Goal: Information Seeking & Learning: Learn about a topic

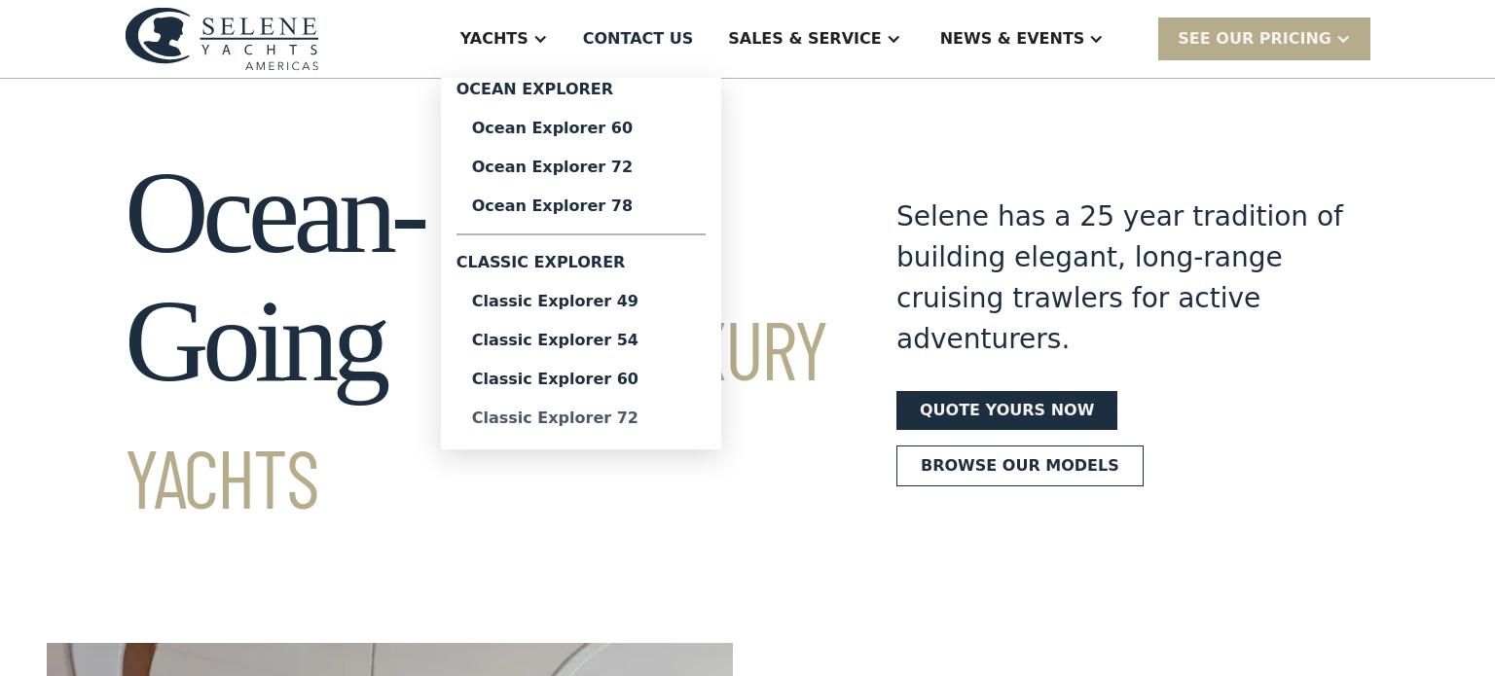
click at [637, 416] on div "Classic Explorer 72" at bounding box center [581, 419] width 218 height 16
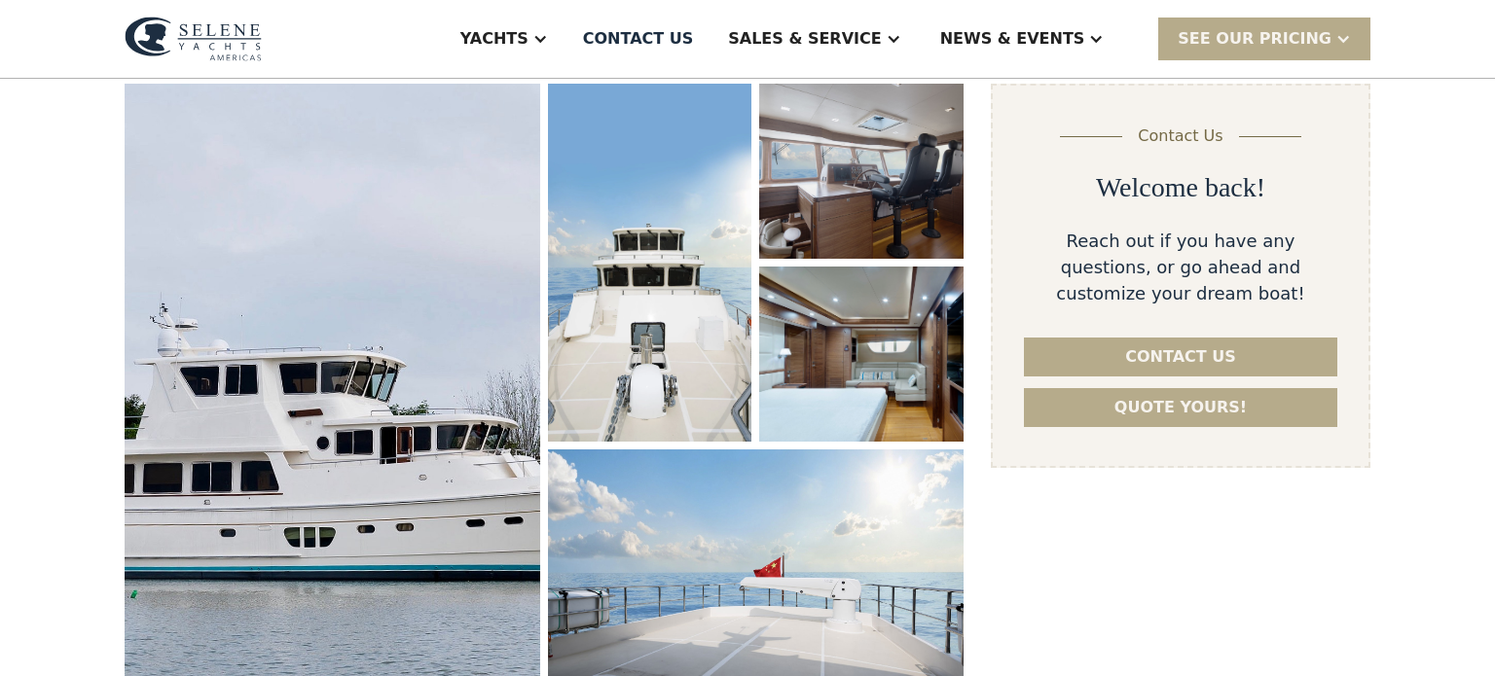
scroll to position [277, 0]
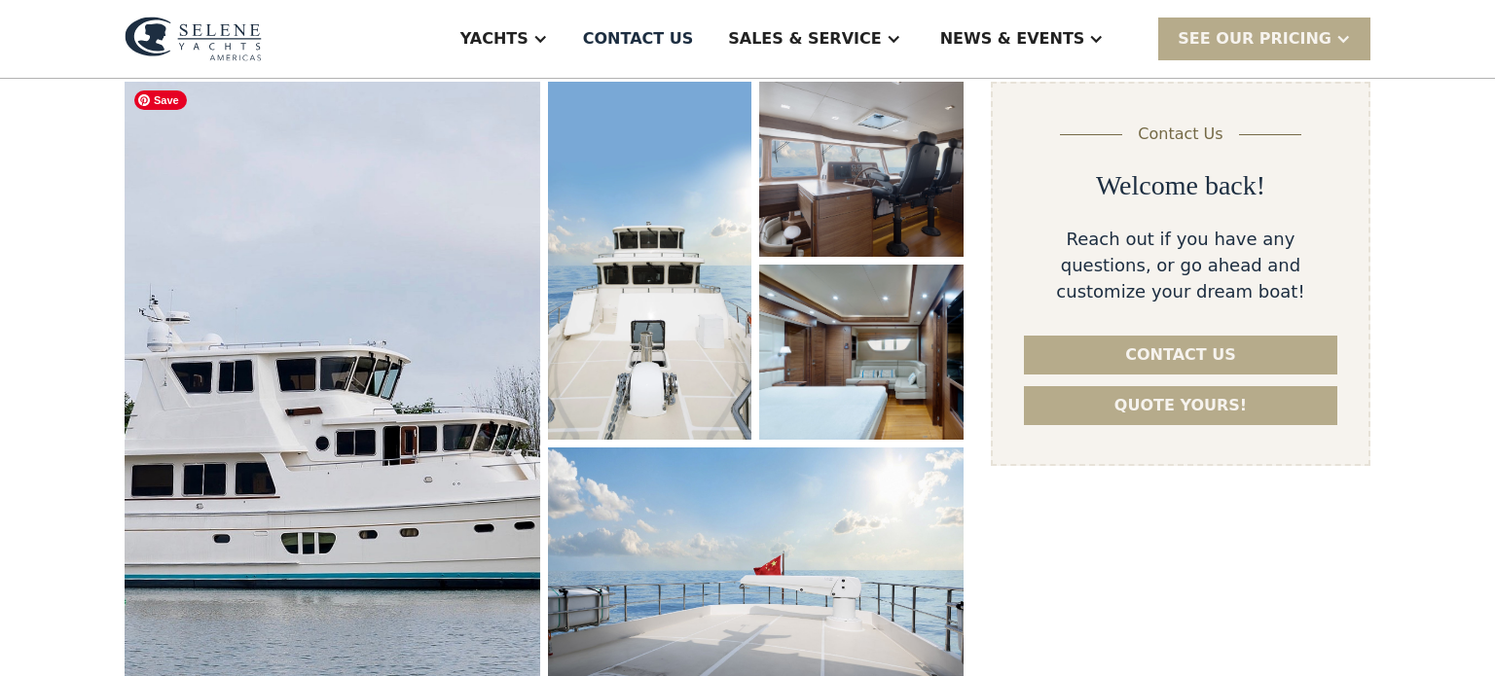
click at [416, 461] on img "open lightbox" at bounding box center [332, 403] width 441 height 682
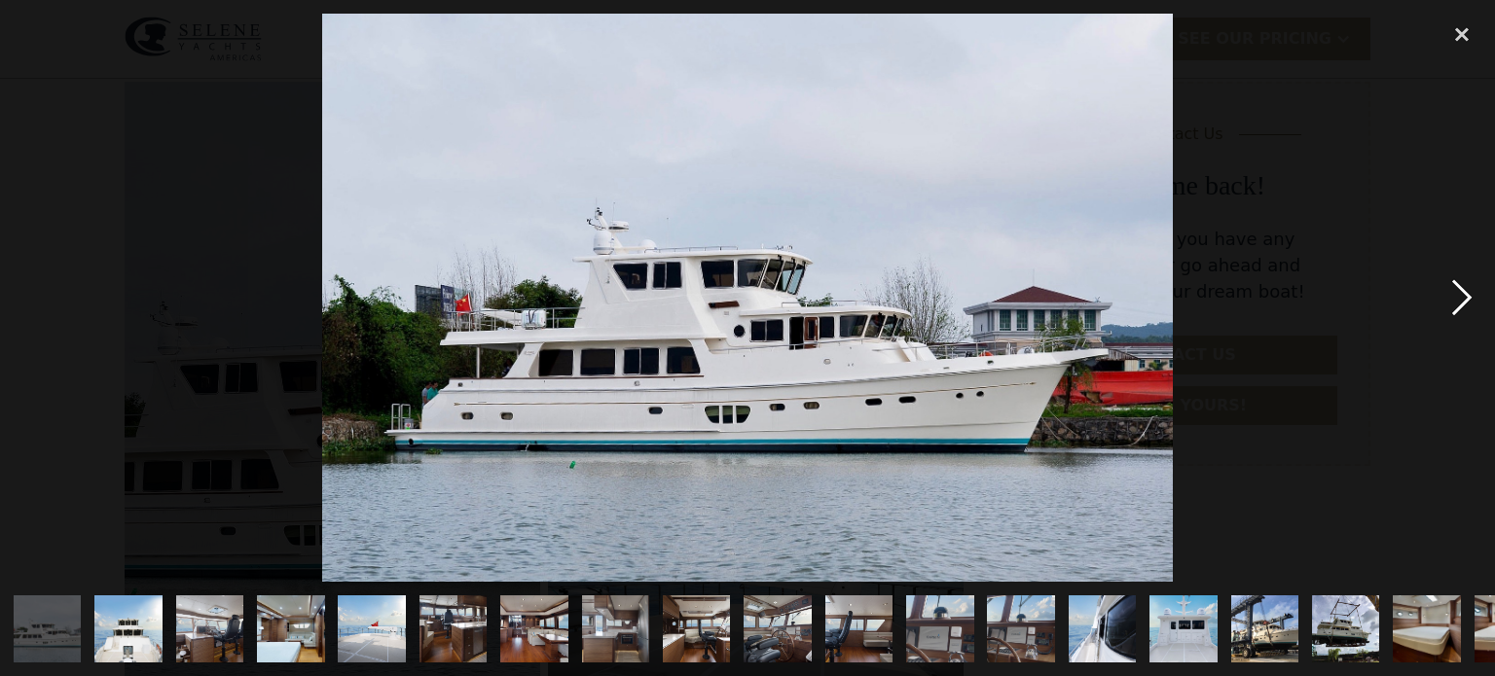
click at [1463, 302] on div "next image" at bounding box center [1462, 298] width 66 height 568
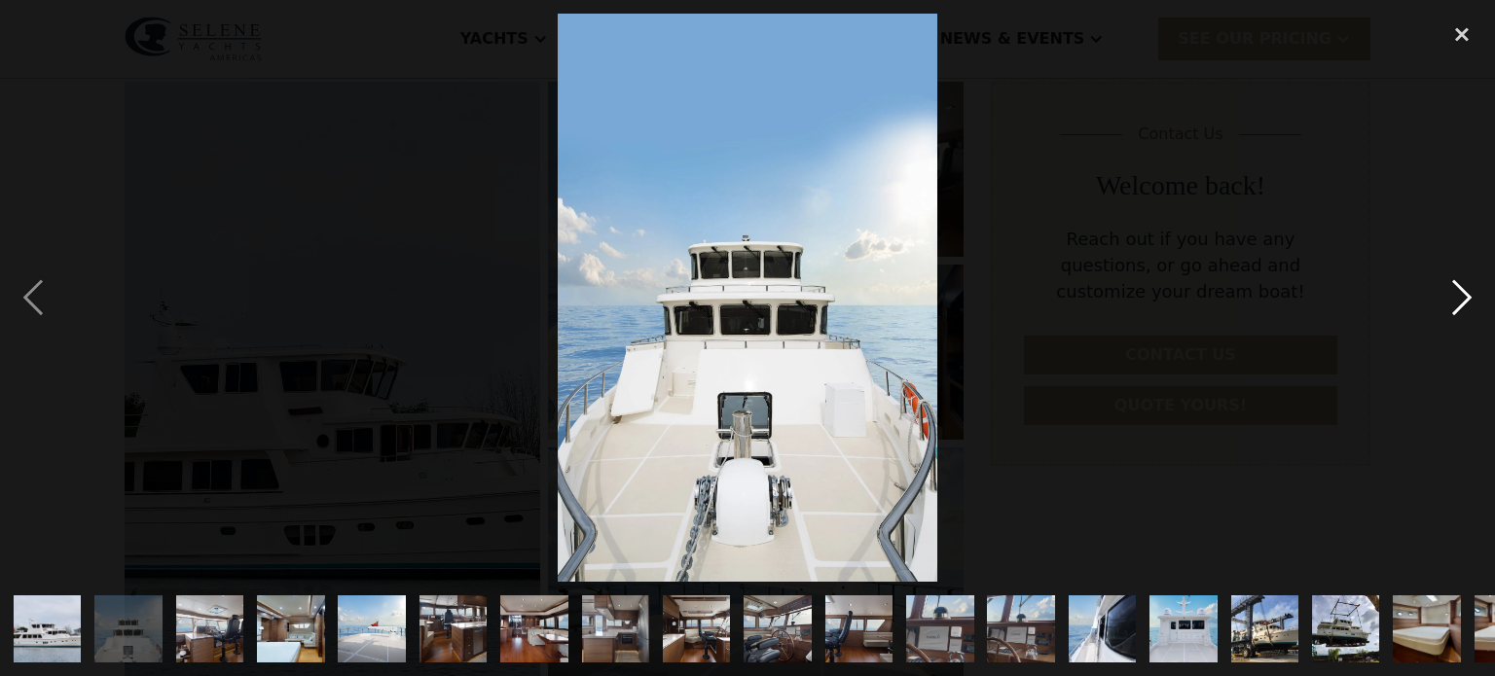
click at [1463, 302] on div "next image" at bounding box center [1462, 298] width 66 height 568
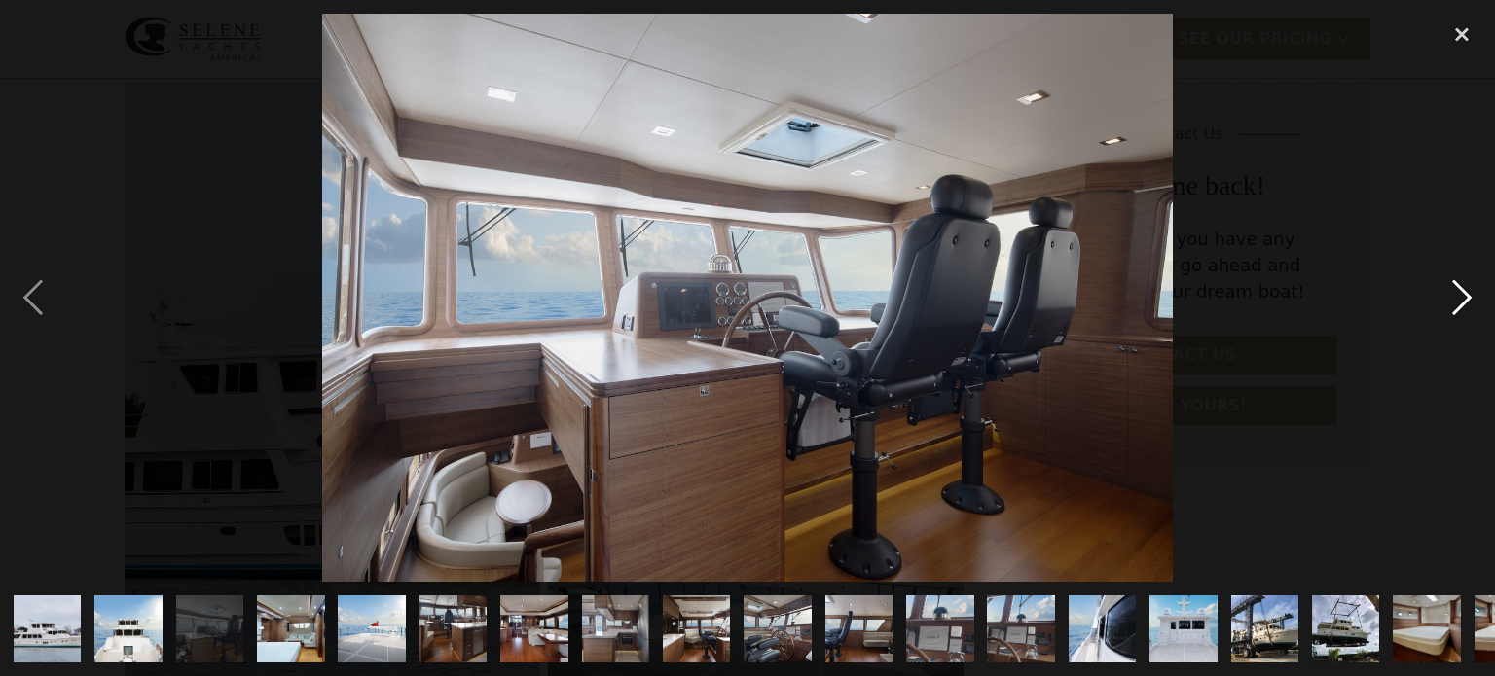
click at [1463, 302] on div "next image" at bounding box center [1462, 298] width 66 height 568
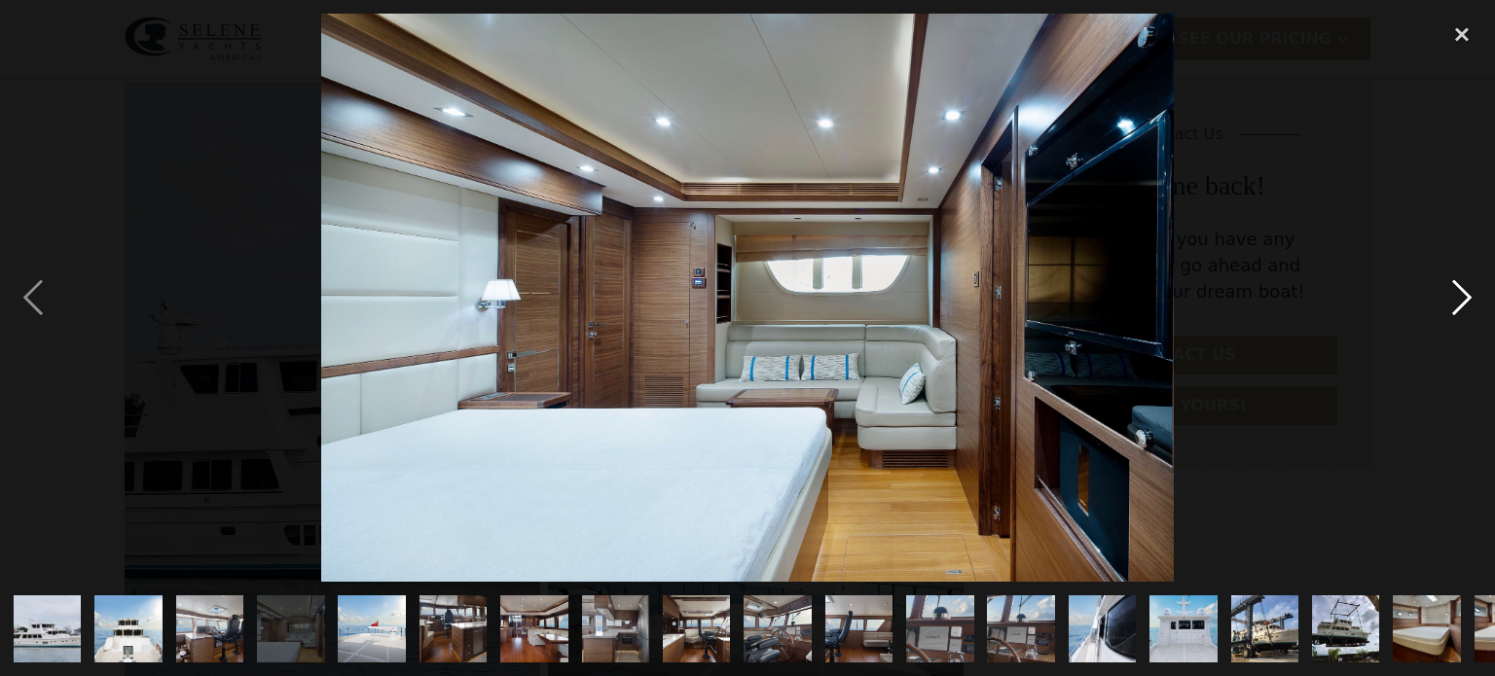
click at [1463, 302] on div "next image" at bounding box center [1462, 298] width 66 height 568
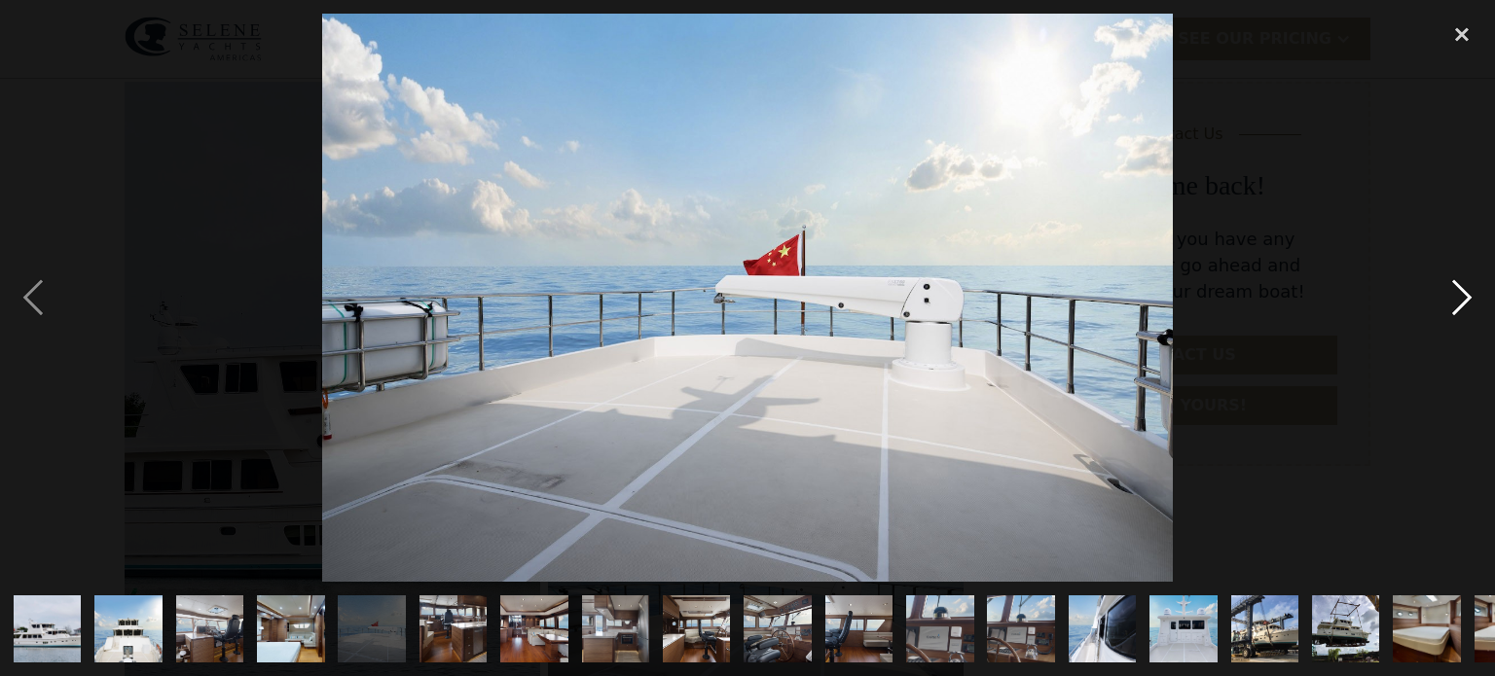
click at [1463, 302] on div "next image" at bounding box center [1462, 298] width 66 height 568
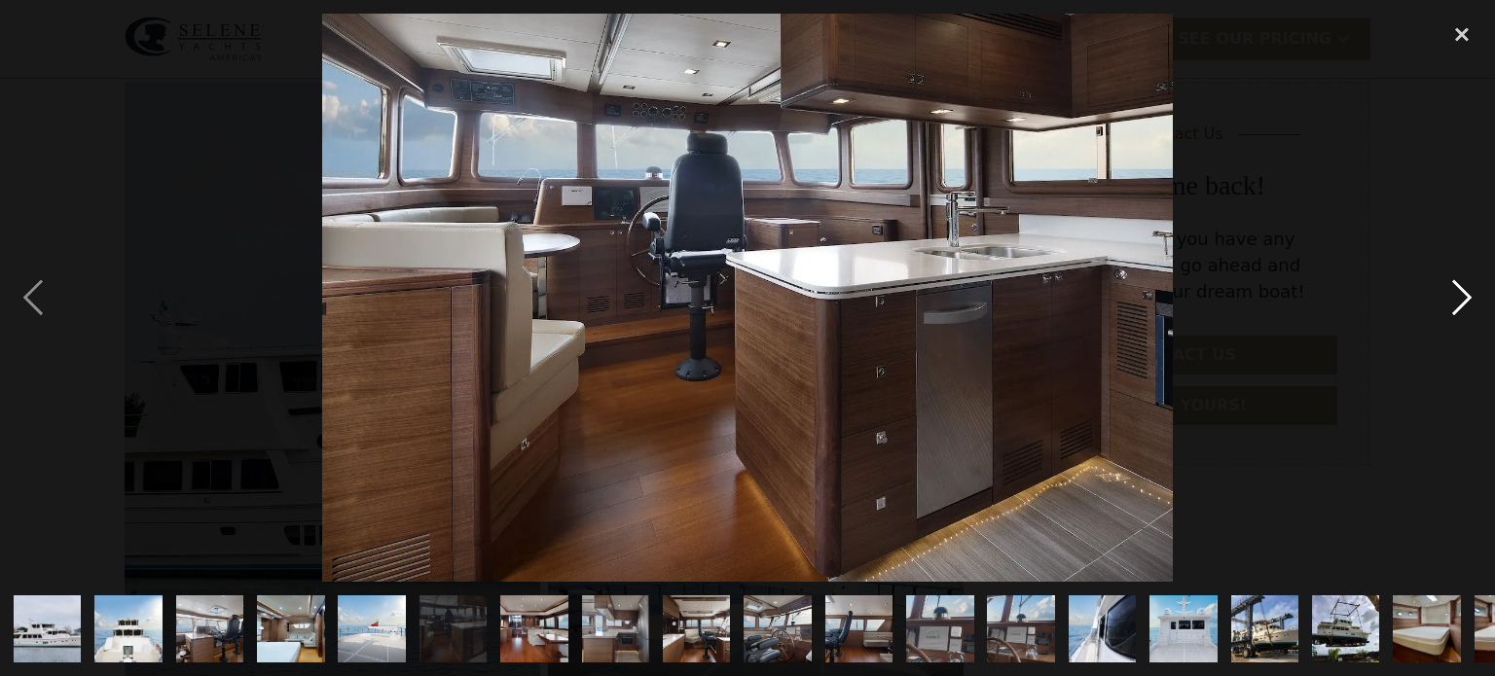
click at [1463, 302] on div "next image" at bounding box center [1462, 298] width 66 height 568
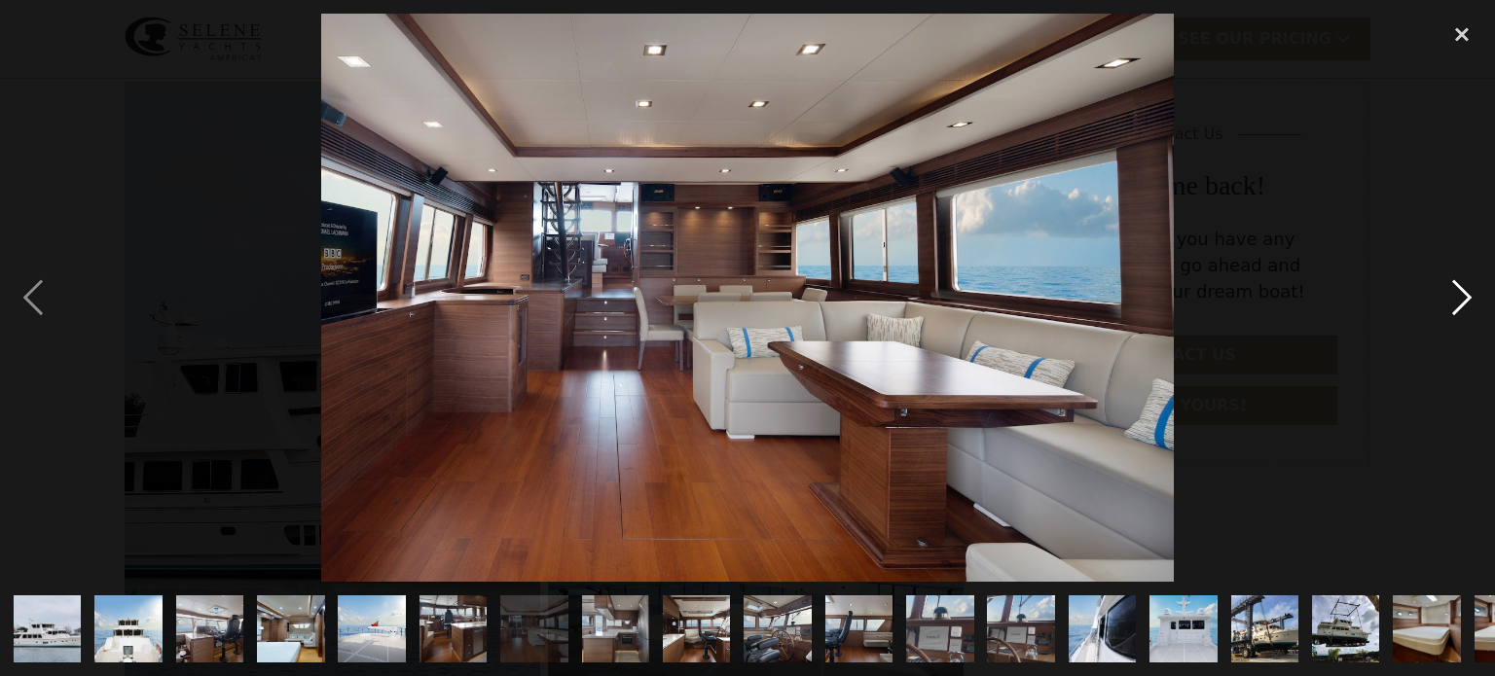
click at [1463, 302] on div "next image" at bounding box center [1462, 298] width 66 height 568
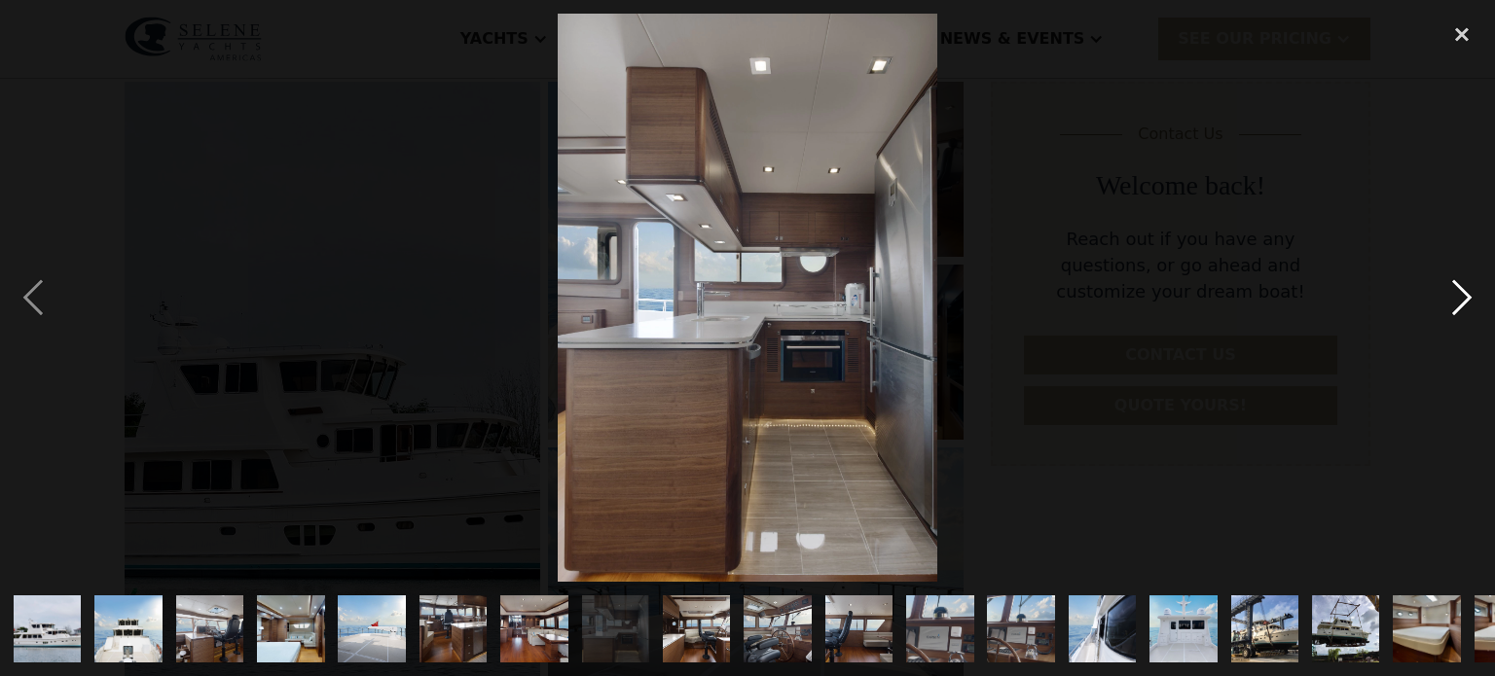
click at [1463, 302] on div "next image" at bounding box center [1462, 298] width 66 height 568
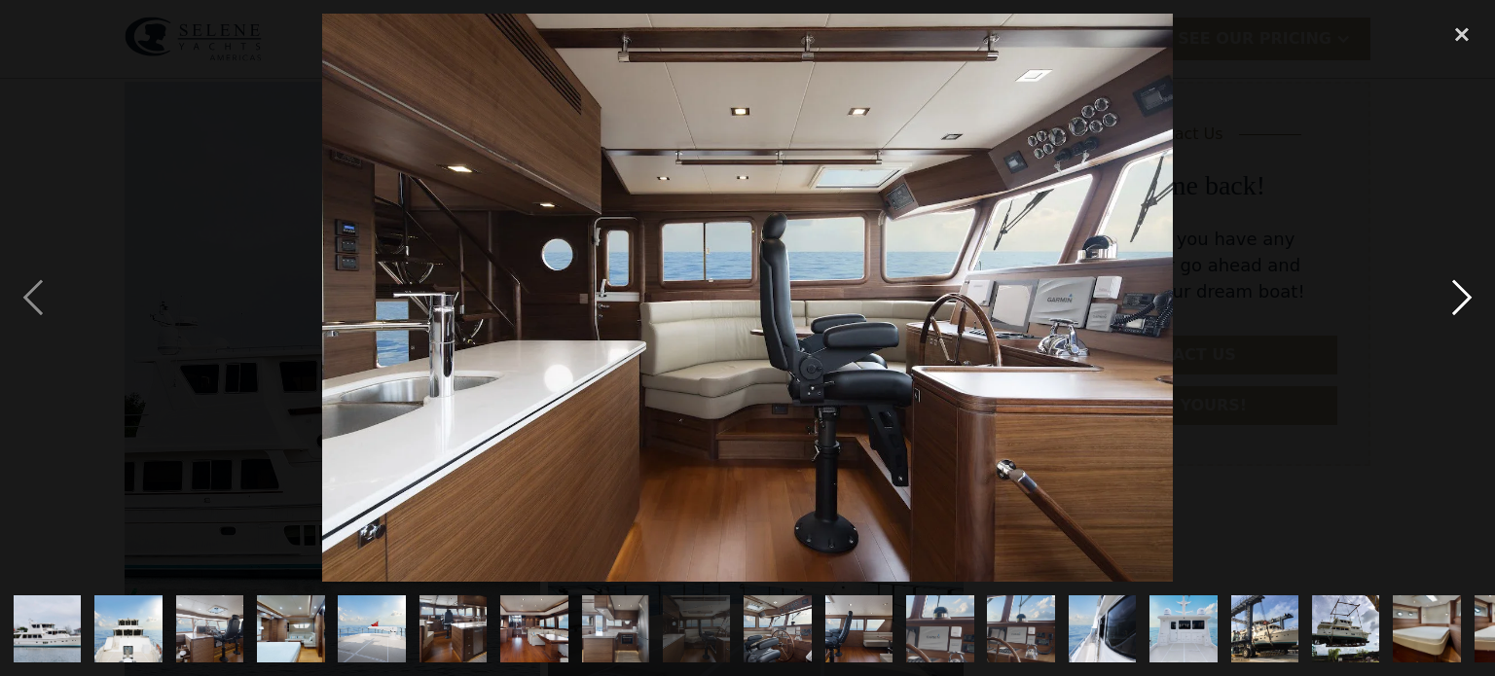
click at [1463, 302] on div "next image" at bounding box center [1462, 298] width 66 height 568
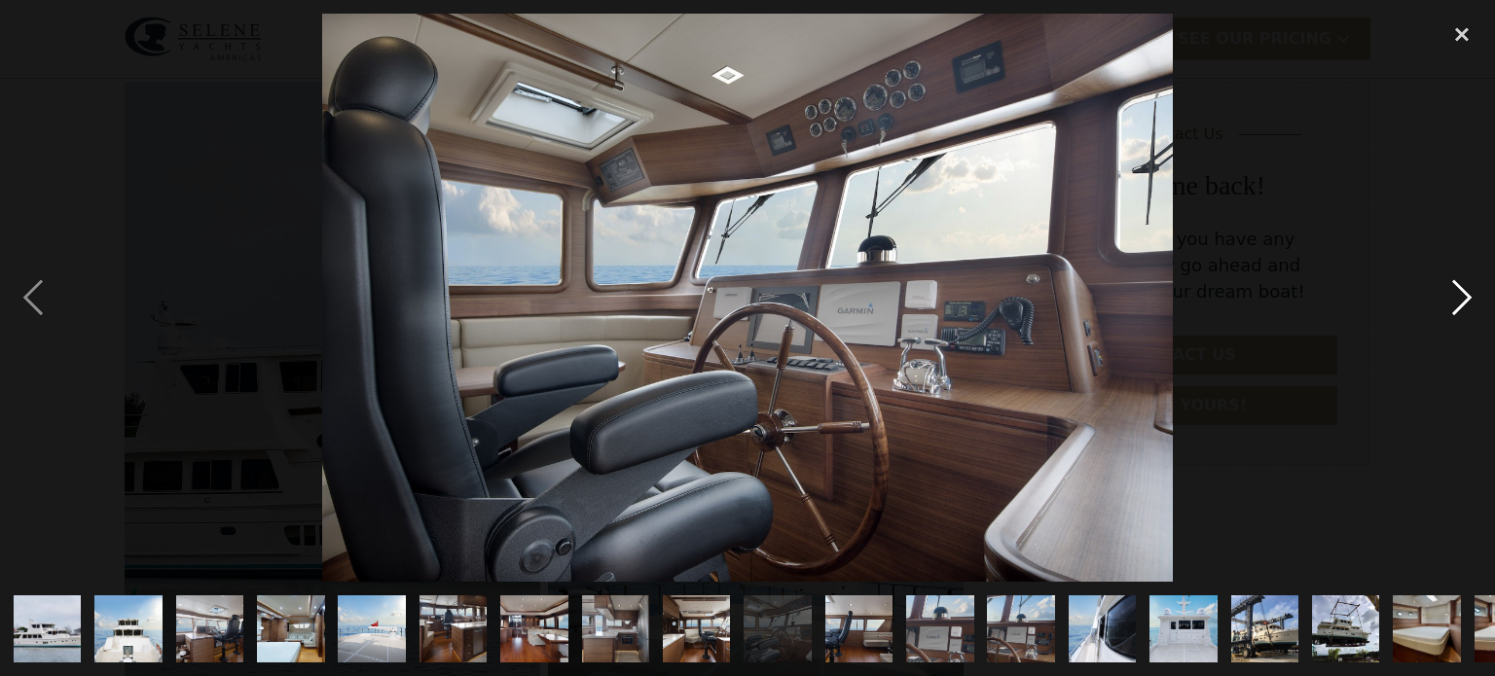
click at [1463, 302] on div "next image" at bounding box center [1462, 298] width 66 height 568
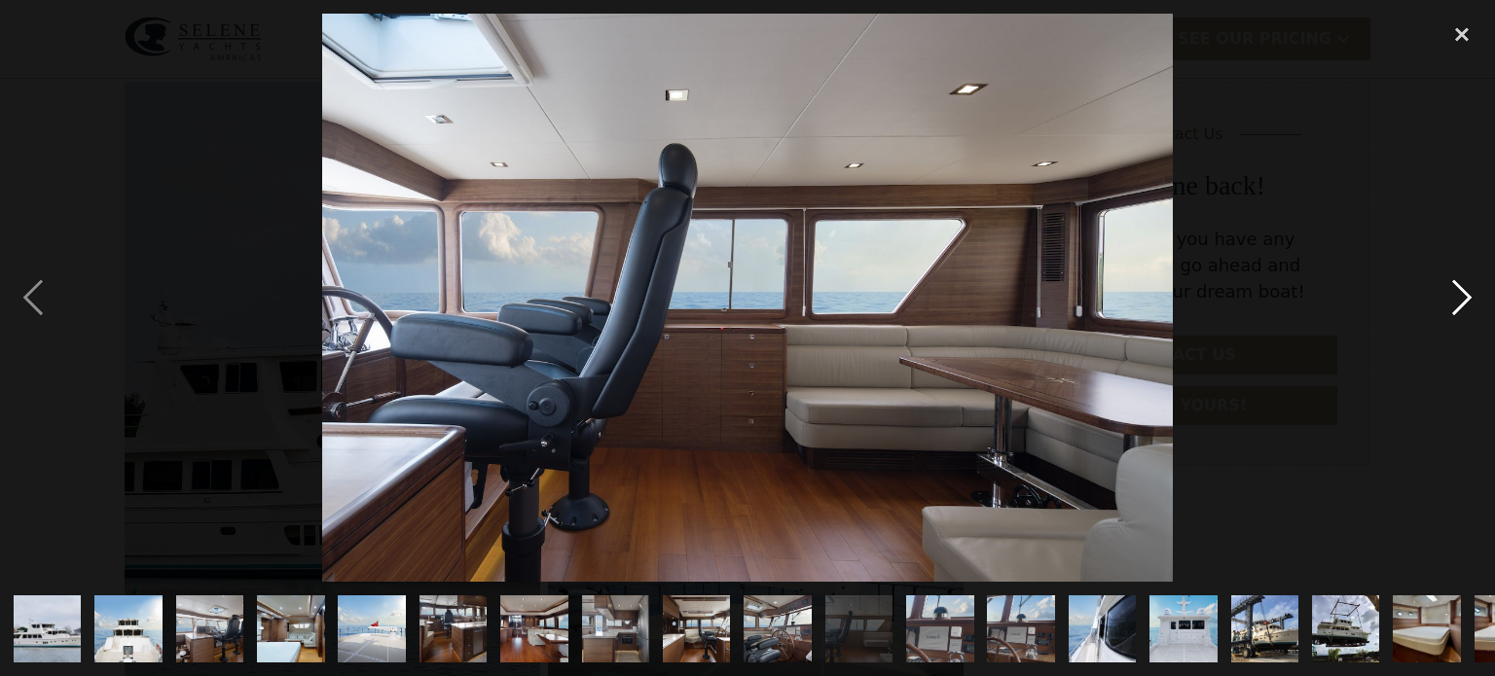
click at [1463, 302] on div "next image" at bounding box center [1462, 298] width 66 height 568
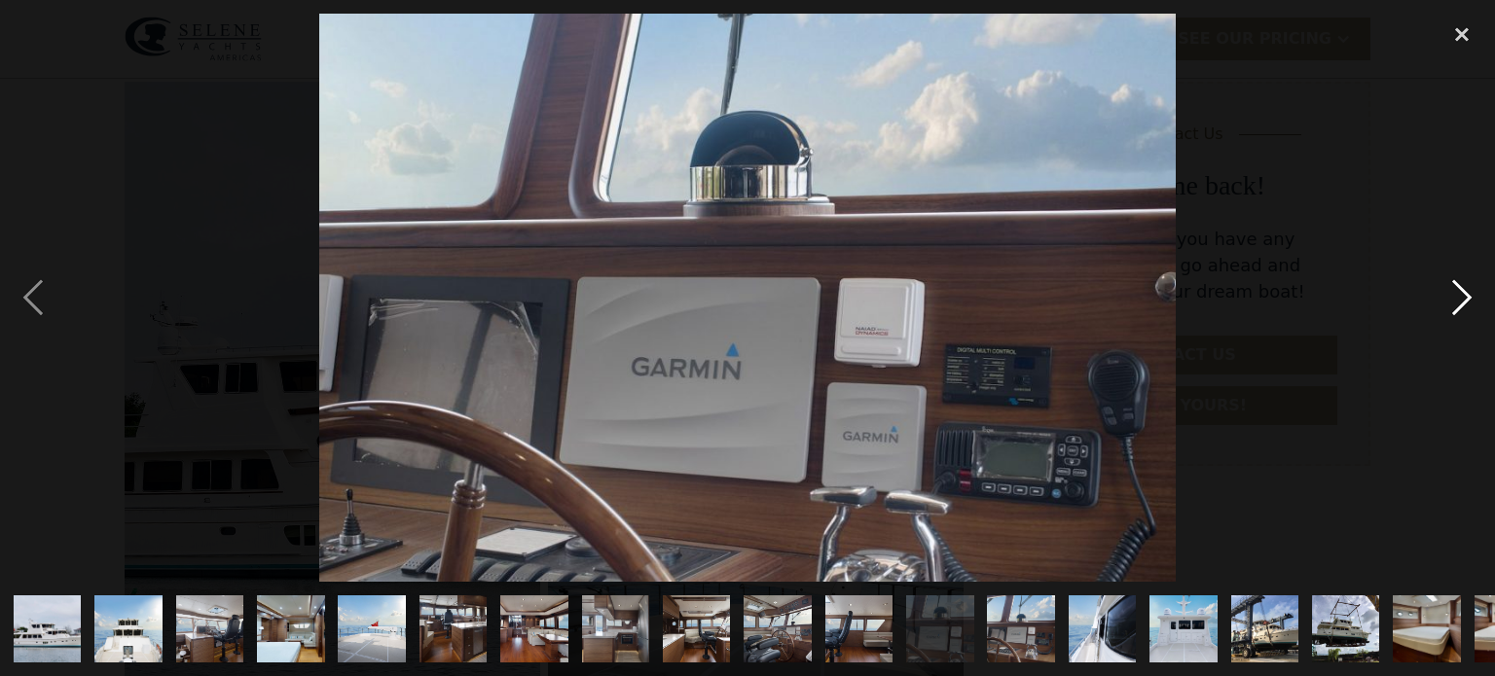
click at [1463, 302] on div "next image" at bounding box center [1462, 298] width 66 height 568
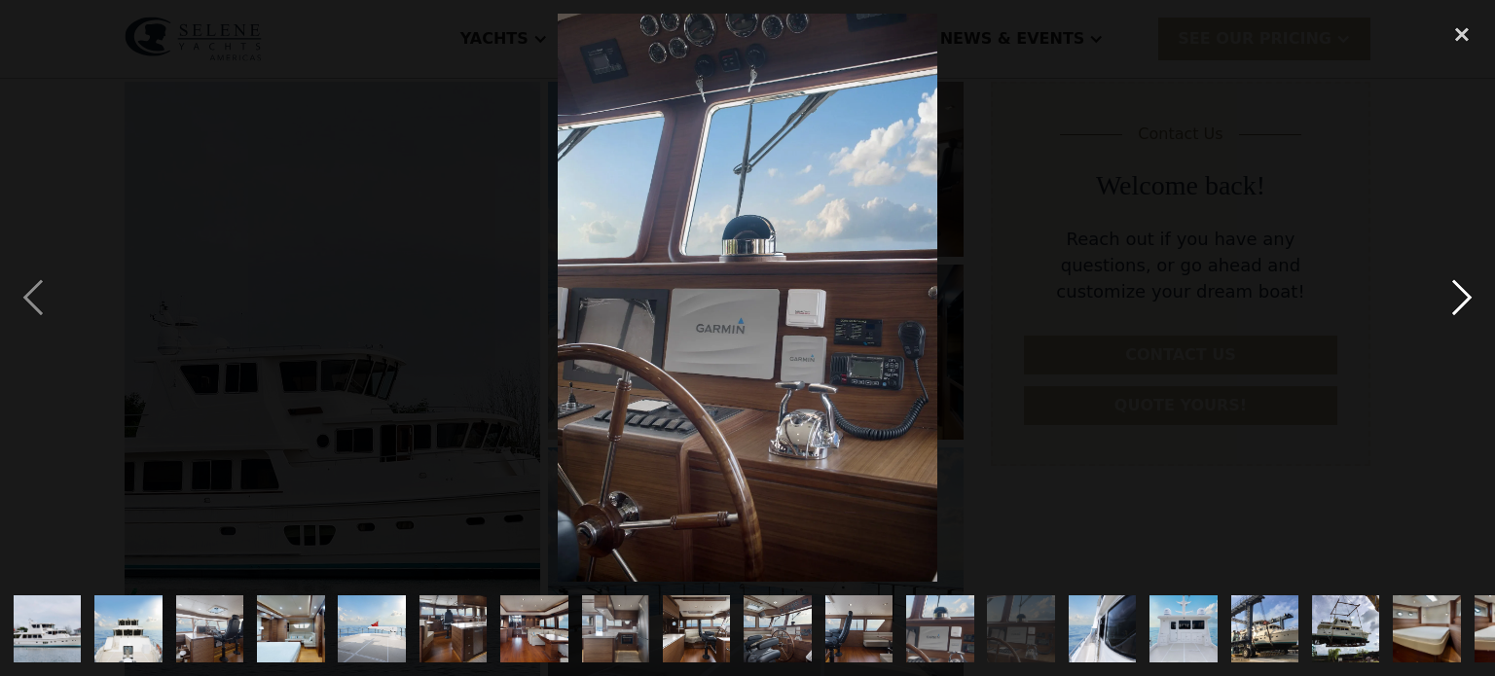
click at [1463, 302] on div "next image" at bounding box center [1462, 298] width 66 height 568
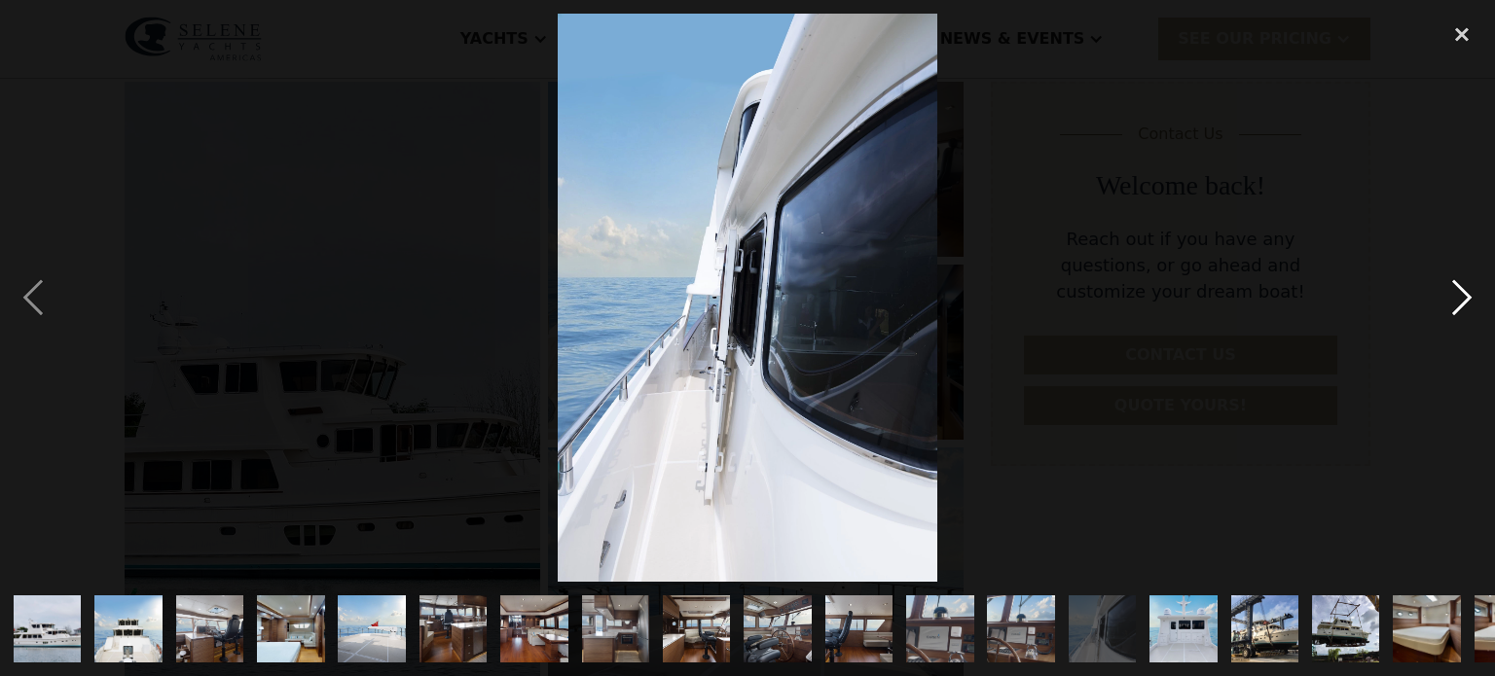
click at [1463, 302] on div "next image" at bounding box center [1462, 298] width 66 height 568
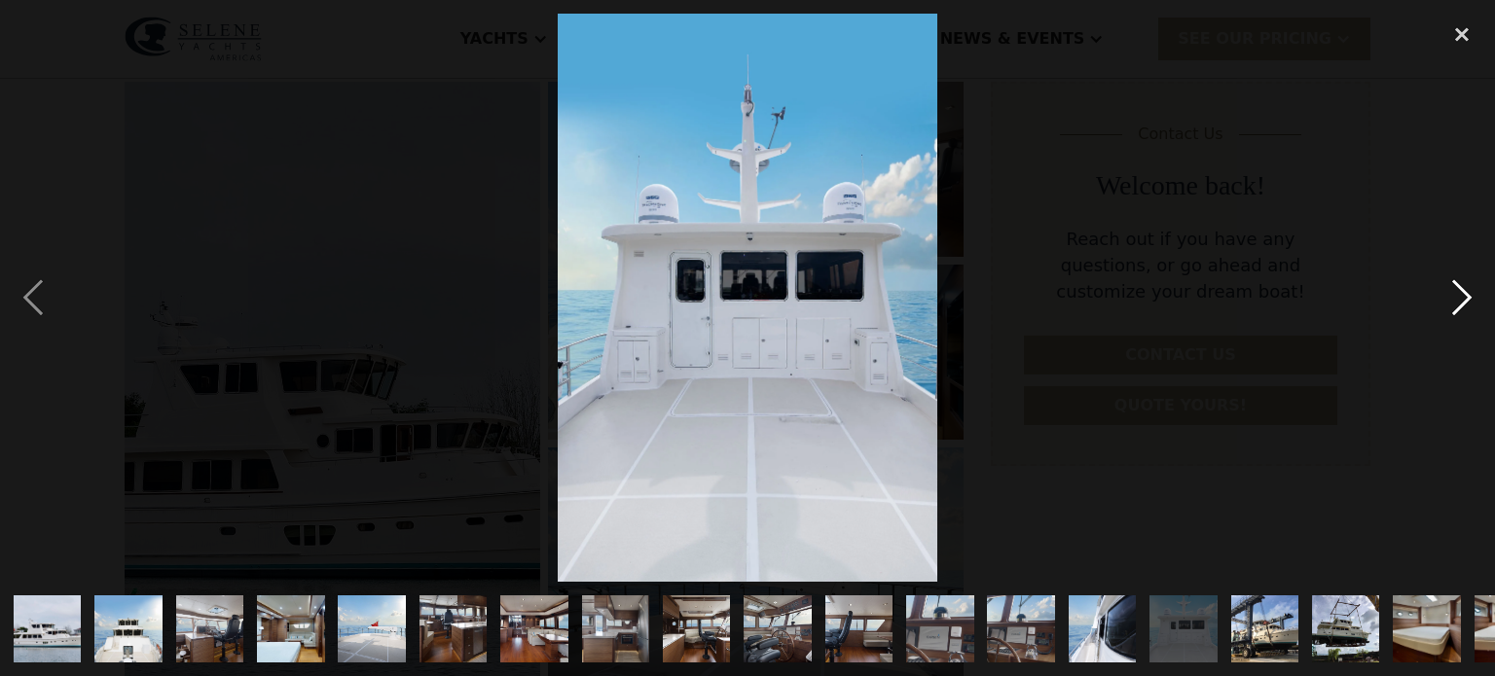
click at [1463, 302] on div "next image" at bounding box center [1462, 298] width 66 height 568
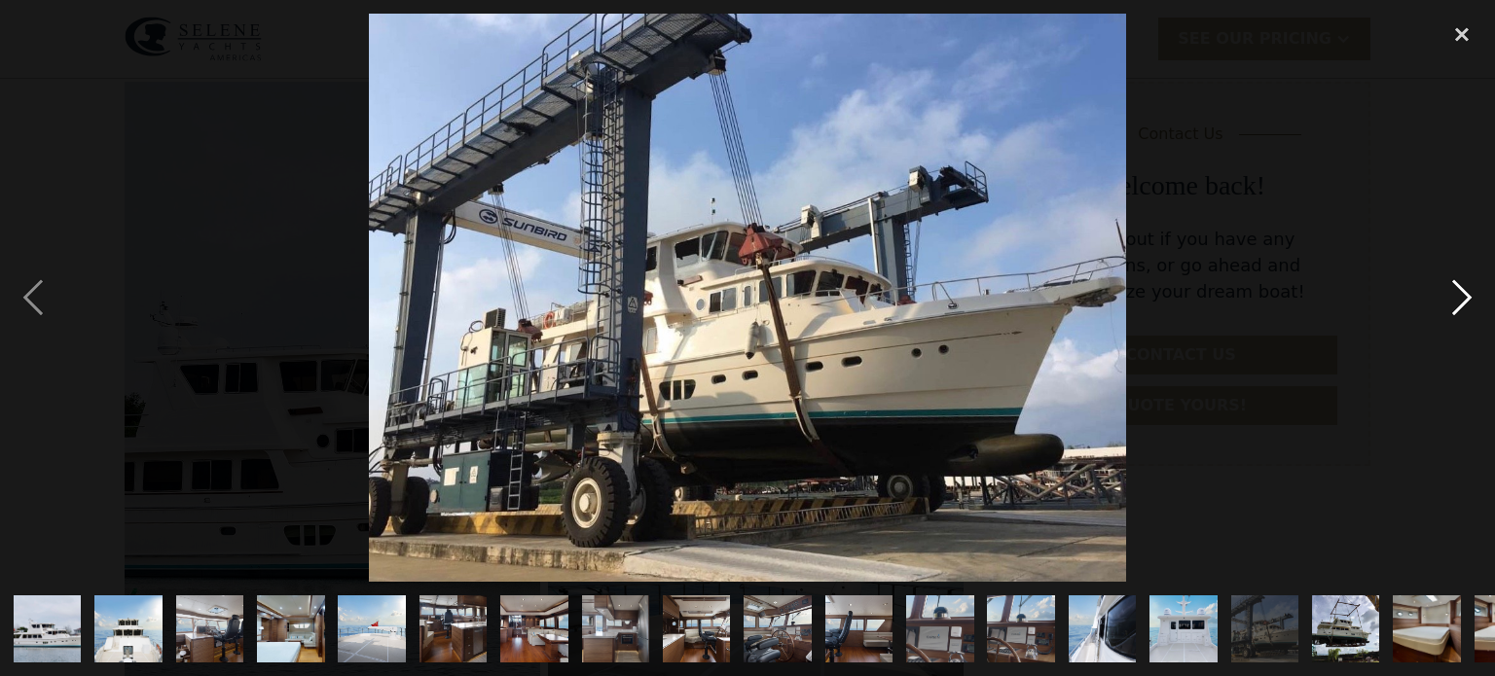
click at [1463, 302] on div "next image" at bounding box center [1462, 298] width 66 height 568
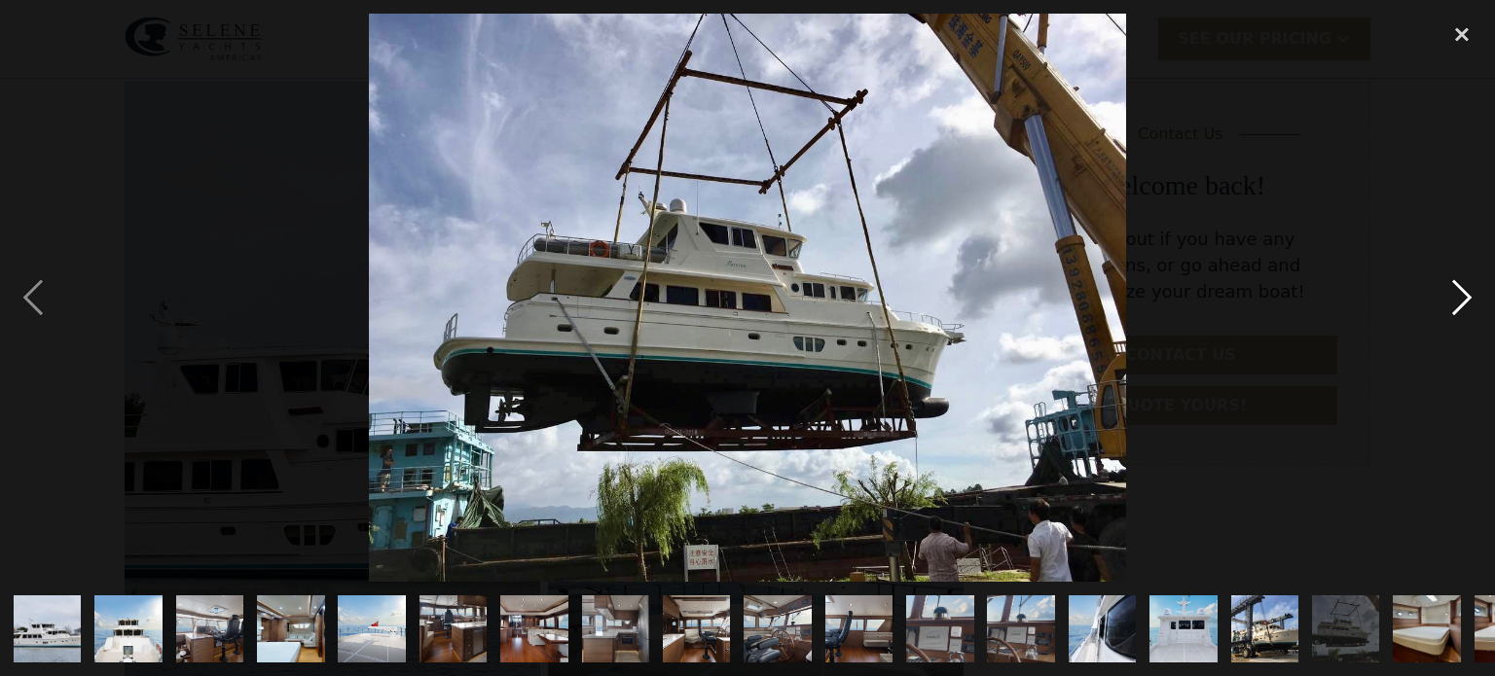
click at [1458, 300] on div "next image" at bounding box center [1462, 298] width 66 height 568
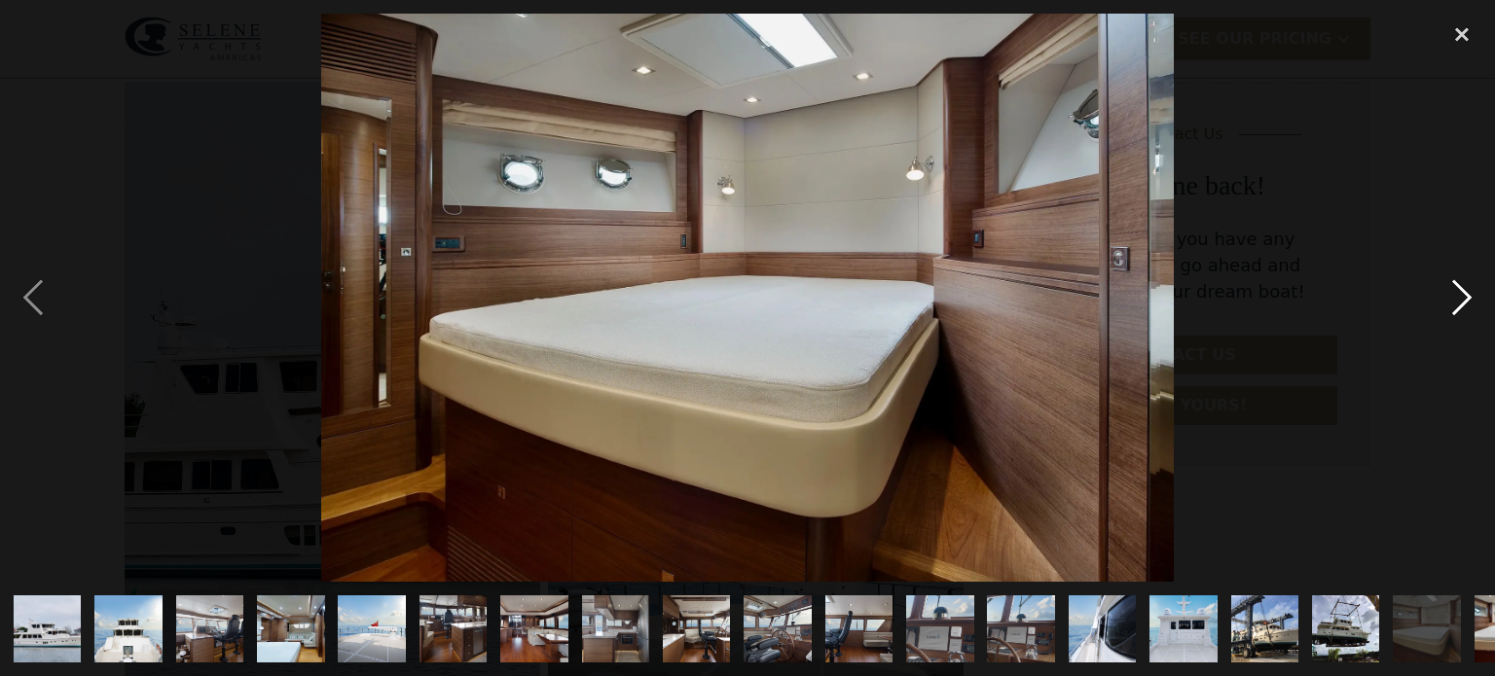
click at [1458, 300] on div "next image" at bounding box center [1462, 298] width 66 height 568
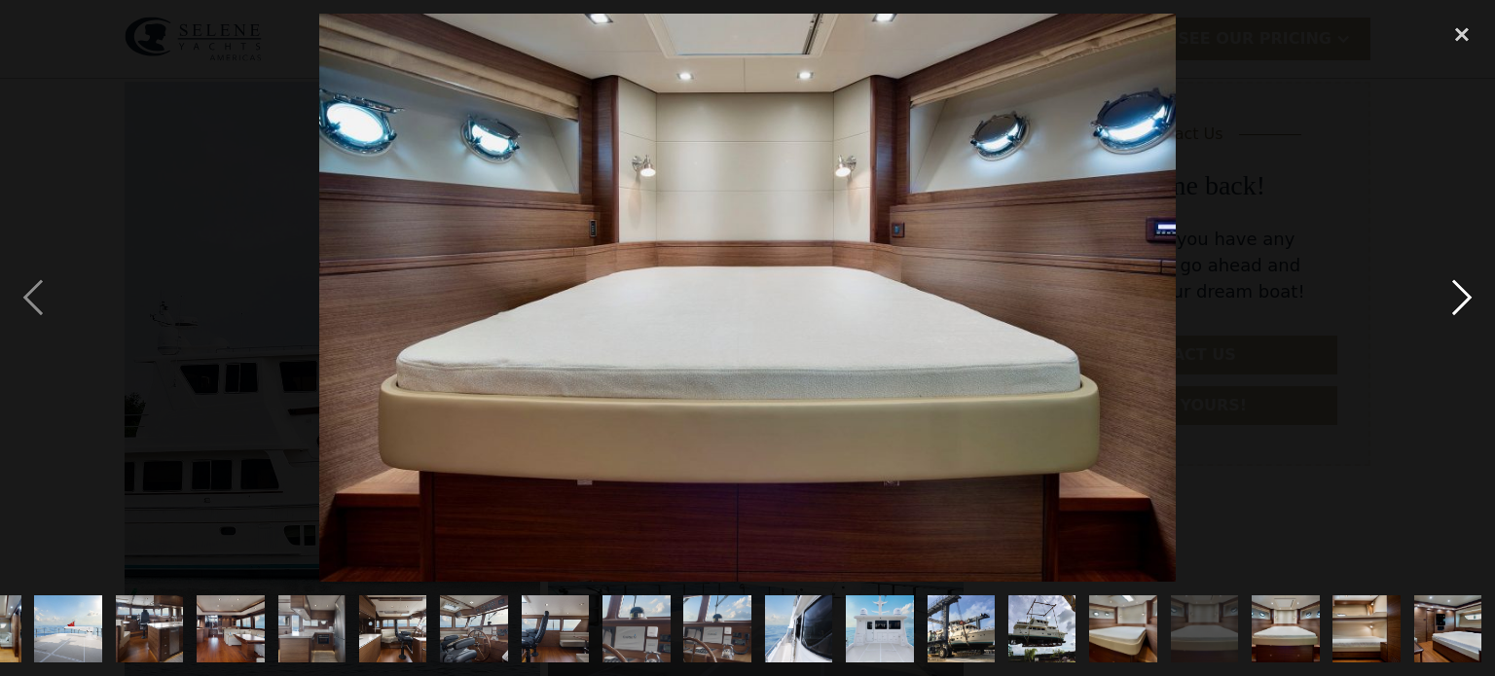
scroll to position [0, 304]
click at [1458, 300] on div "next image" at bounding box center [1462, 298] width 66 height 568
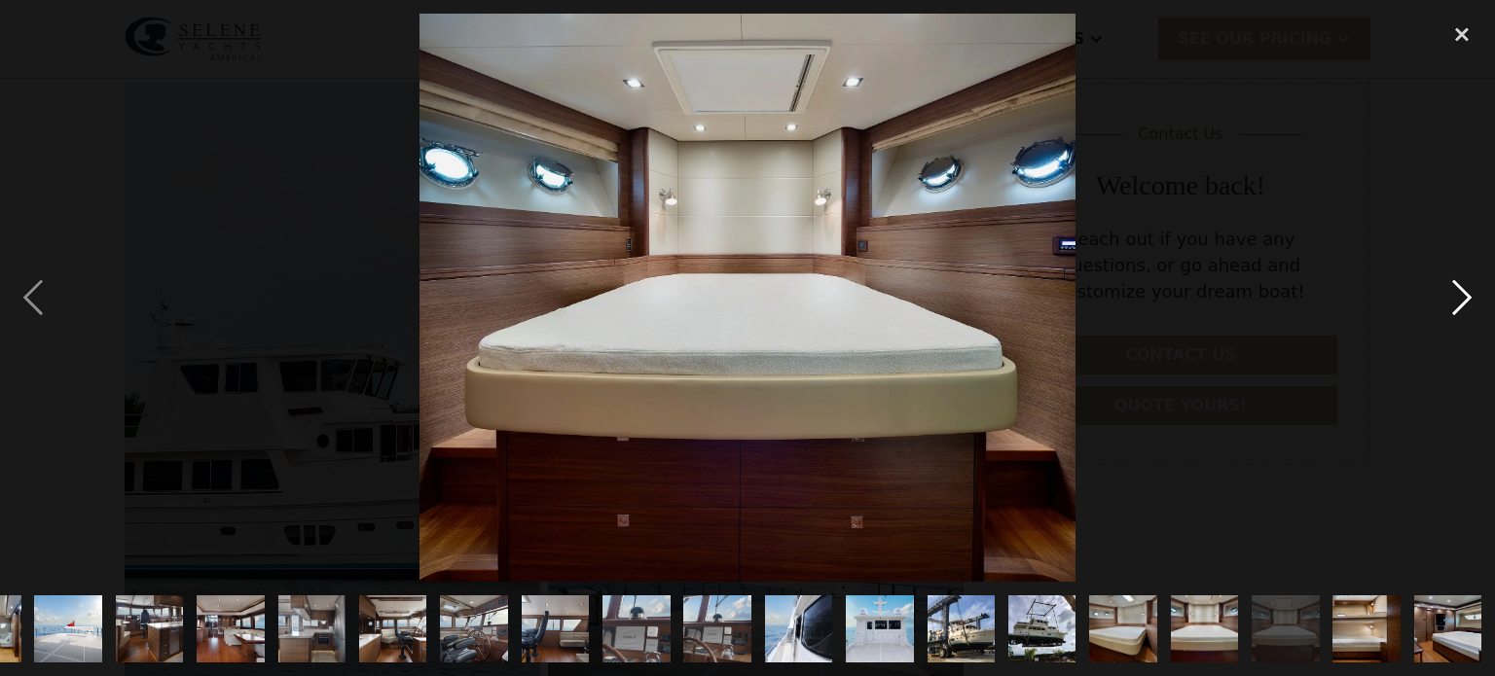
click at [1458, 300] on div "next image" at bounding box center [1462, 298] width 66 height 568
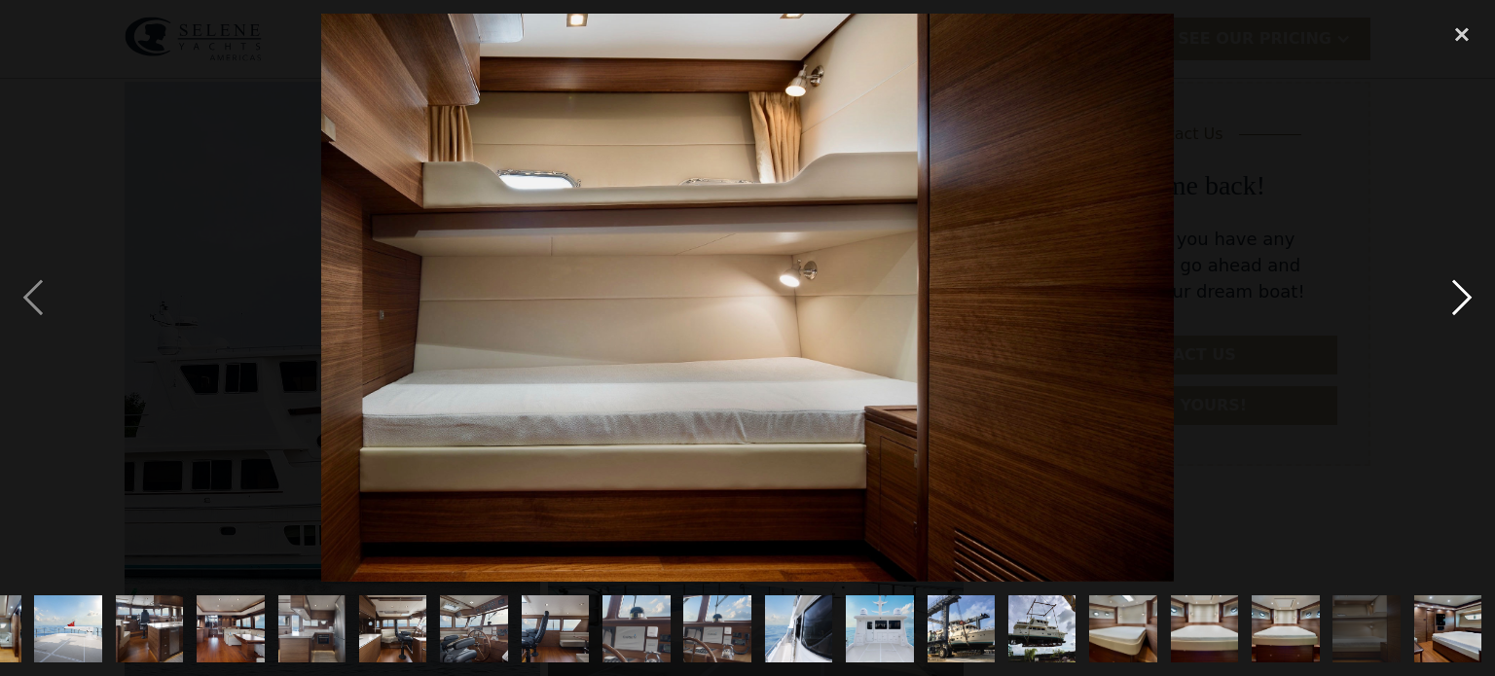
click at [1458, 300] on div "next image" at bounding box center [1462, 298] width 66 height 568
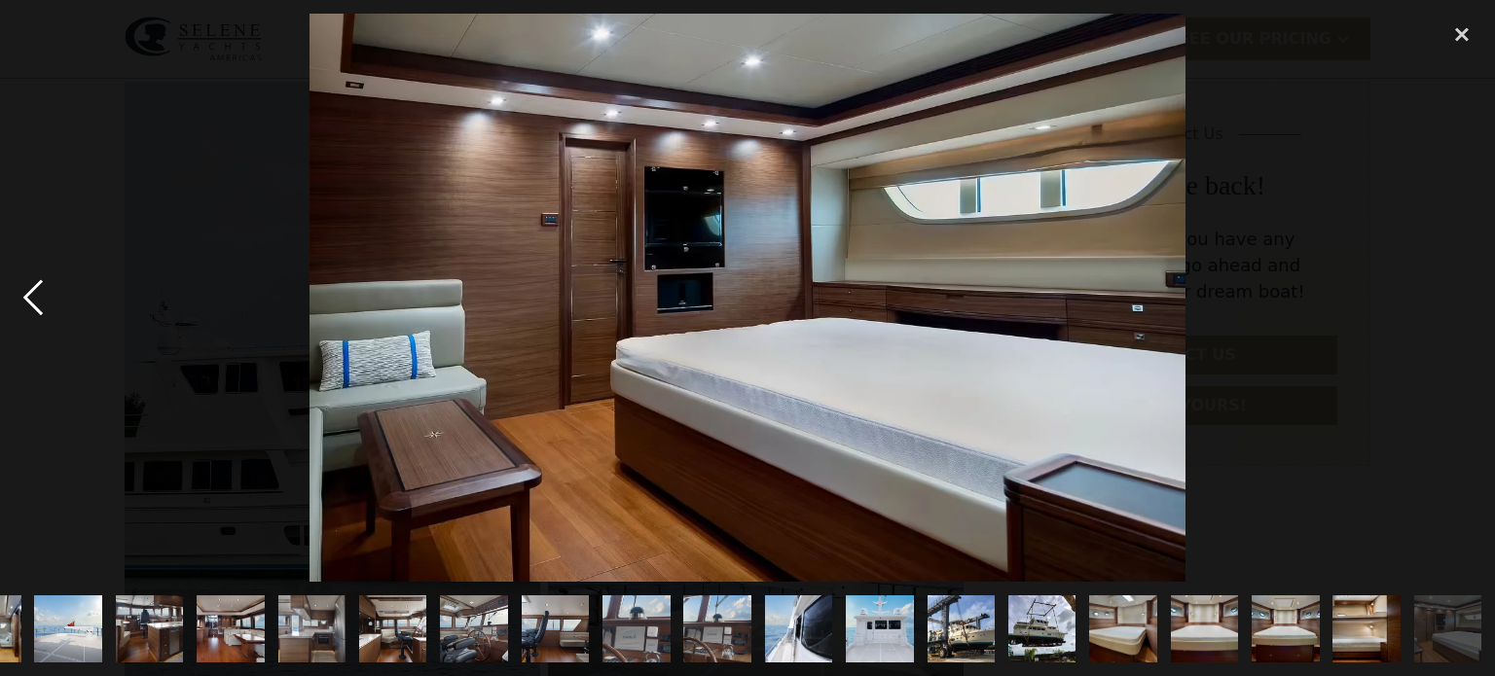
click at [31, 295] on div "previous image" at bounding box center [33, 298] width 66 height 568
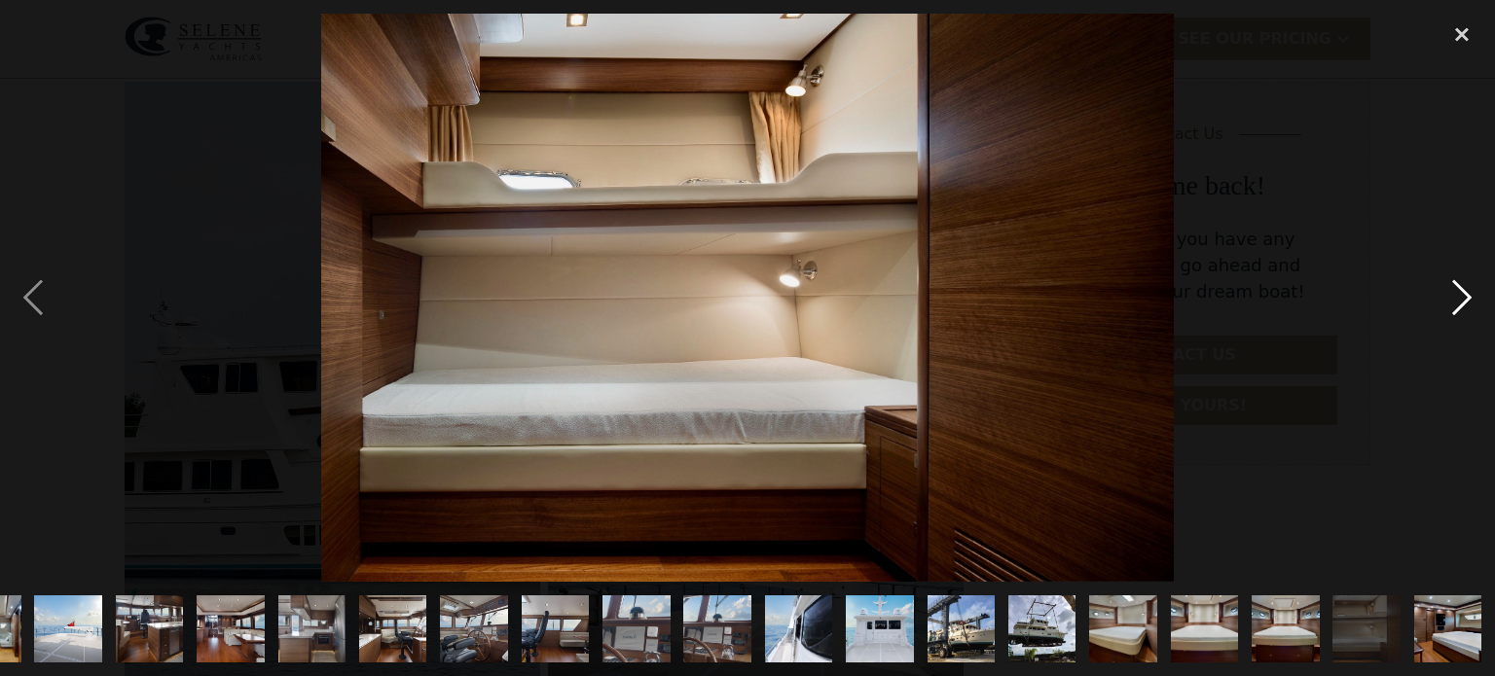
click at [1463, 291] on div "next image" at bounding box center [1462, 298] width 66 height 568
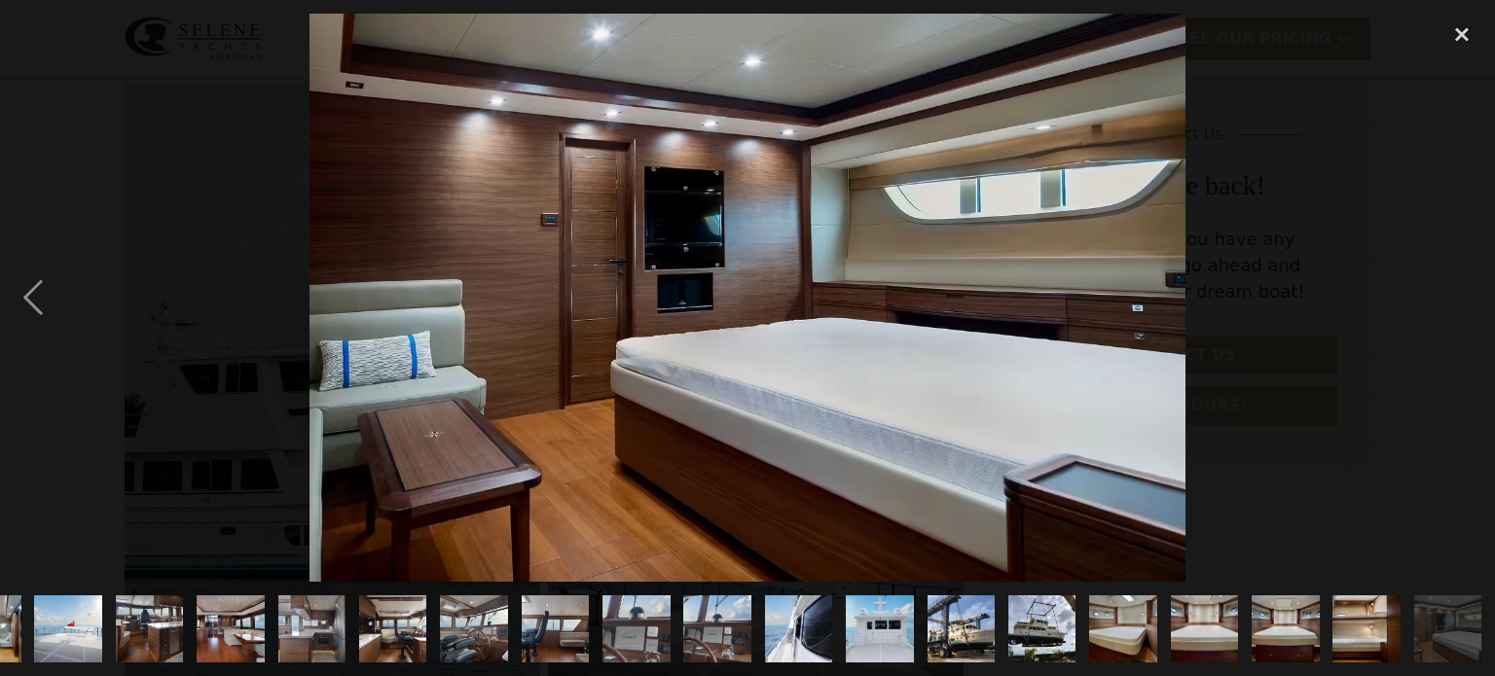
click at [1463, 291] on div "next image" at bounding box center [1462, 298] width 66 height 568
click at [76, 641] on img "show item 5 of 22" at bounding box center [68, 630] width 101 height 68
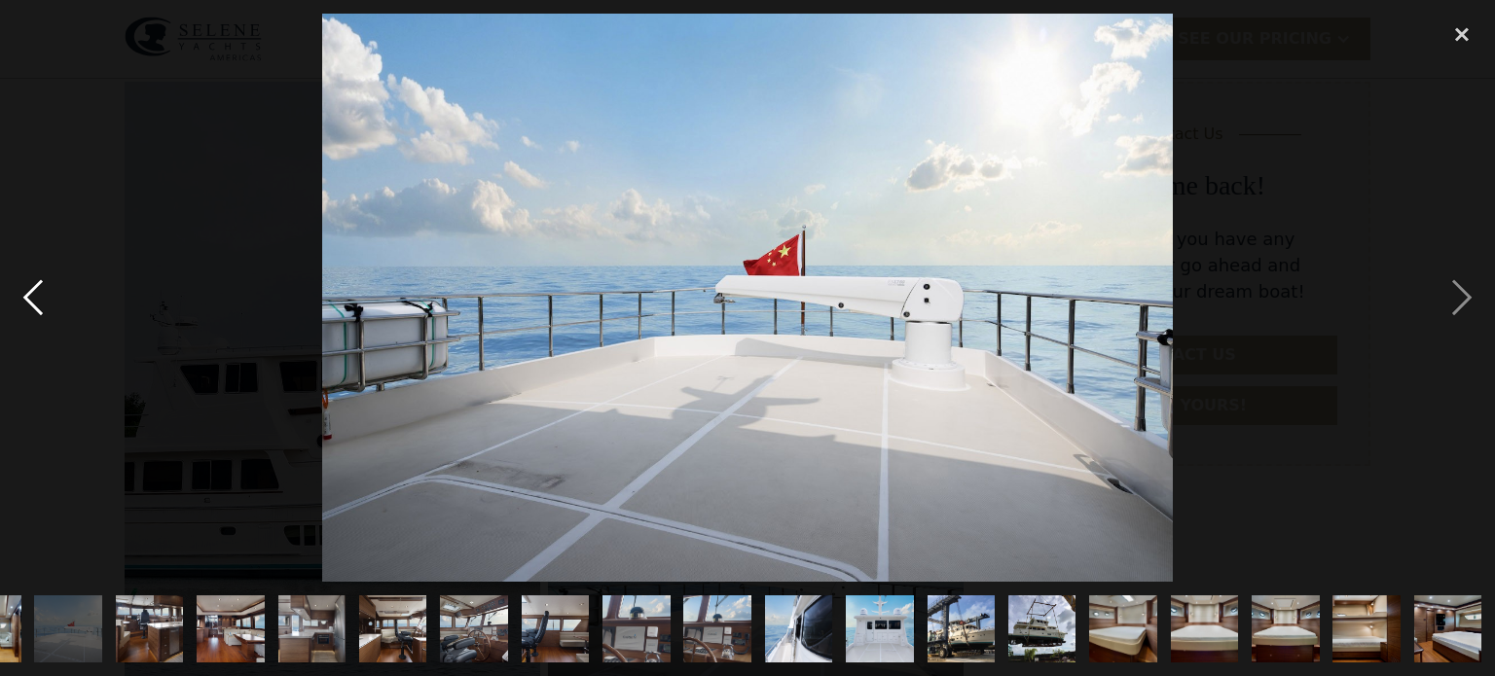
click at [40, 298] on div "previous image" at bounding box center [33, 298] width 66 height 568
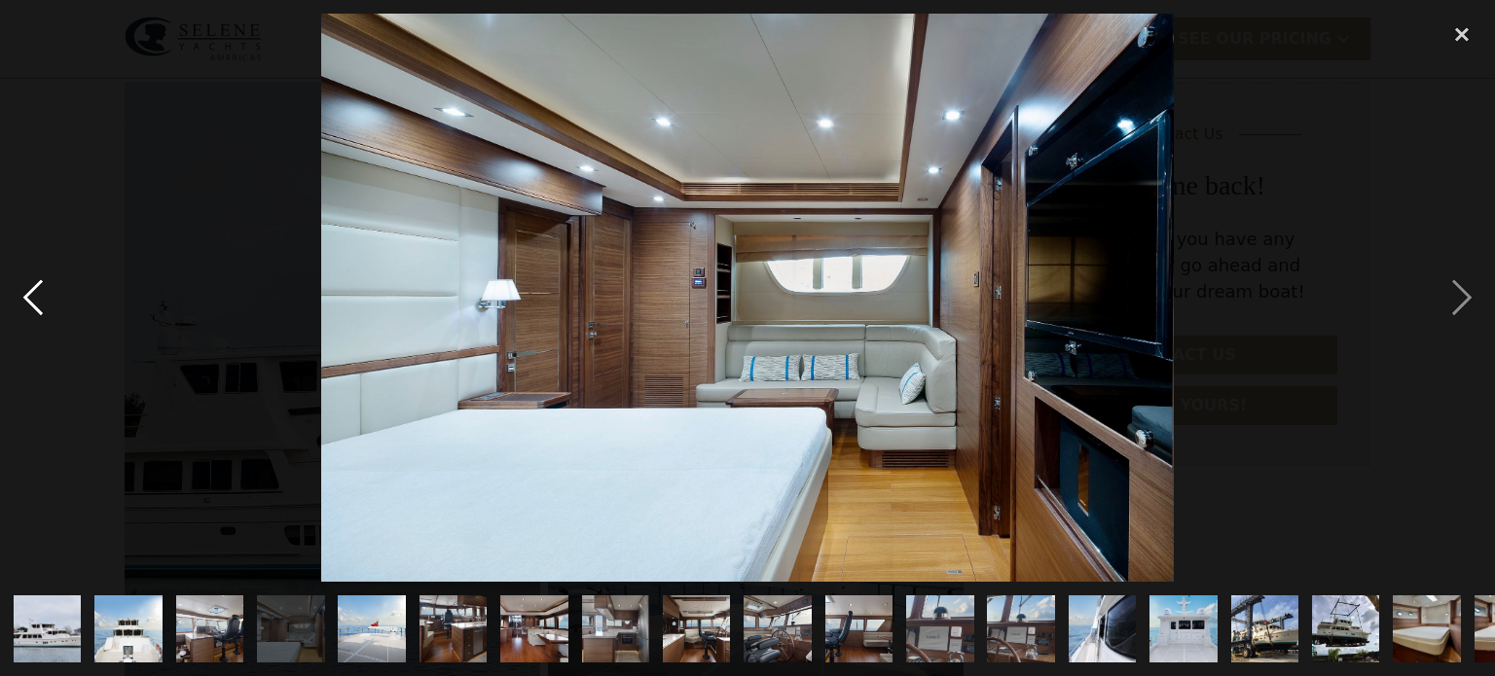
scroll to position [0, 0]
click at [48, 632] on img "show item 1 of 22" at bounding box center [47, 630] width 101 height 68
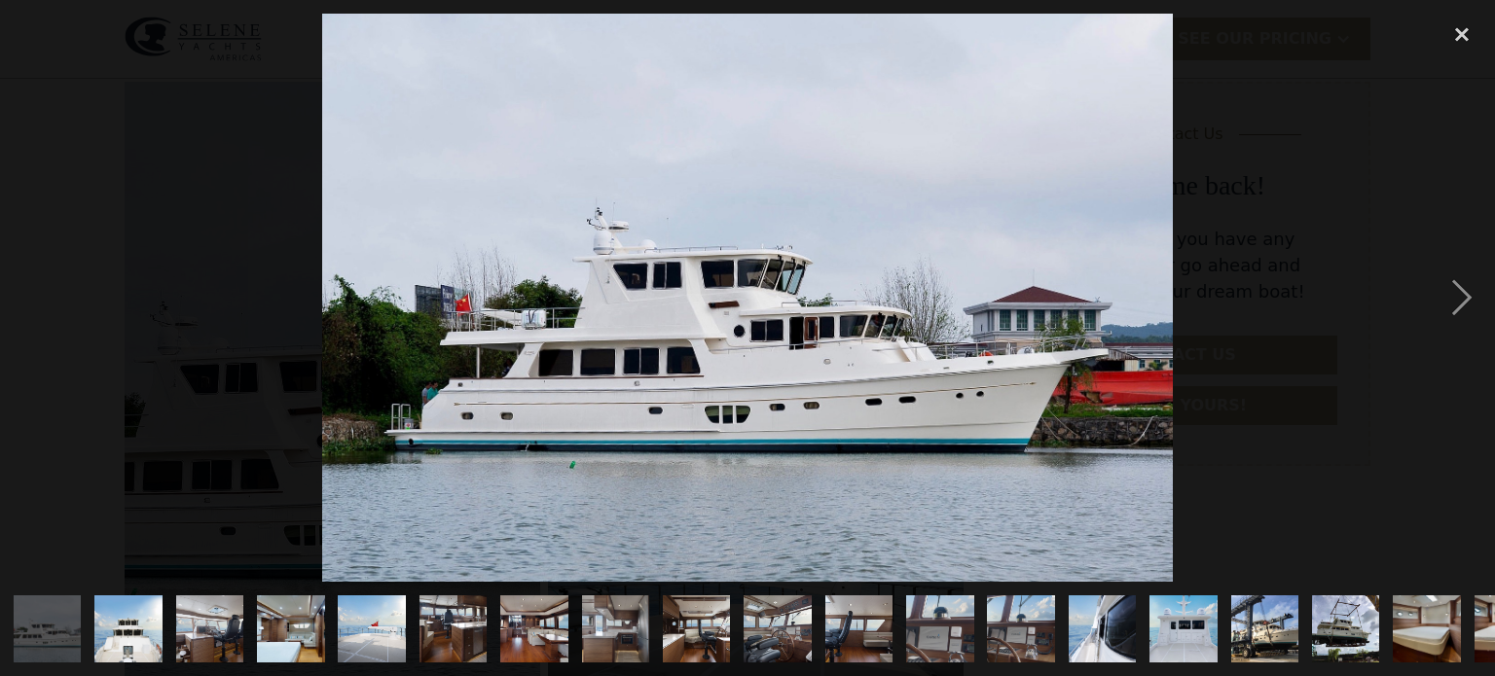
click at [141, 638] on img "show item 2 of 22" at bounding box center [128, 628] width 68 height 101
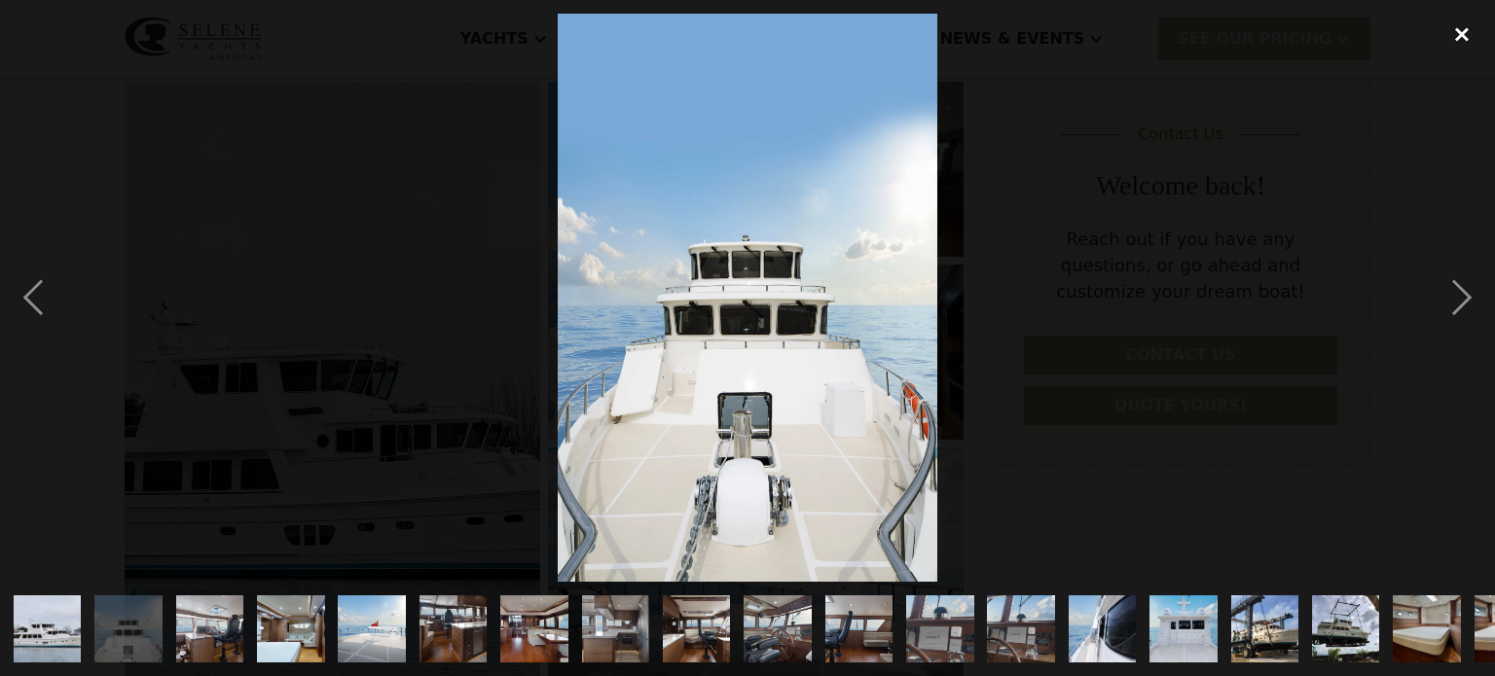
click at [1465, 37] on div "close lightbox" at bounding box center [1462, 35] width 66 height 43
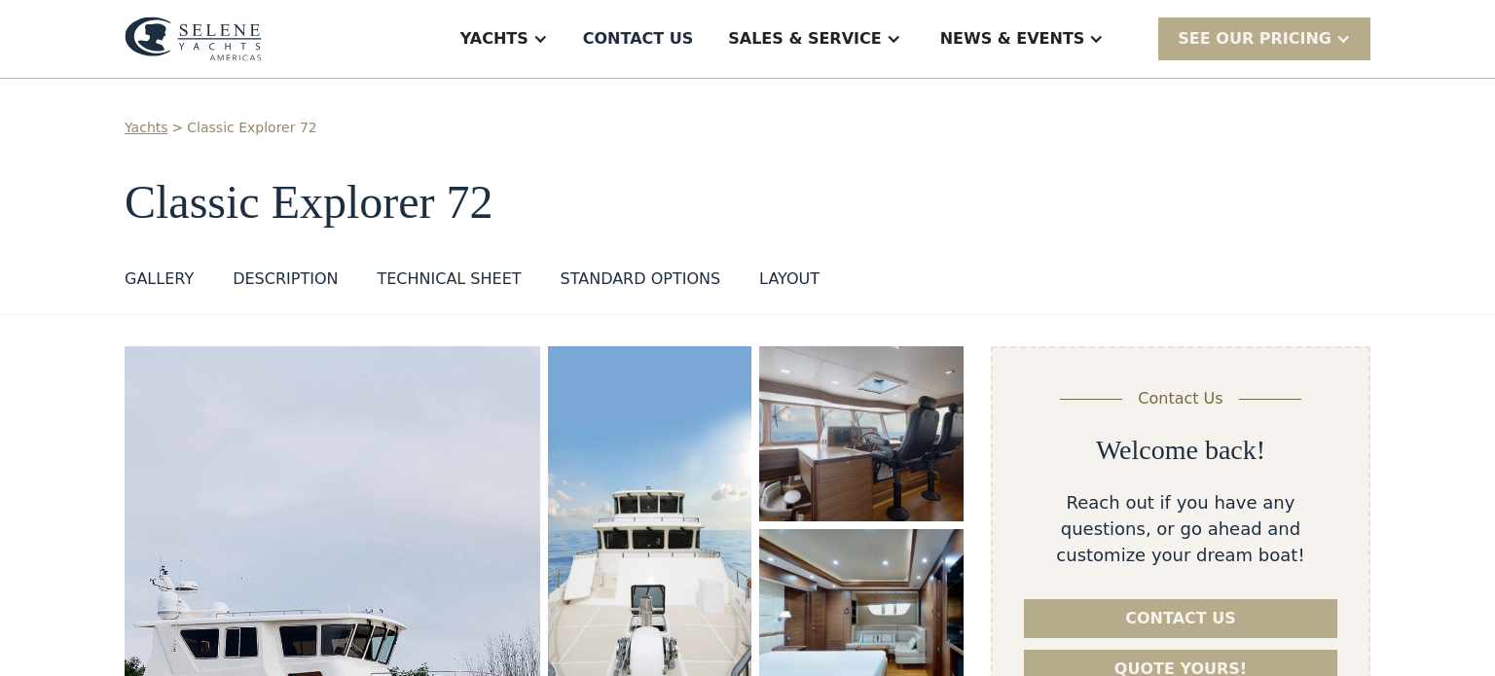
scroll to position [2, 0]
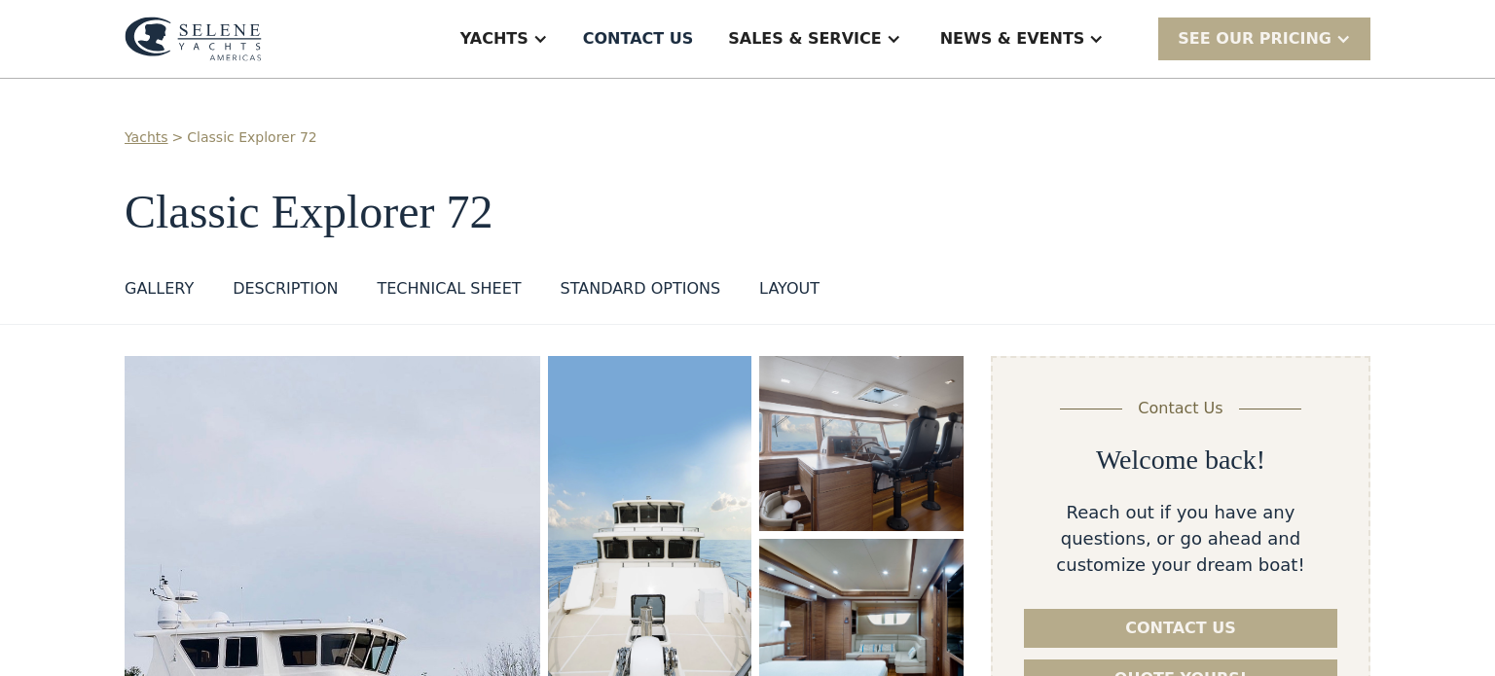
click at [759, 284] on div "layout" at bounding box center [789, 288] width 60 height 23
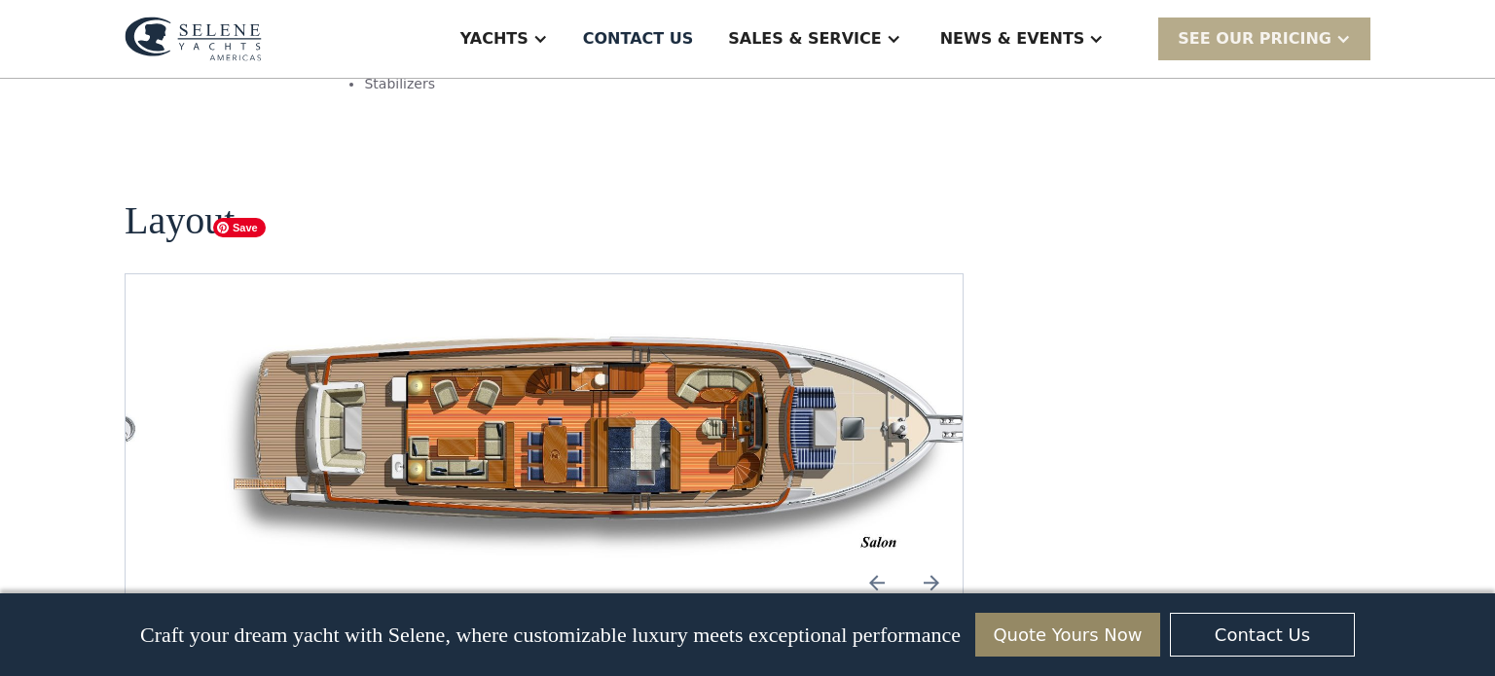
scroll to position [2545, 0]
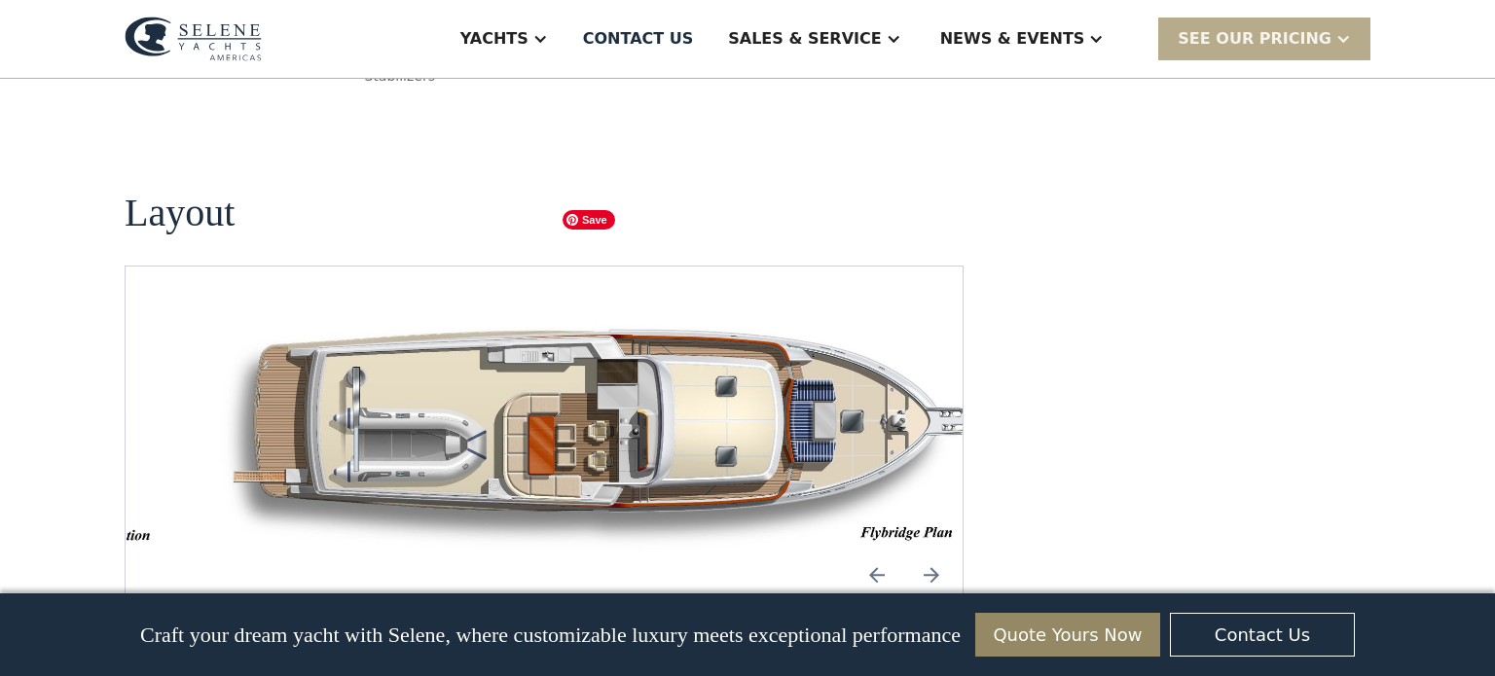
click at [708, 313] on img "open lightbox" at bounding box center [605, 432] width 806 height 239
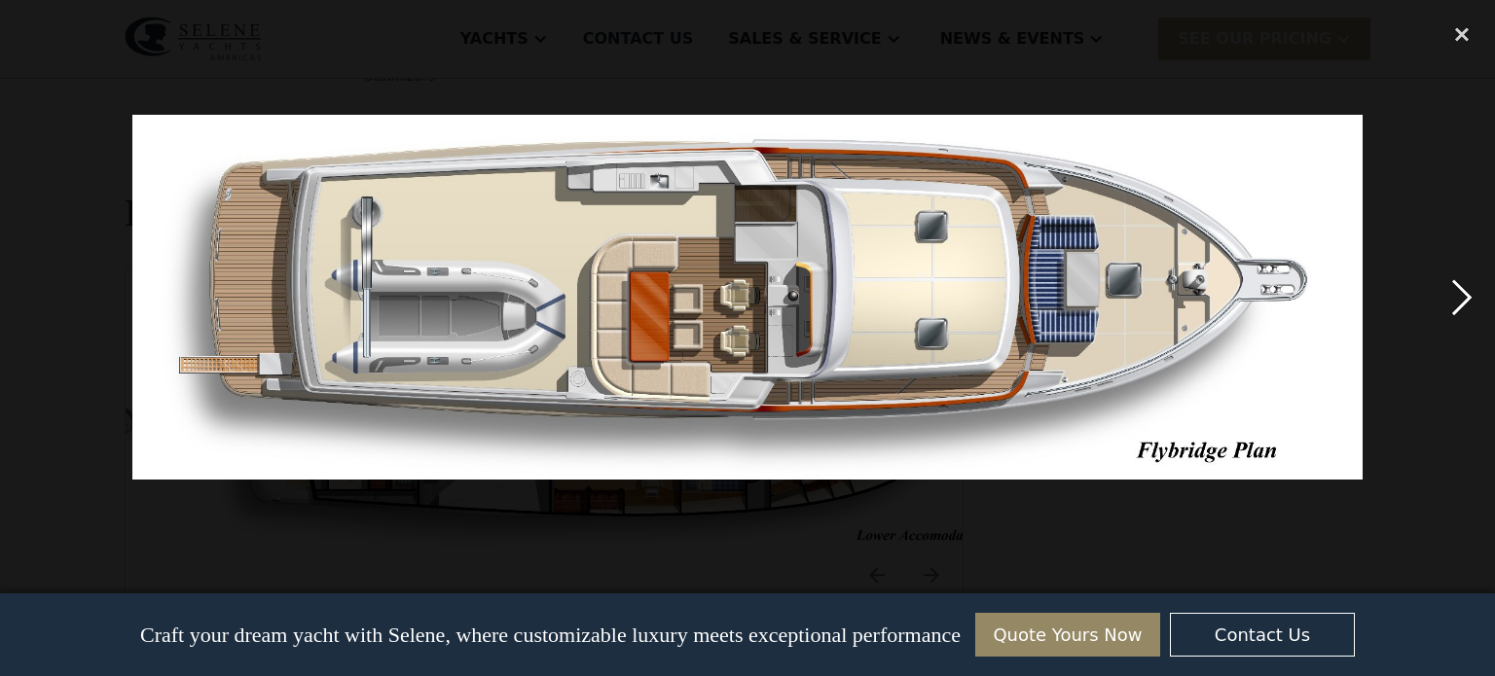
click at [1458, 300] on div "next image" at bounding box center [1462, 298] width 66 height 568
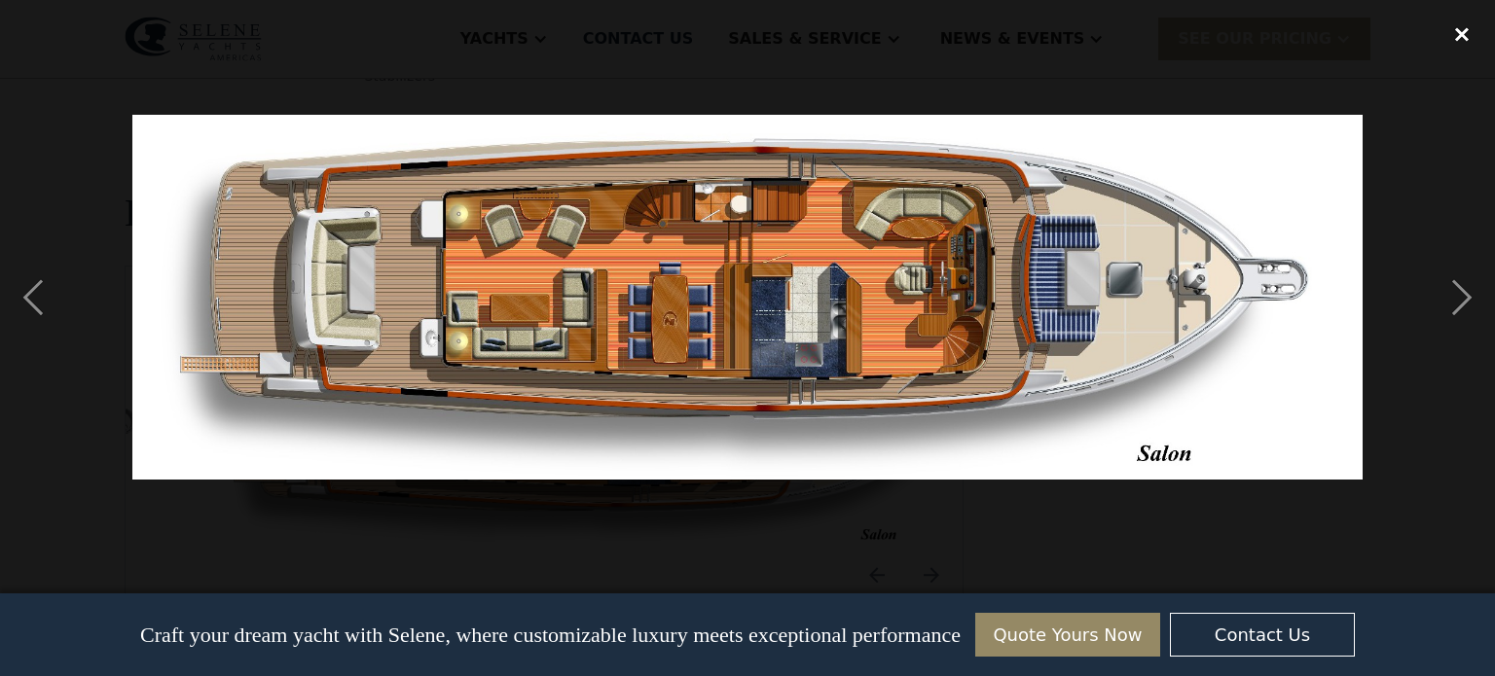
click at [1460, 30] on div "close lightbox" at bounding box center [1462, 35] width 66 height 43
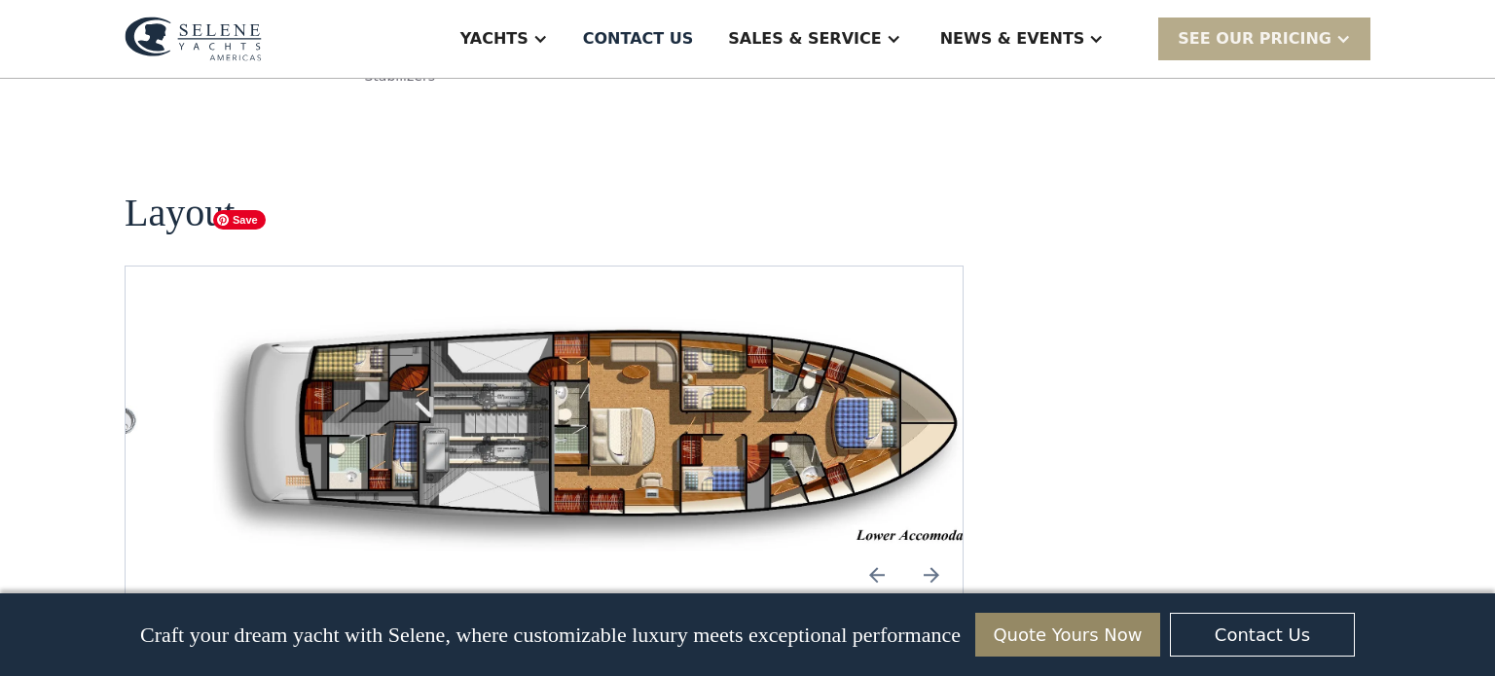
click at [742, 313] on img "open lightbox" at bounding box center [605, 432] width 806 height 239
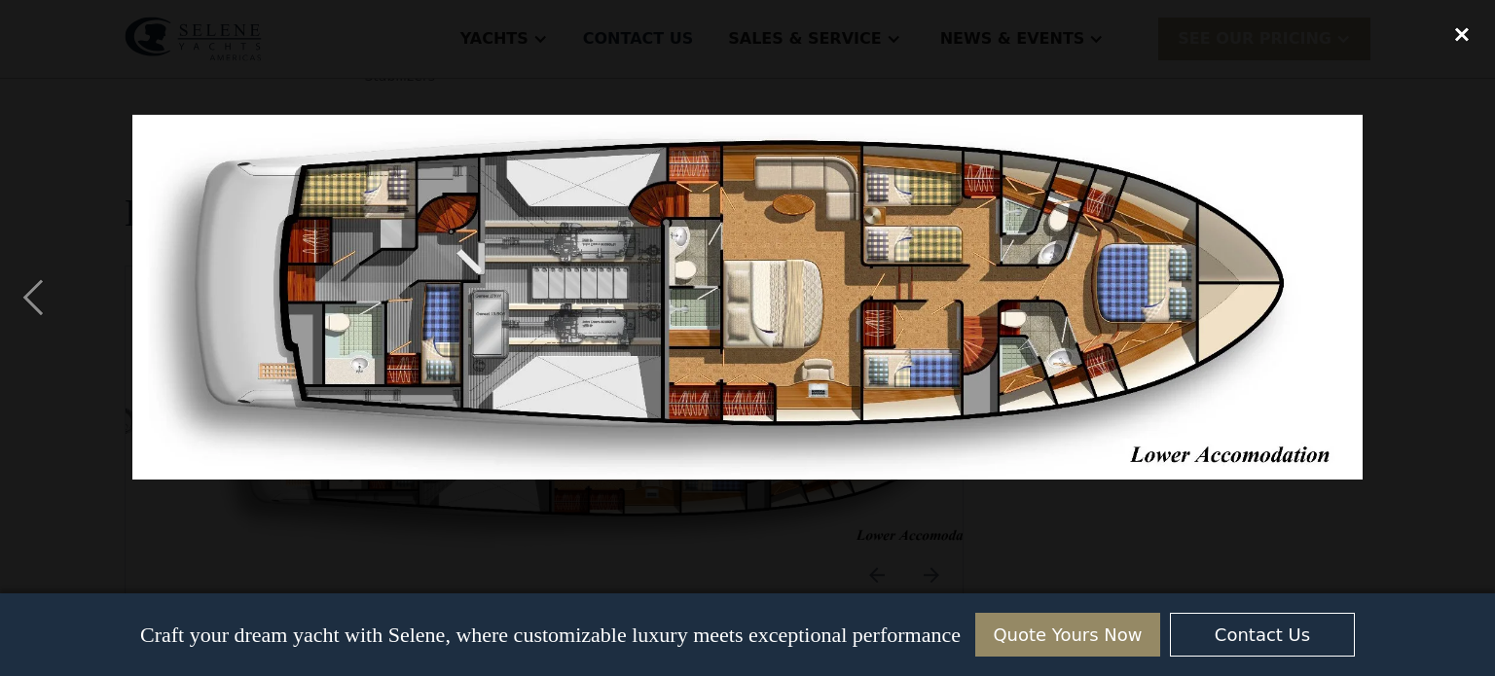
click at [1455, 36] on div "close lightbox" at bounding box center [1462, 35] width 66 height 43
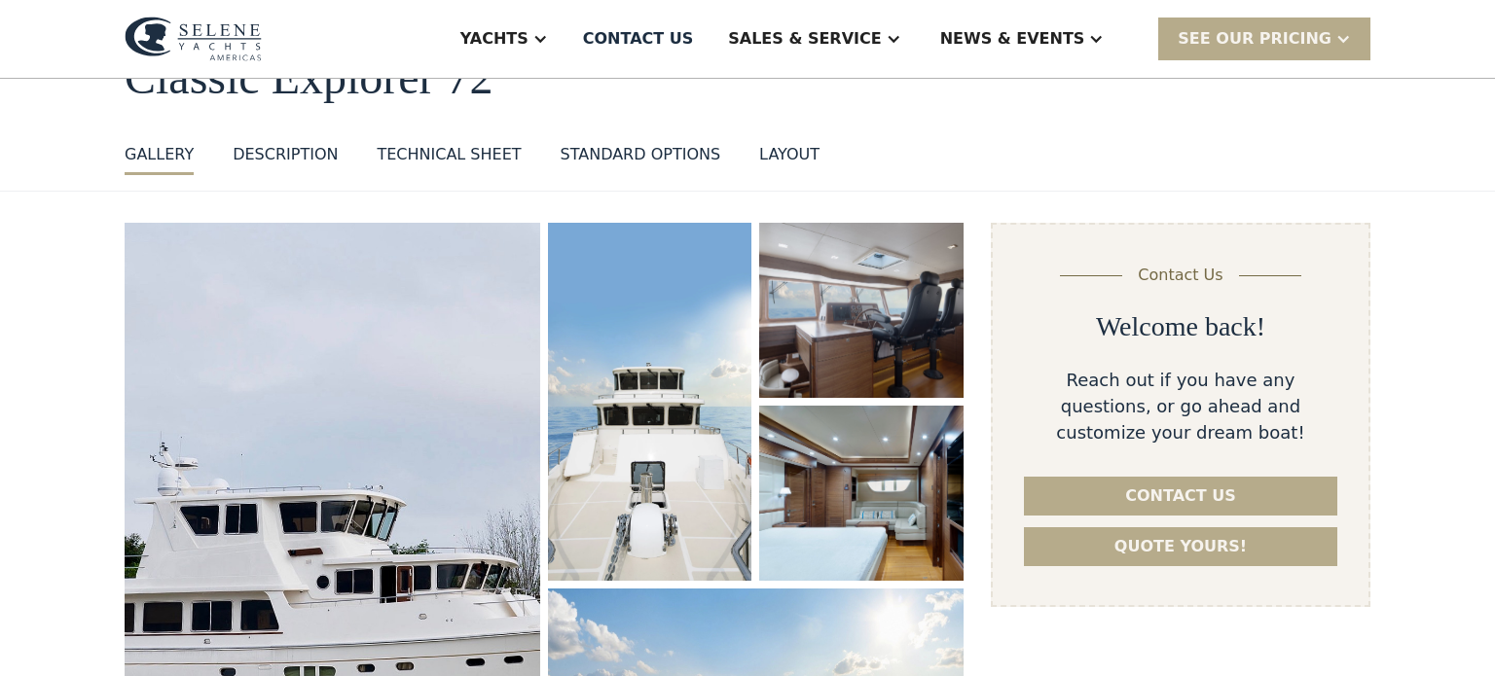
scroll to position [0, 0]
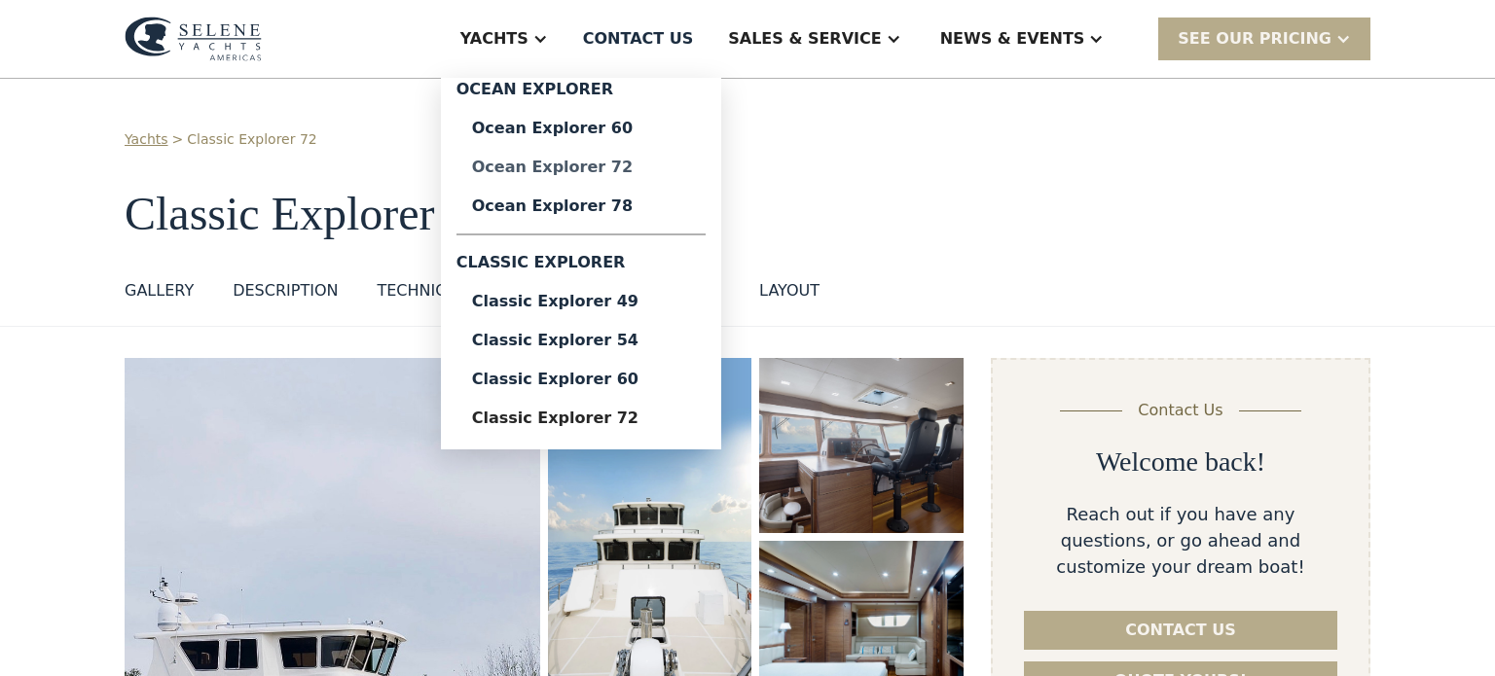
click at [626, 164] on div "Ocean Explorer 72" at bounding box center [581, 168] width 218 height 16
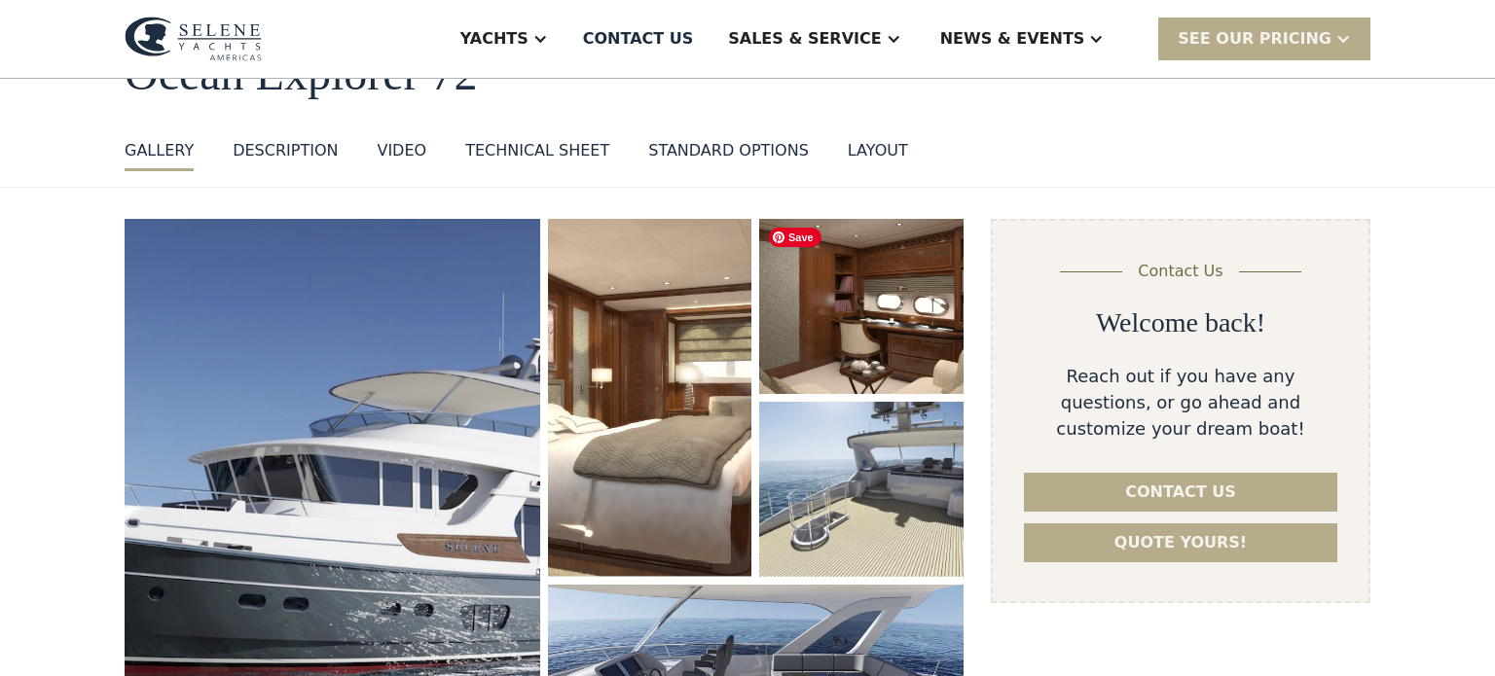
scroll to position [124, 0]
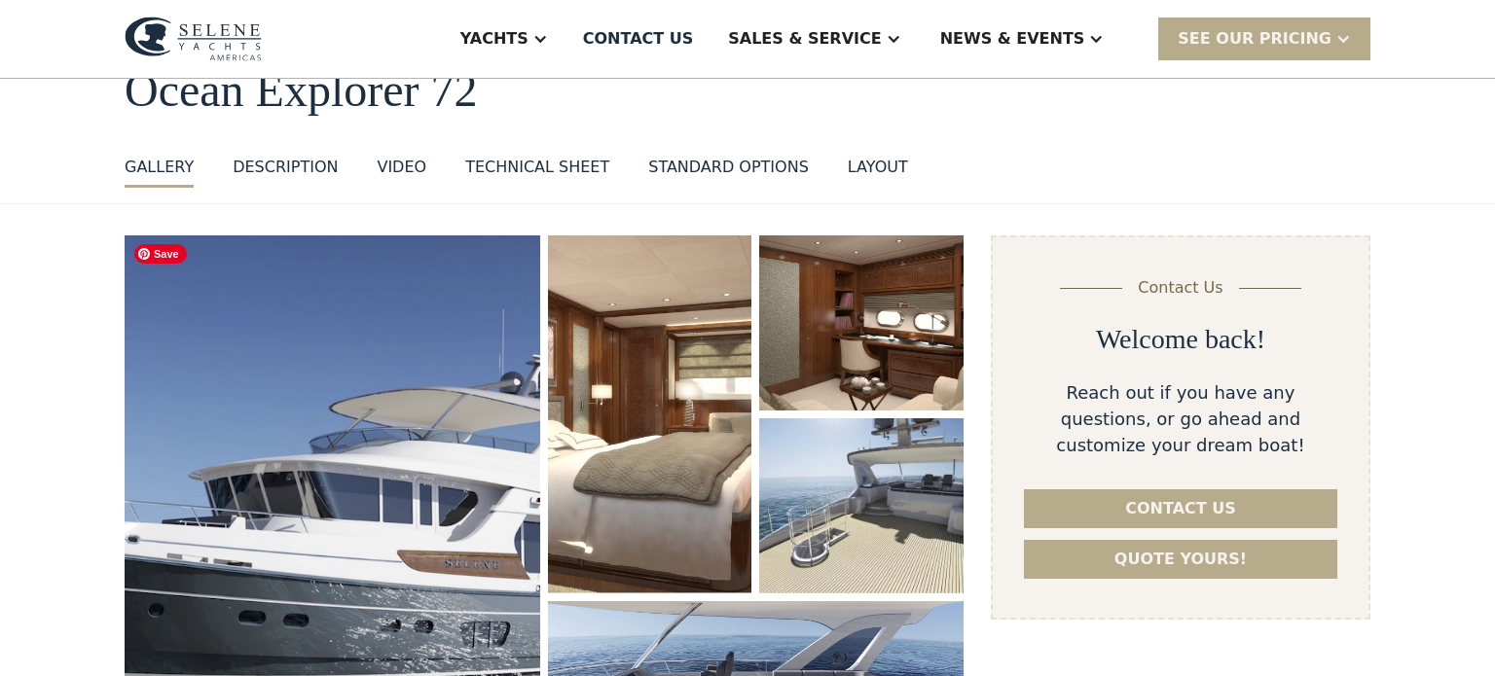
click at [403, 408] on img "open lightbox" at bounding box center [333, 531] width 416 height 590
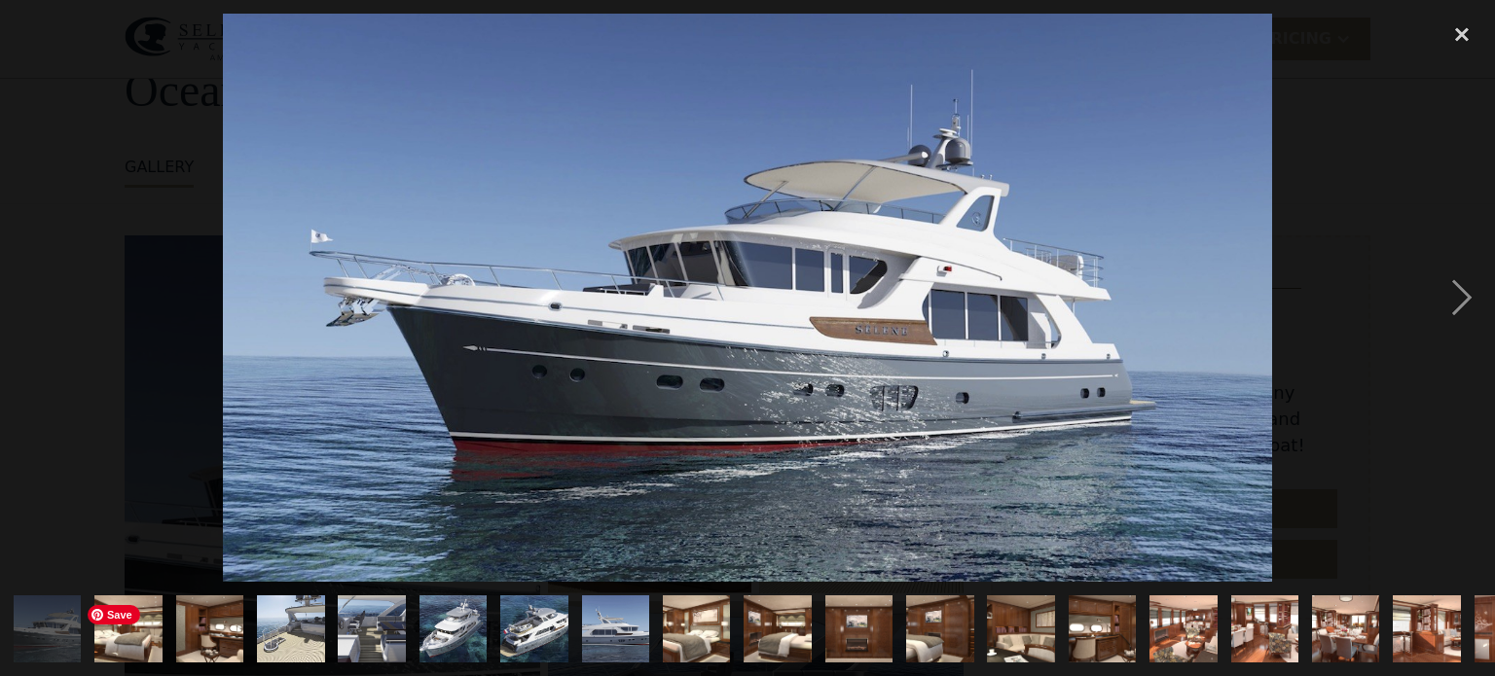
click at [118, 641] on img "show item 2 of 21" at bounding box center [129, 630] width 102 height 68
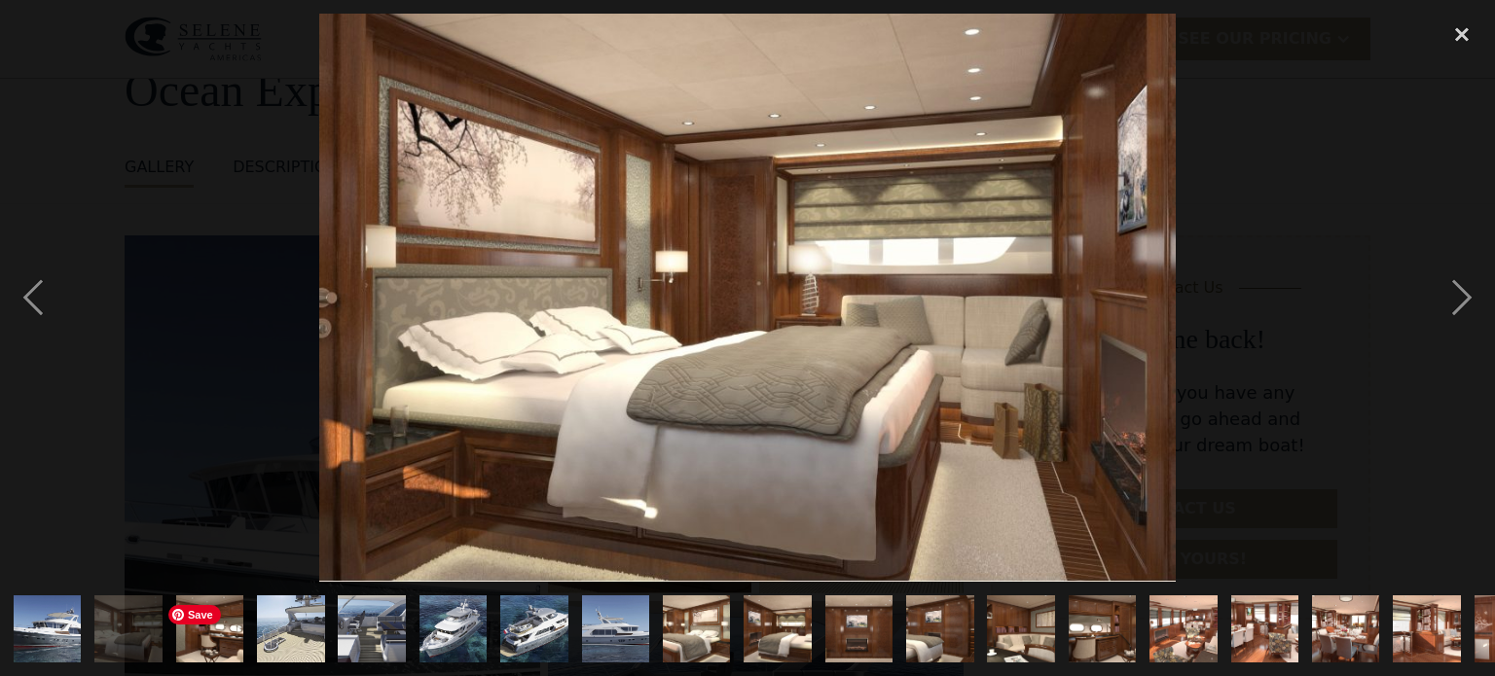
click at [201, 638] on img "show item 3 of 21" at bounding box center [210, 630] width 102 height 68
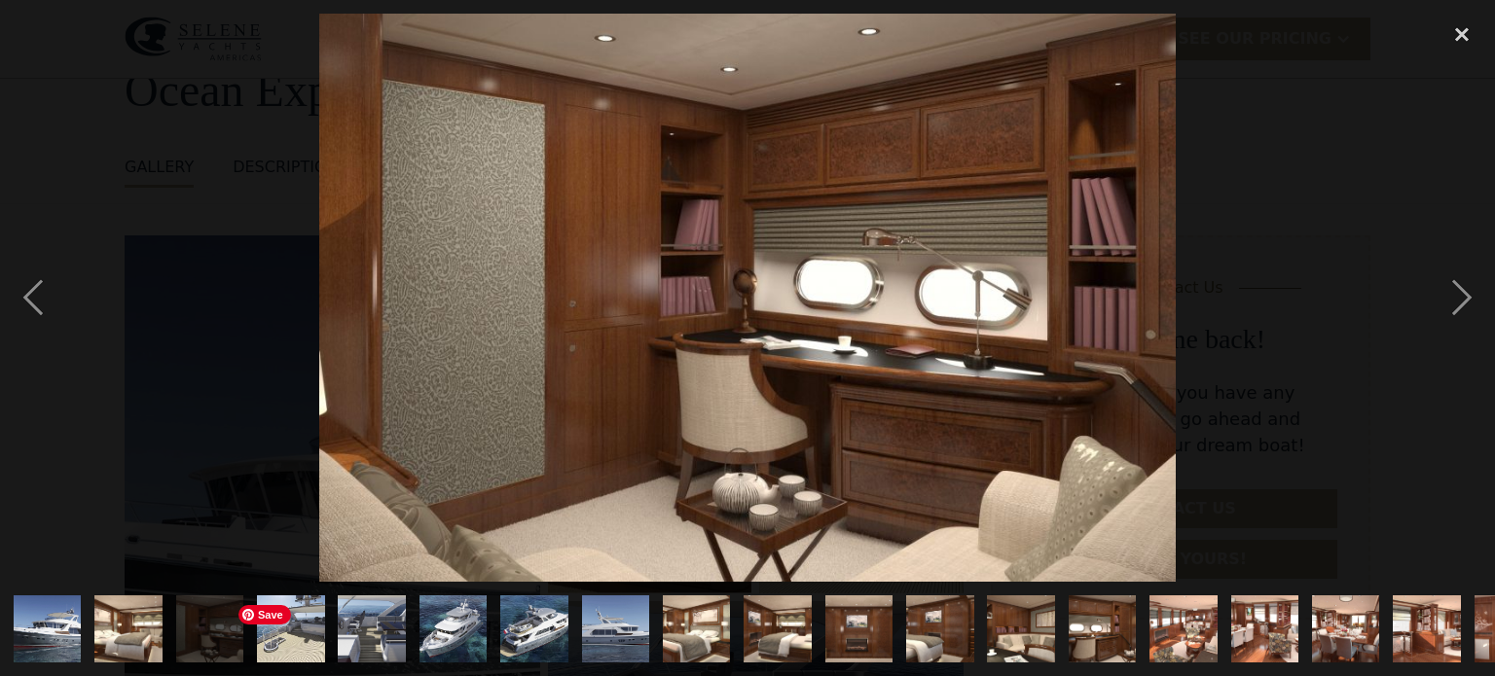
click at [293, 626] on img "show item 4 of 21" at bounding box center [291, 630] width 125 height 68
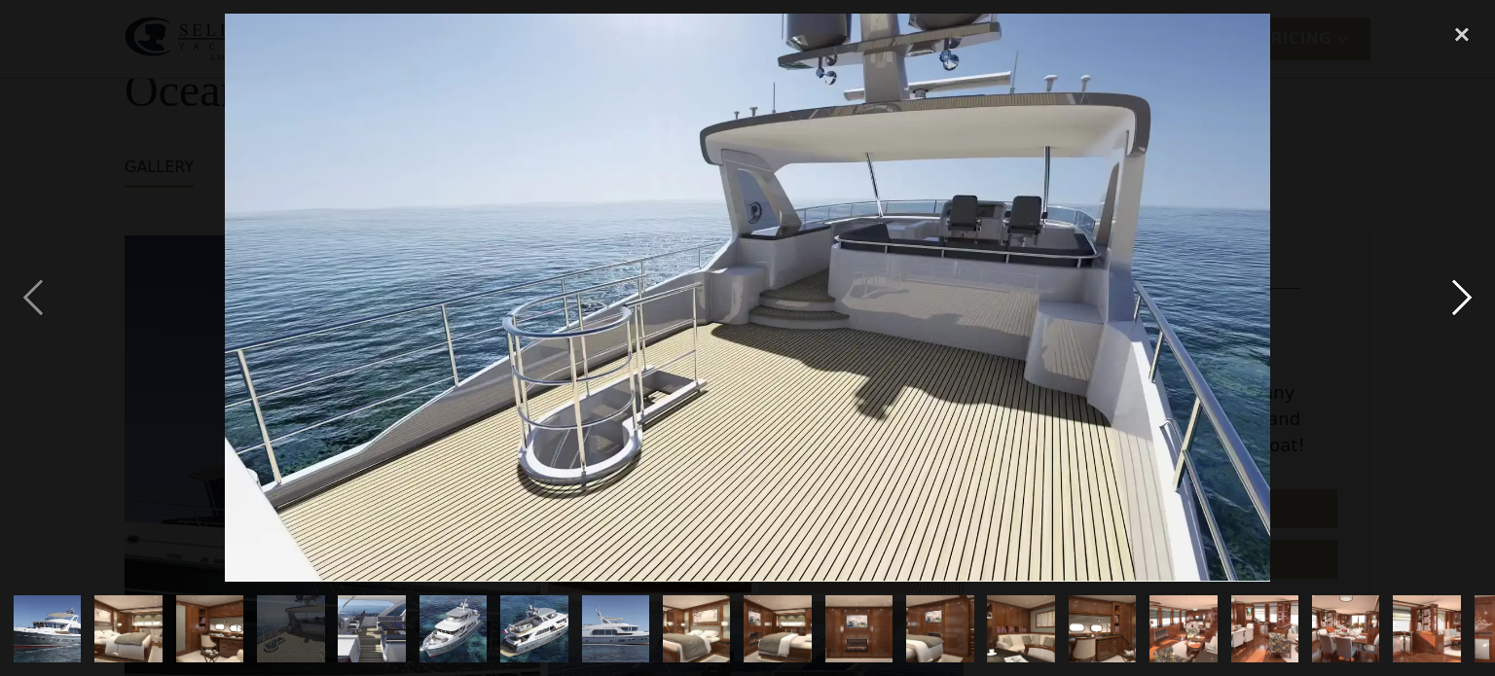
click at [1459, 287] on div "next image" at bounding box center [1462, 298] width 66 height 568
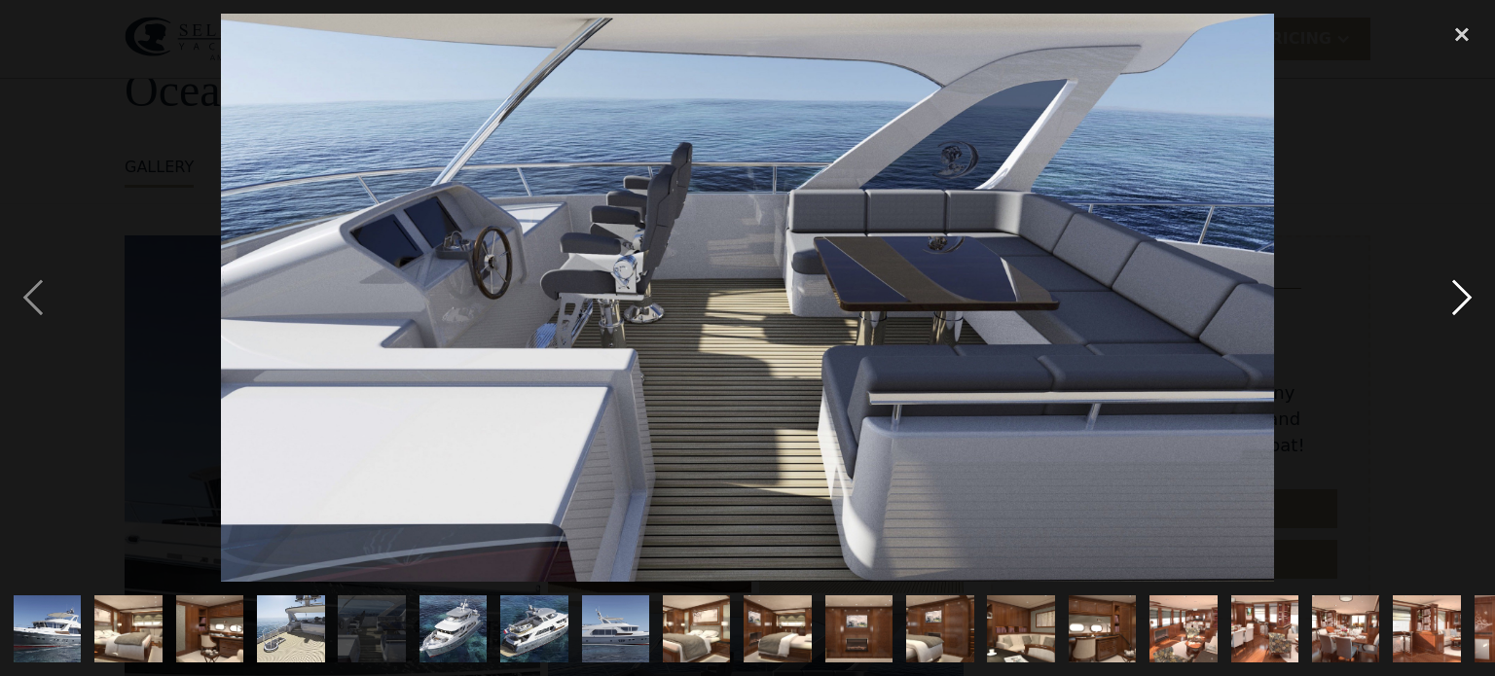
click at [1459, 287] on div "next image" at bounding box center [1462, 298] width 66 height 568
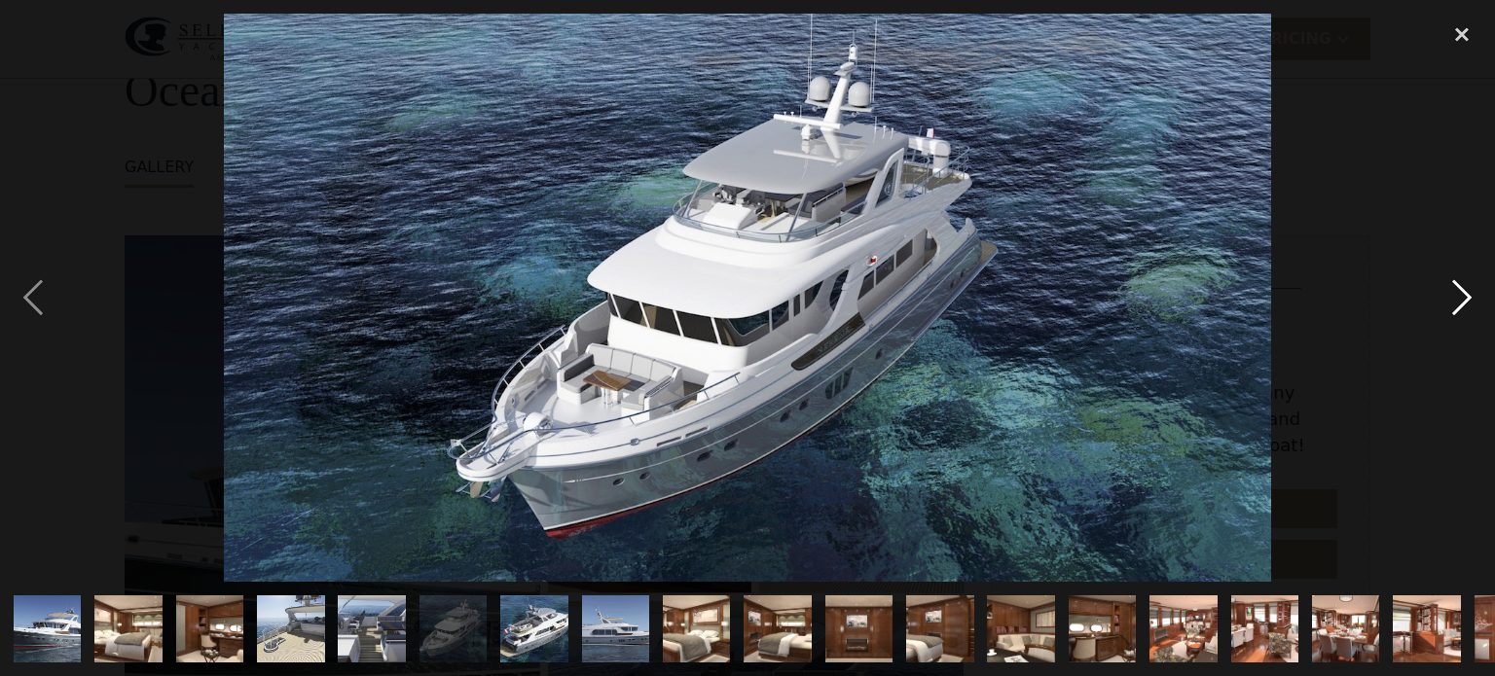
click at [1459, 287] on div "next image" at bounding box center [1462, 298] width 66 height 568
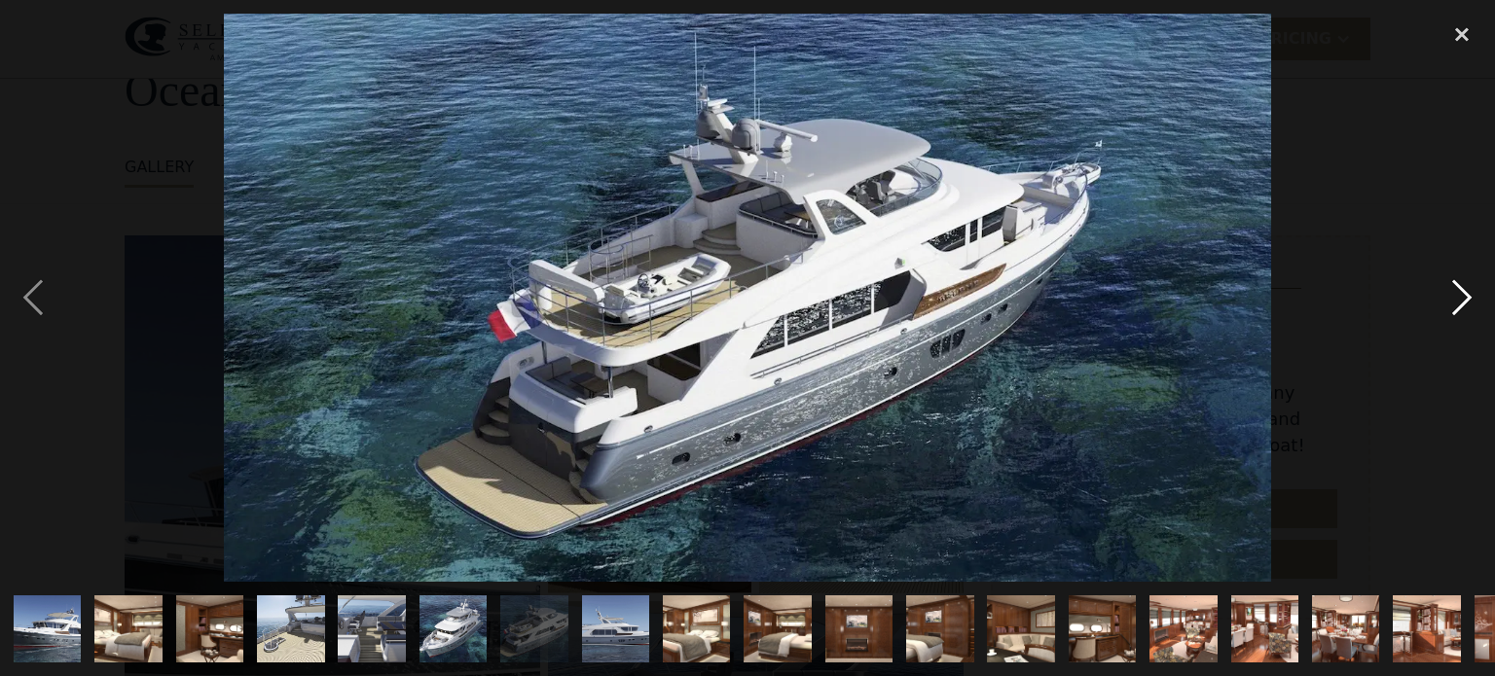
click at [1459, 287] on div "next image" at bounding box center [1462, 298] width 66 height 568
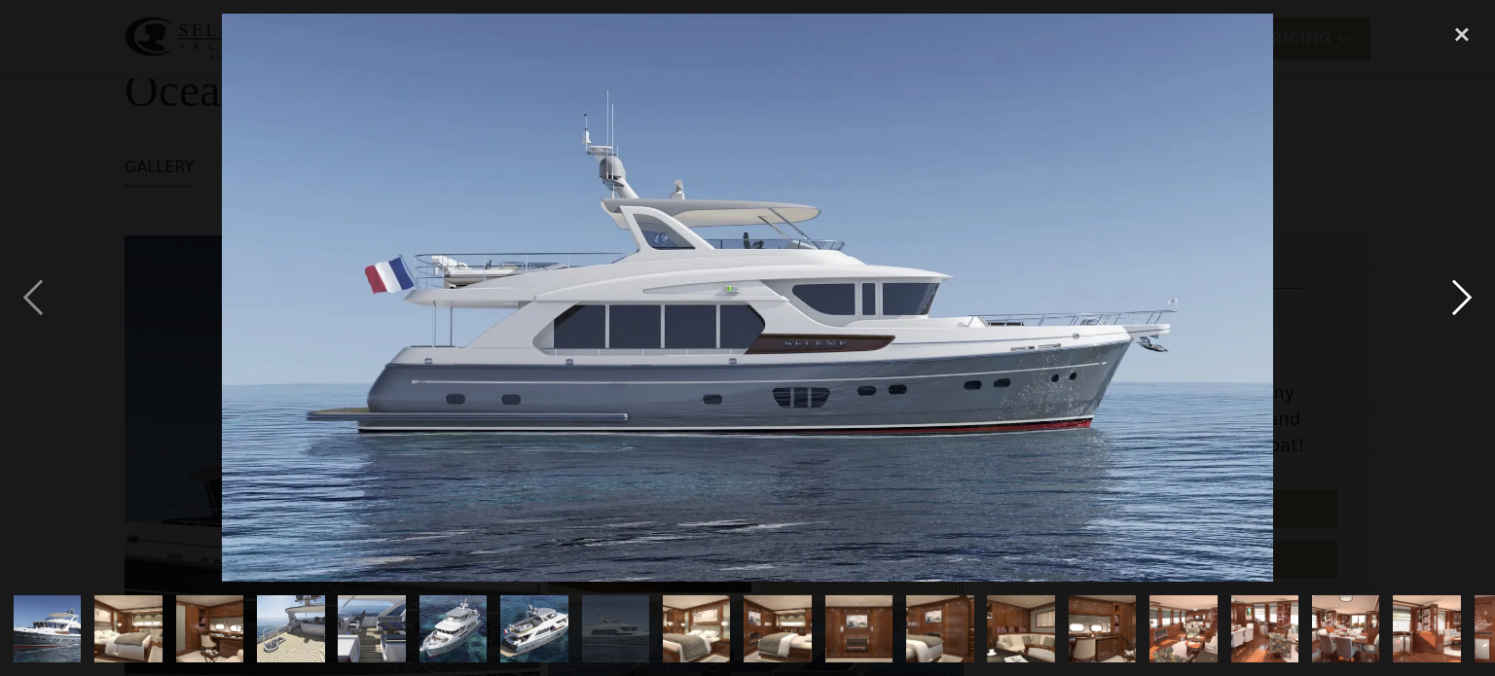
click at [1459, 287] on div "next image" at bounding box center [1462, 298] width 66 height 568
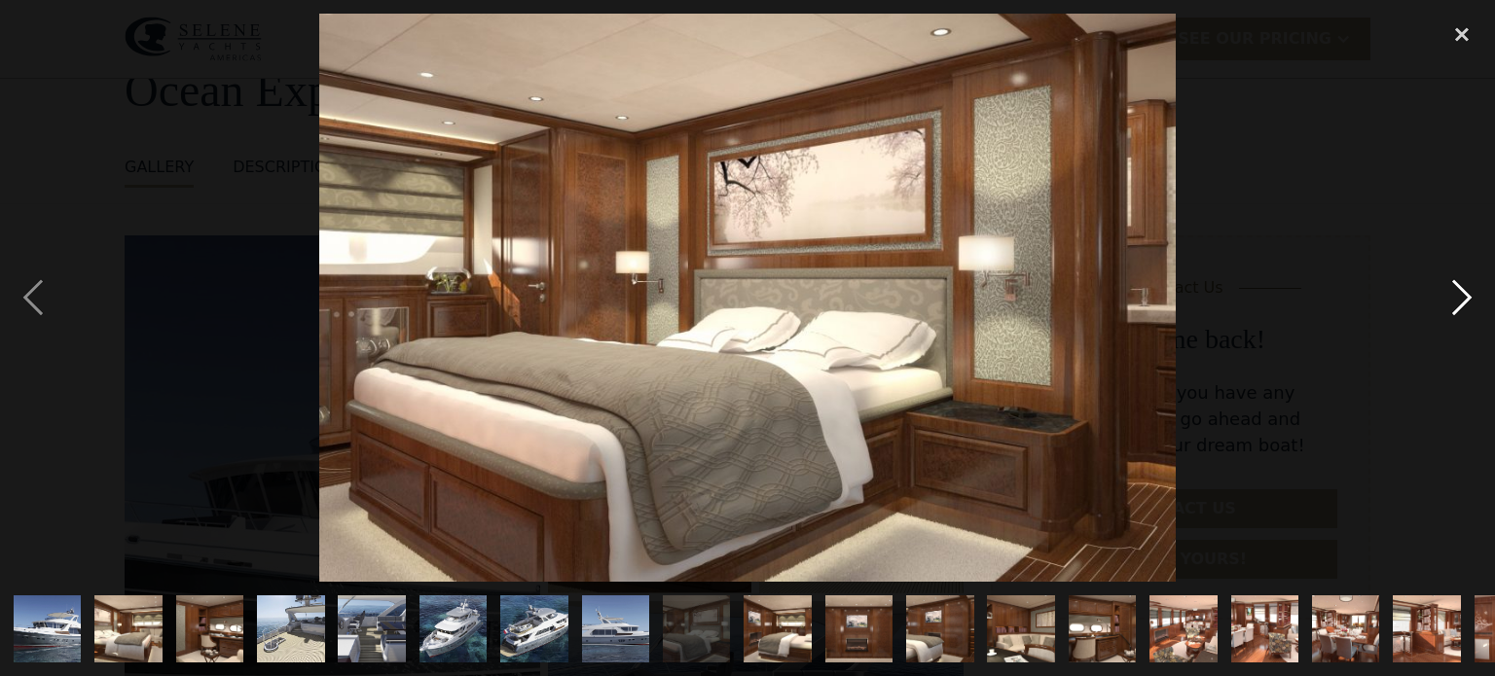
click at [1459, 287] on div "next image" at bounding box center [1462, 298] width 66 height 568
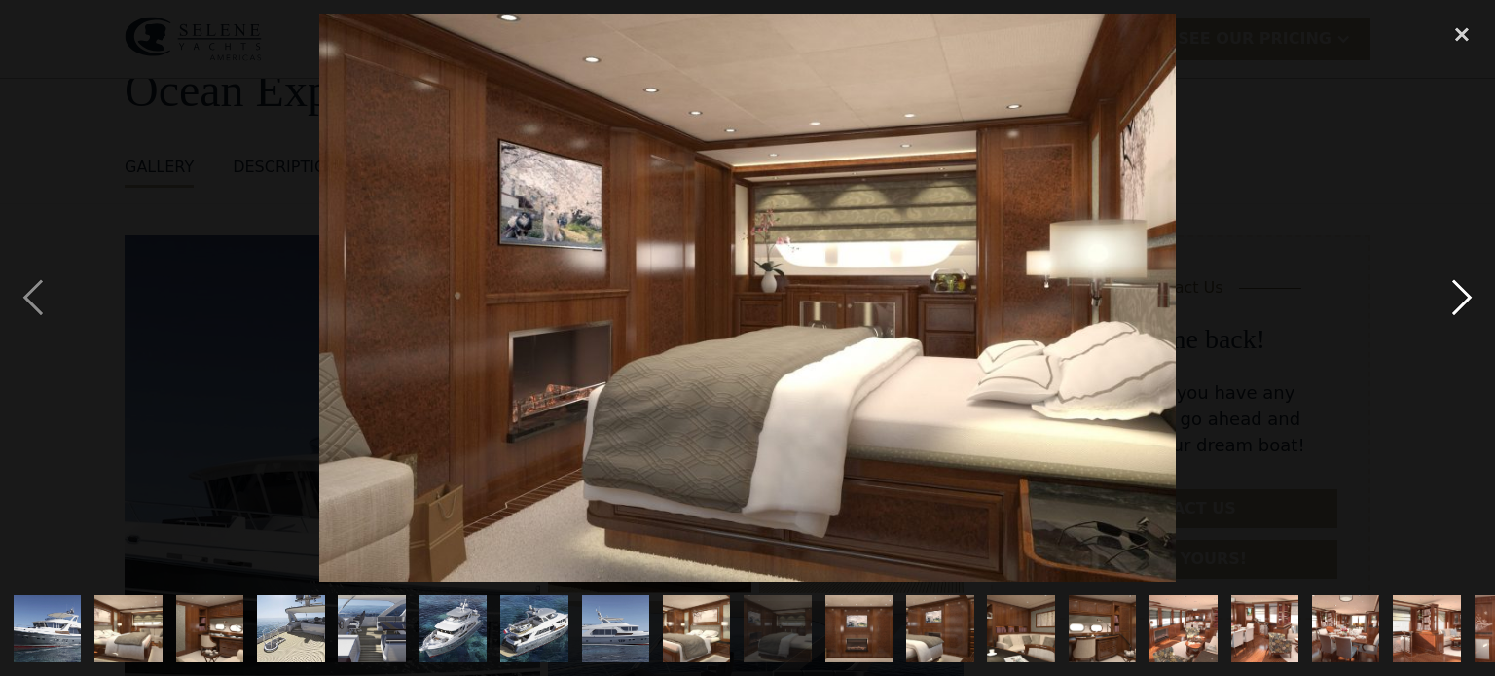
click at [1459, 287] on div "next image" at bounding box center [1462, 298] width 66 height 568
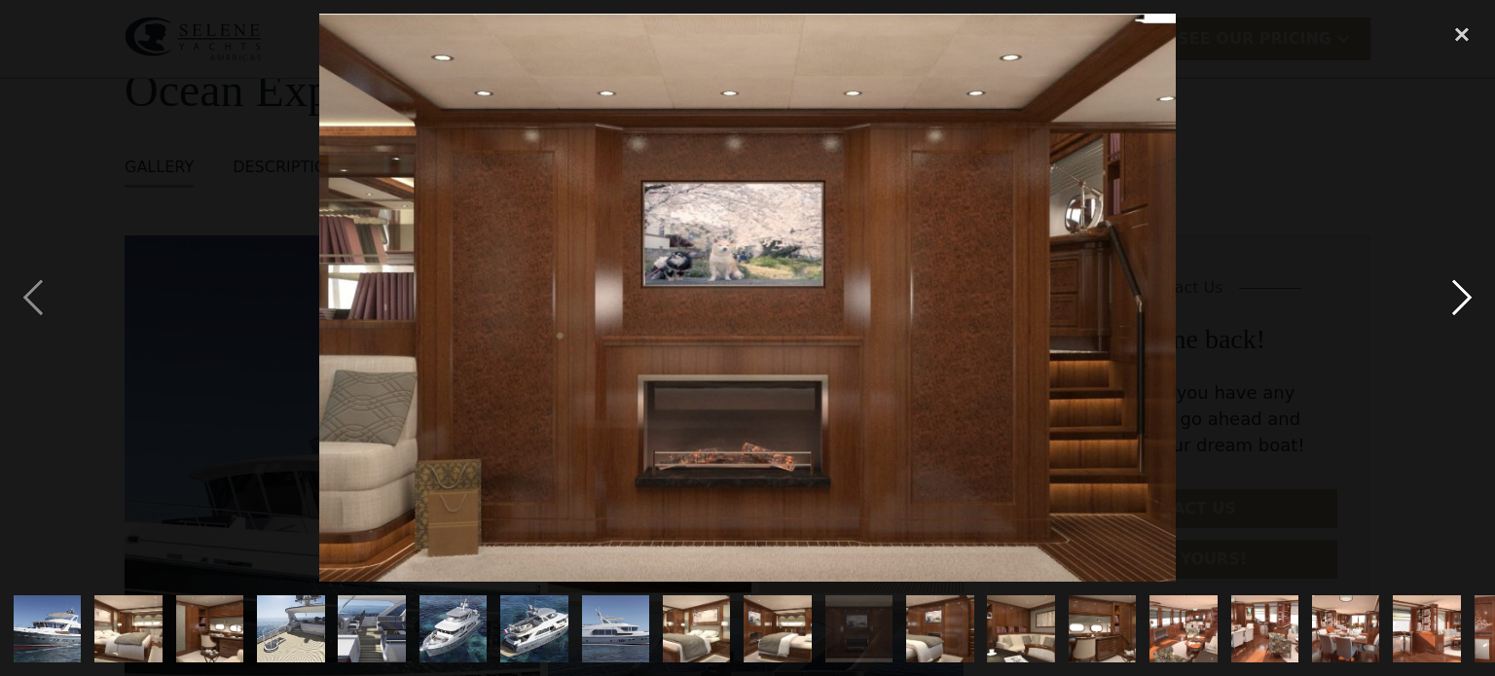
click at [1459, 287] on div "next image" at bounding box center [1462, 298] width 66 height 568
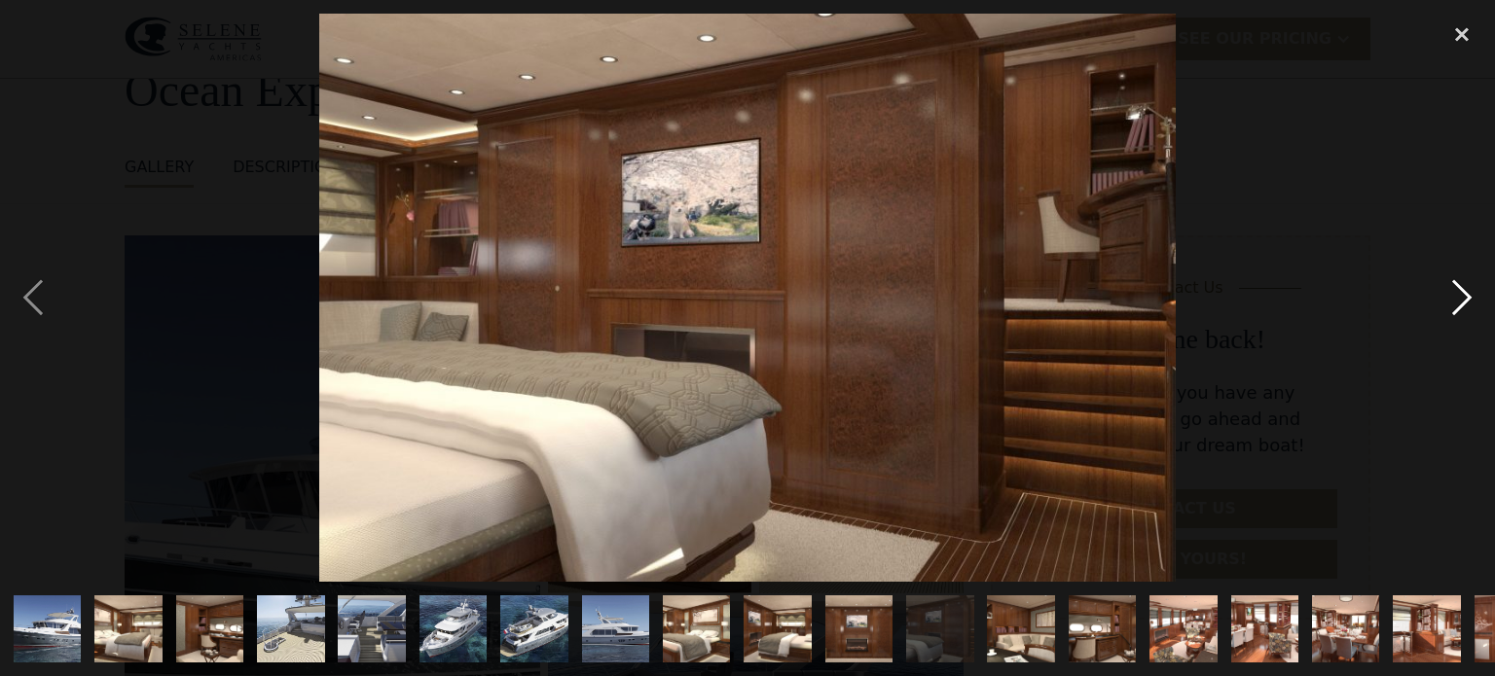
click at [1459, 287] on div "next image" at bounding box center [1462, 298] width 66 height 568
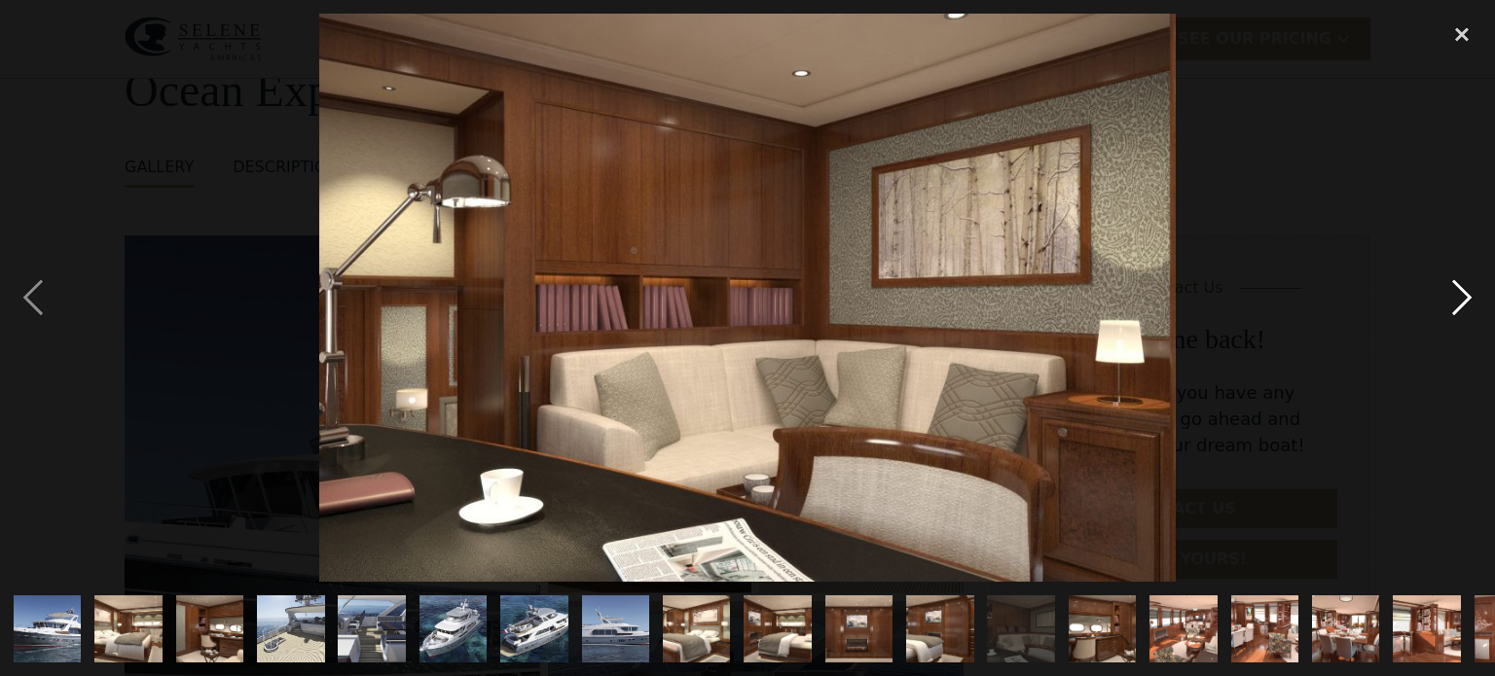
click at [1459, 287] on div "next image" at bounding box center [1462, 298] width 66 height 568
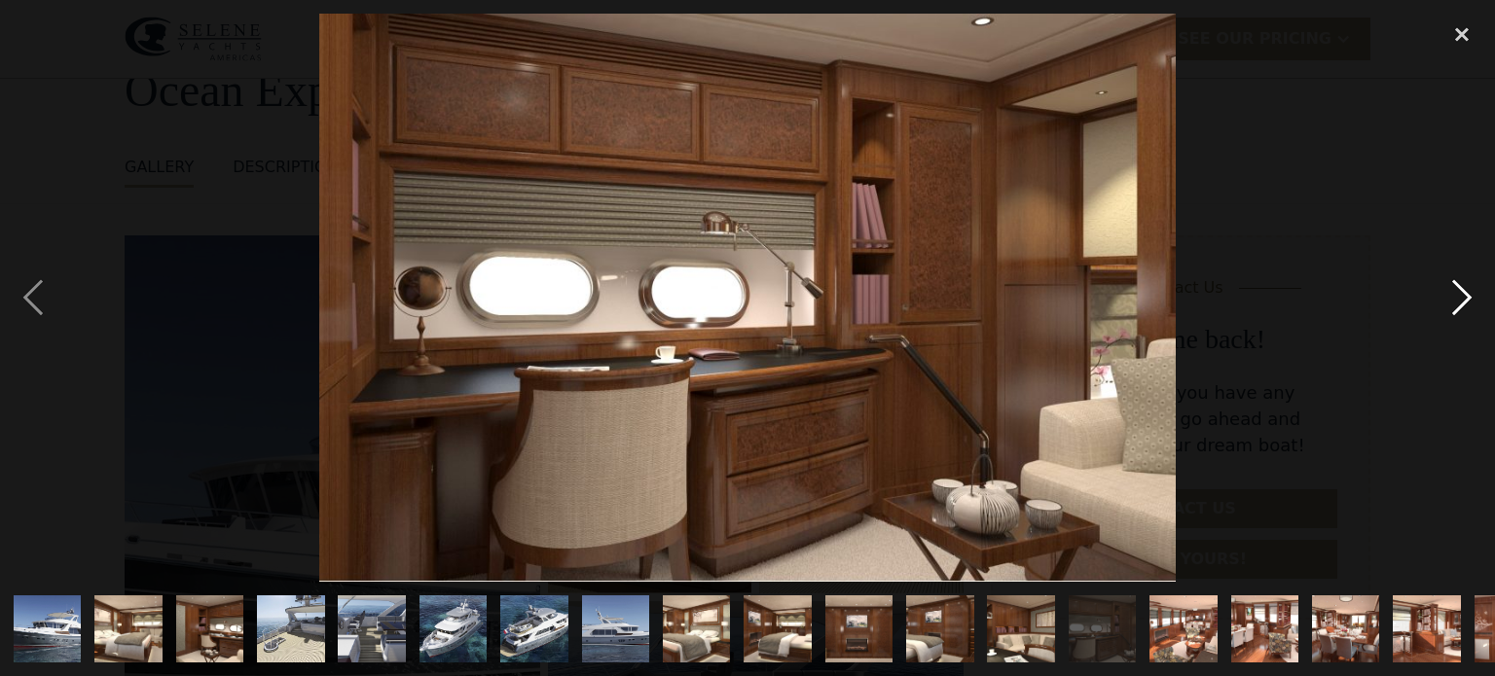
click at [1459, 287] on div "next image" at bounding box center [1462, 298] width 66 height 568
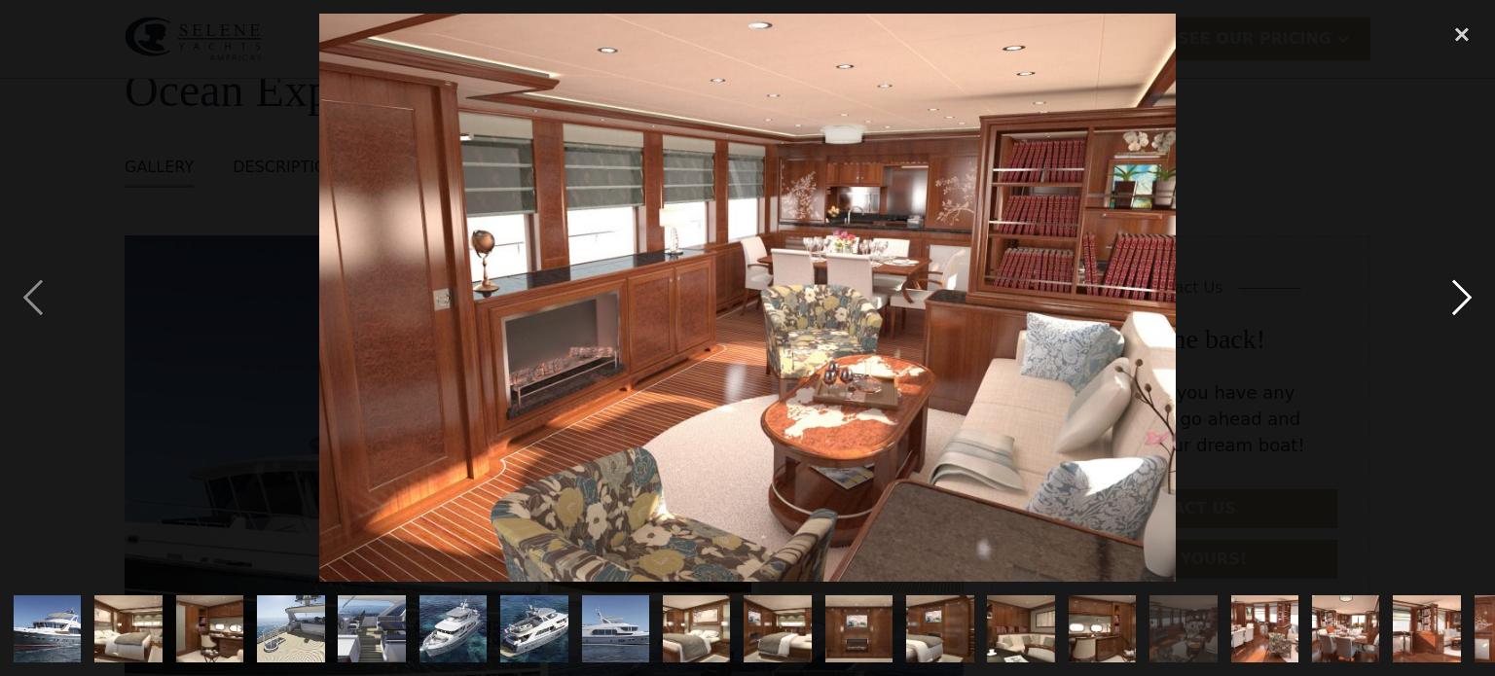
click at [1459, 287] on div "next image" at bounding box center [1462, 298] width 66 height 568
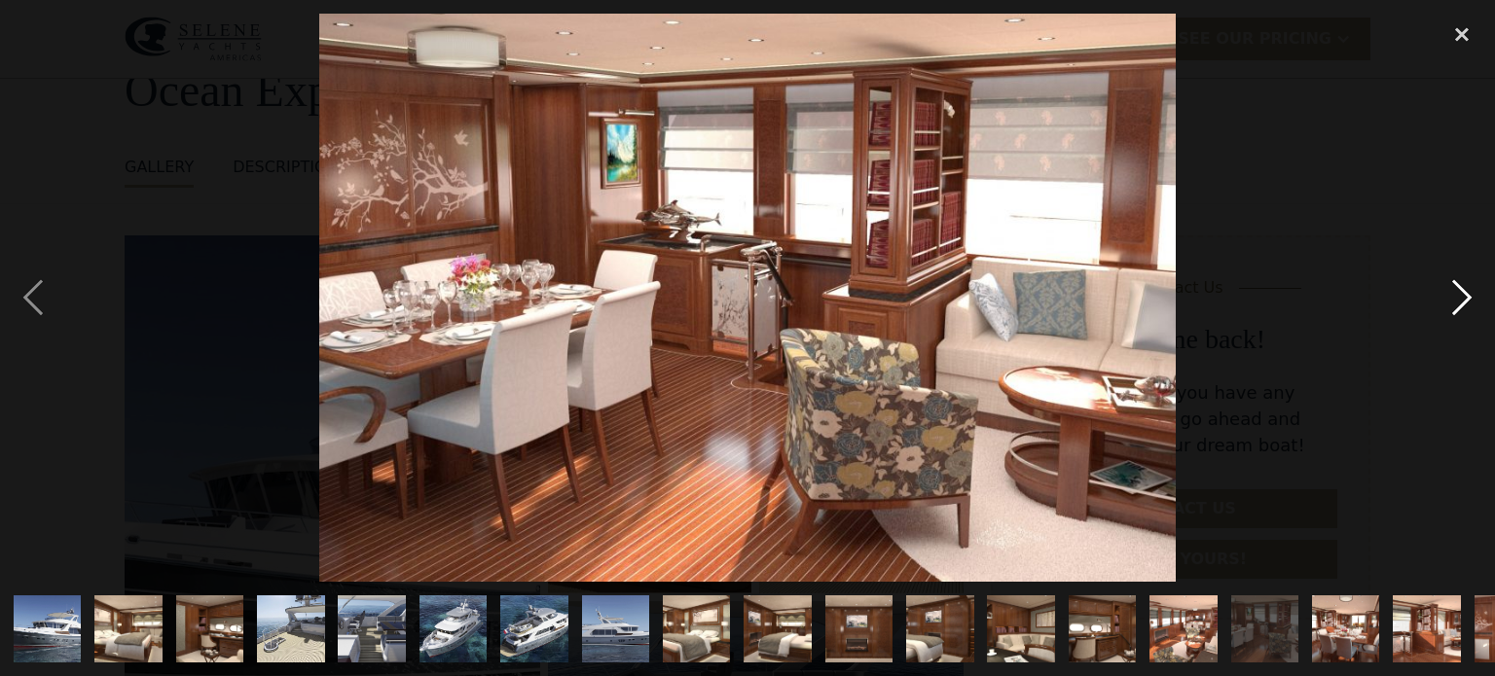
click at [1470, 297] on div "next image" at bounding box center [1462, 298] width 66 height 568
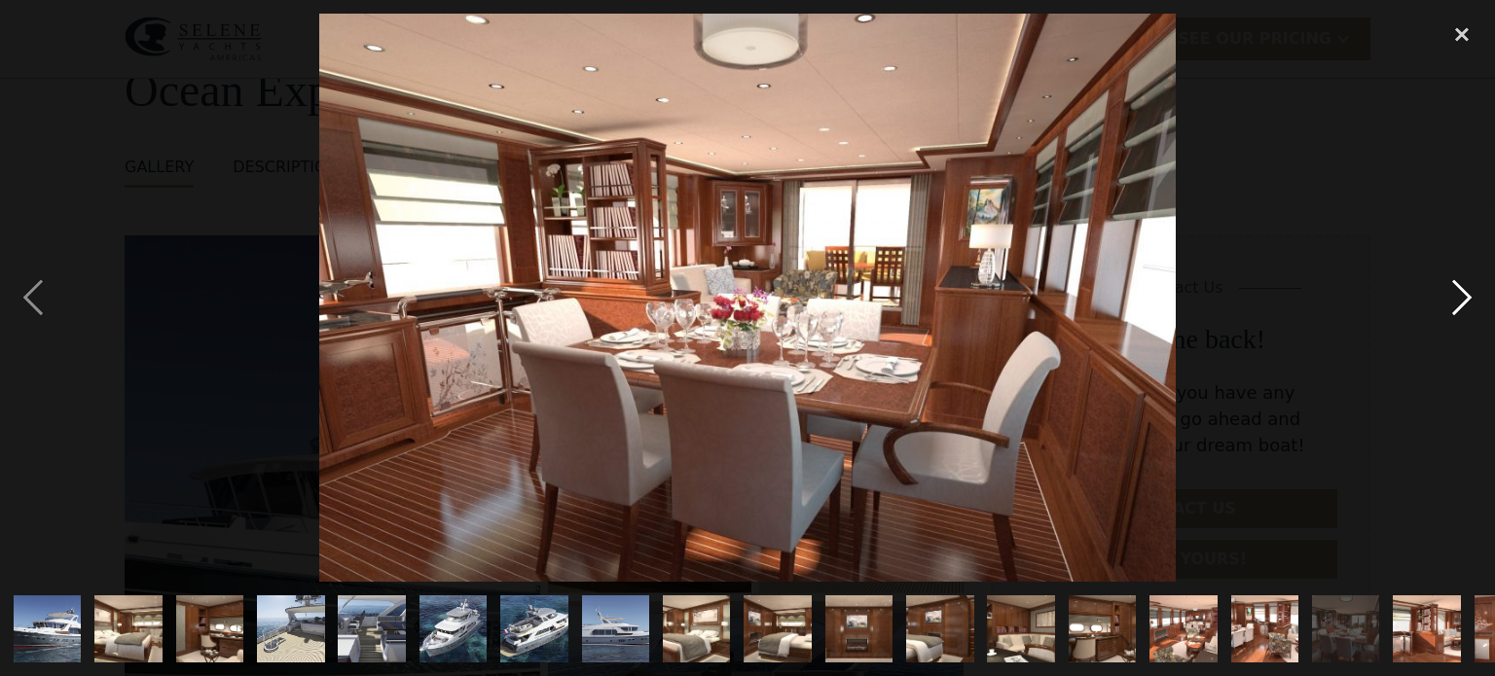
click at [1470, 297] on div "next image" at bounding box center [1462, 298] width 66 height 568
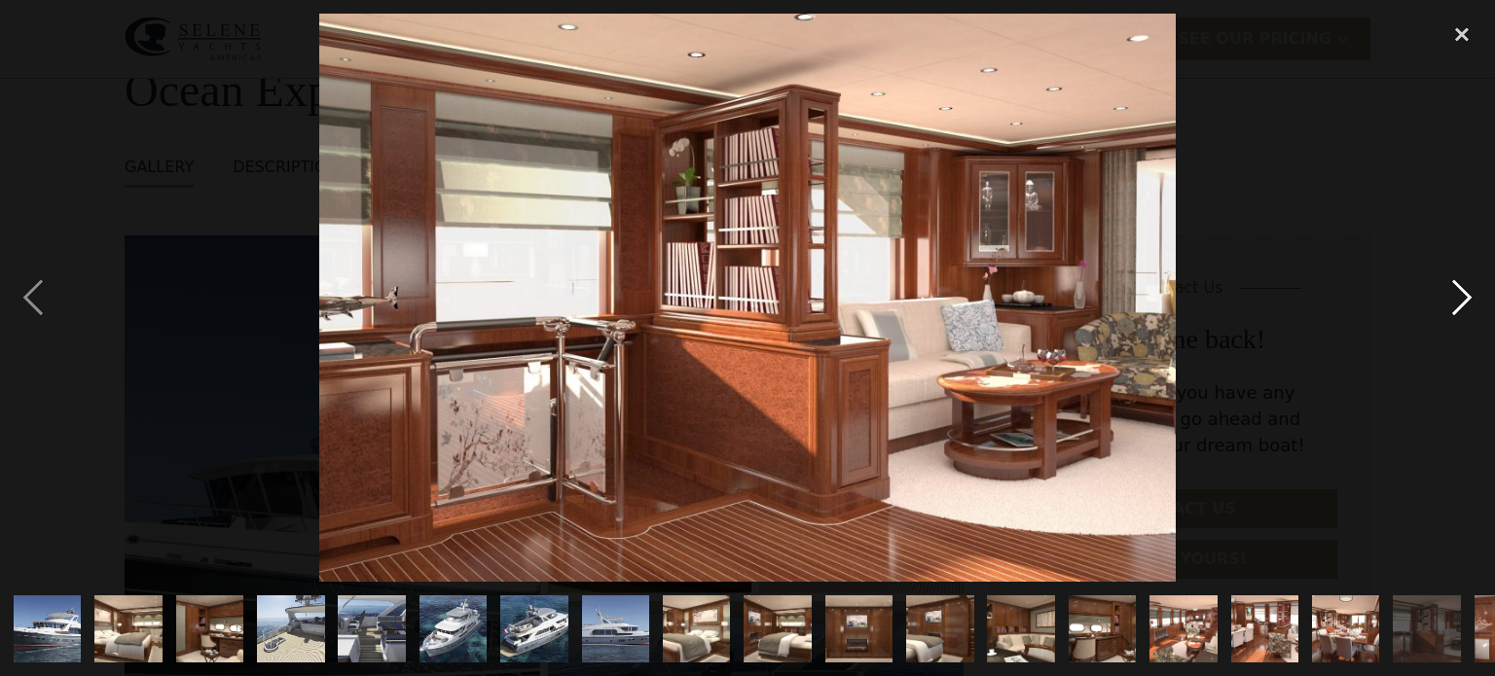
click at [1470, 297] on div "next image" at bounding box center [1462, 298] width 66 height 568
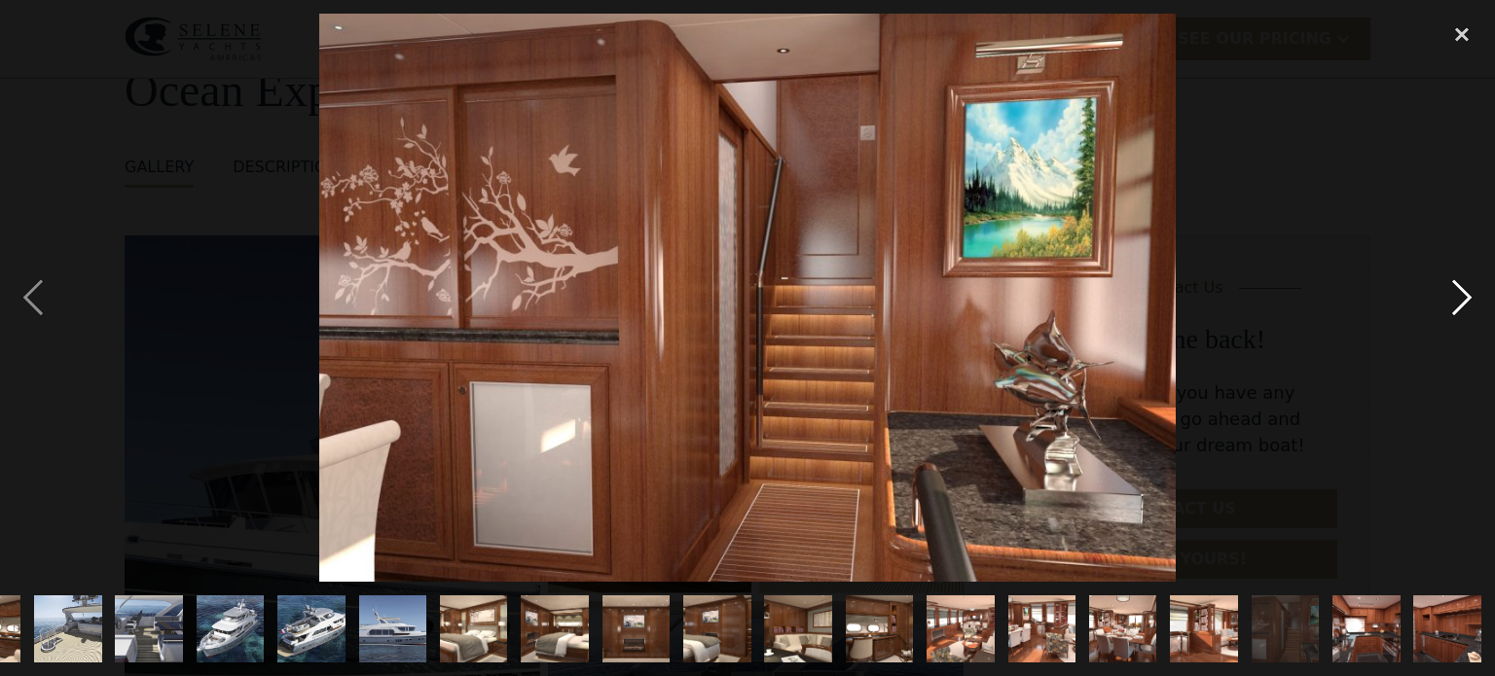
scroll to position [0, 223]
click at [1470, 297] on div "next image" at bounding box center [1462, 298] width 66 height 568
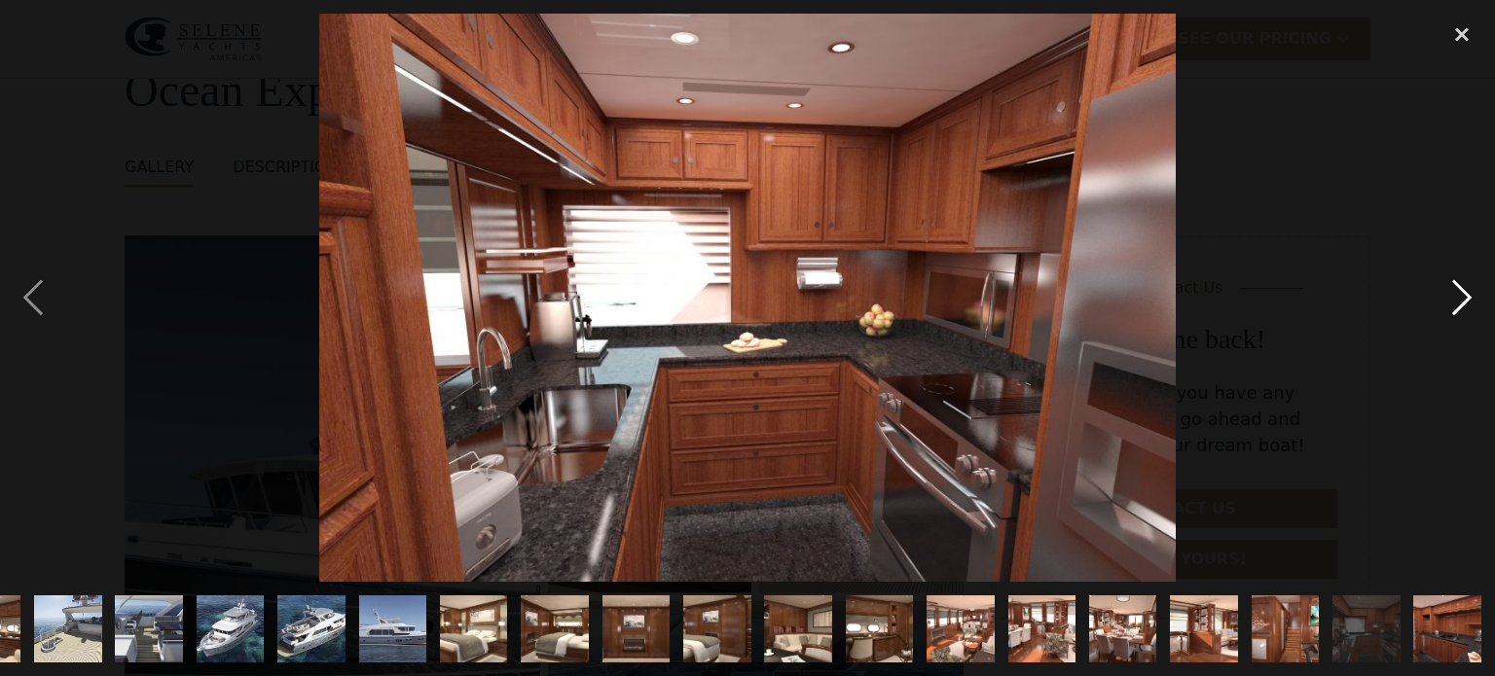
click at [1470, 297] on div "next image" at bounding box center [1462, 298] width 66 height 568
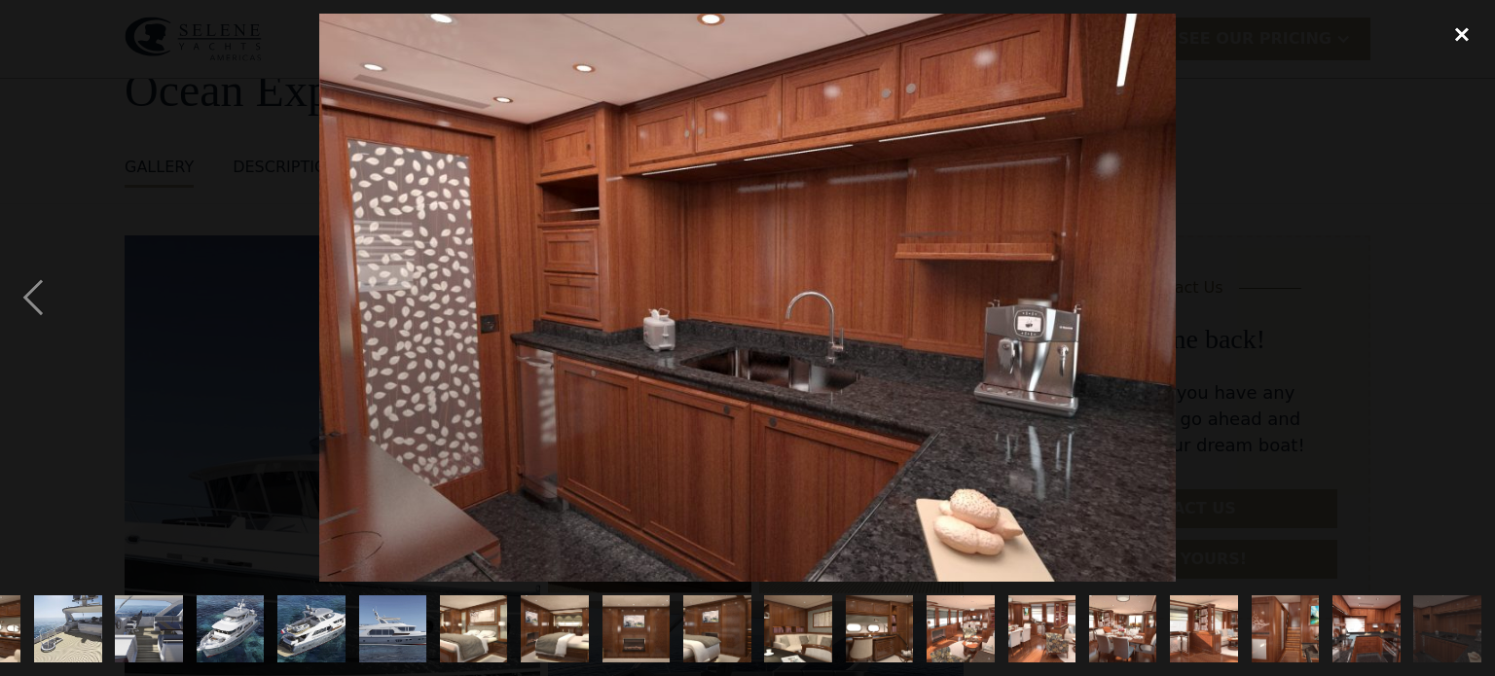
click at [1463, 35] on div "close lightbox" at bounding box center [1462, 35] width 66 height 43
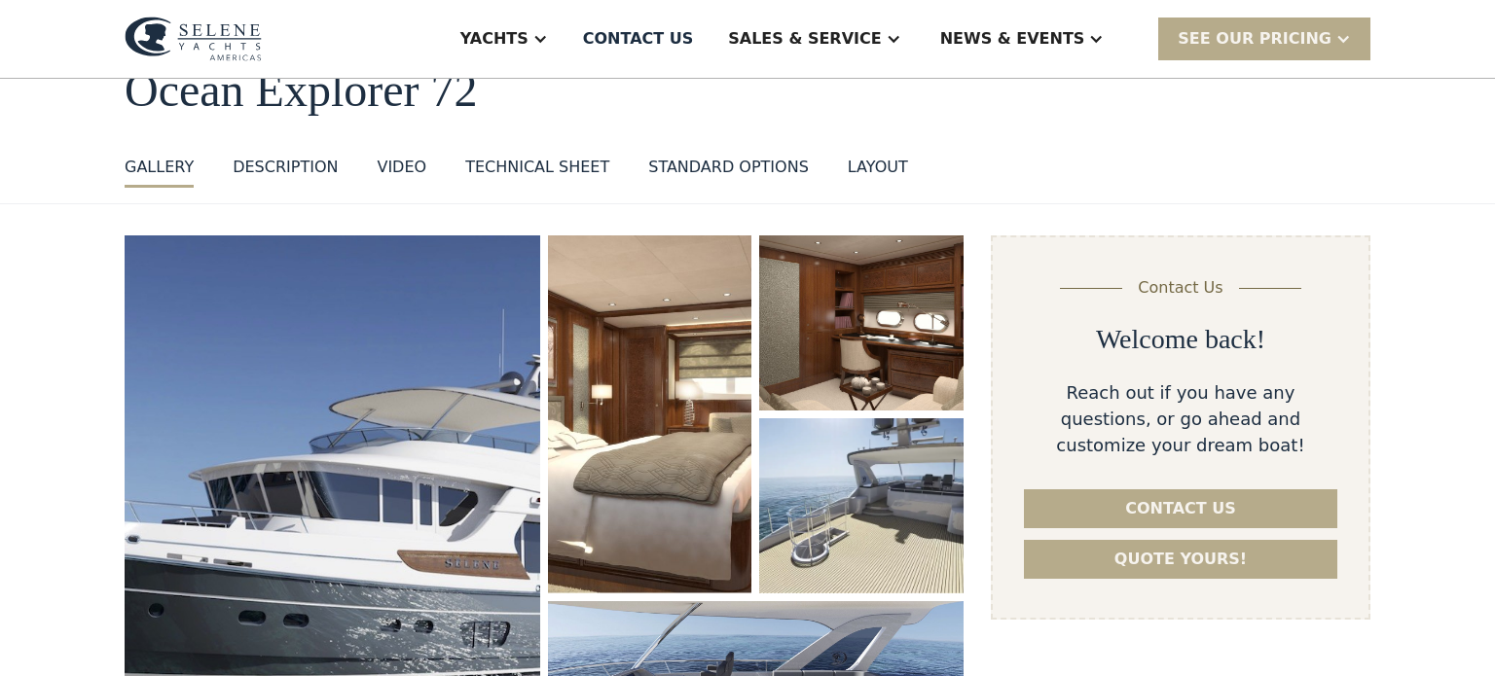
scroll to position [0, 0]
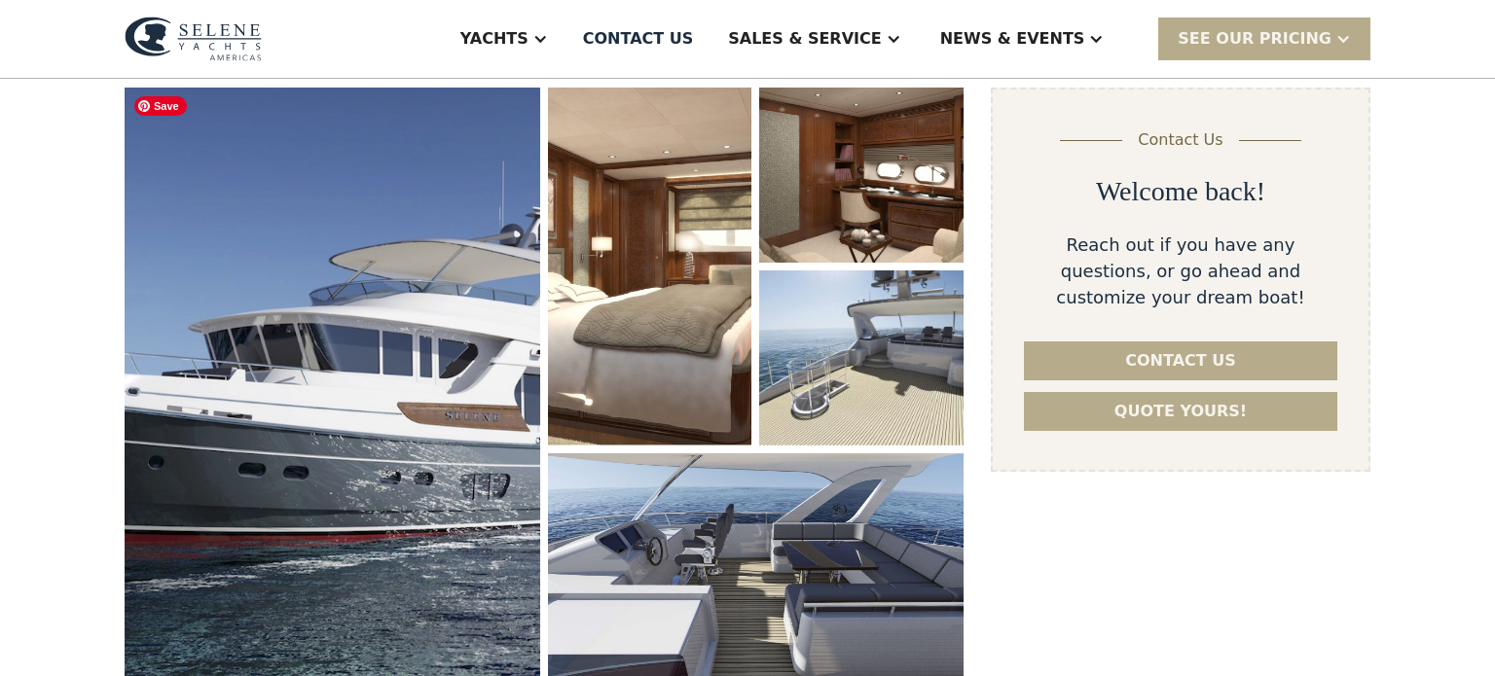
click at [428, 388] on img "open lightbox" at bounding box center [333, 383] width 416 height 590
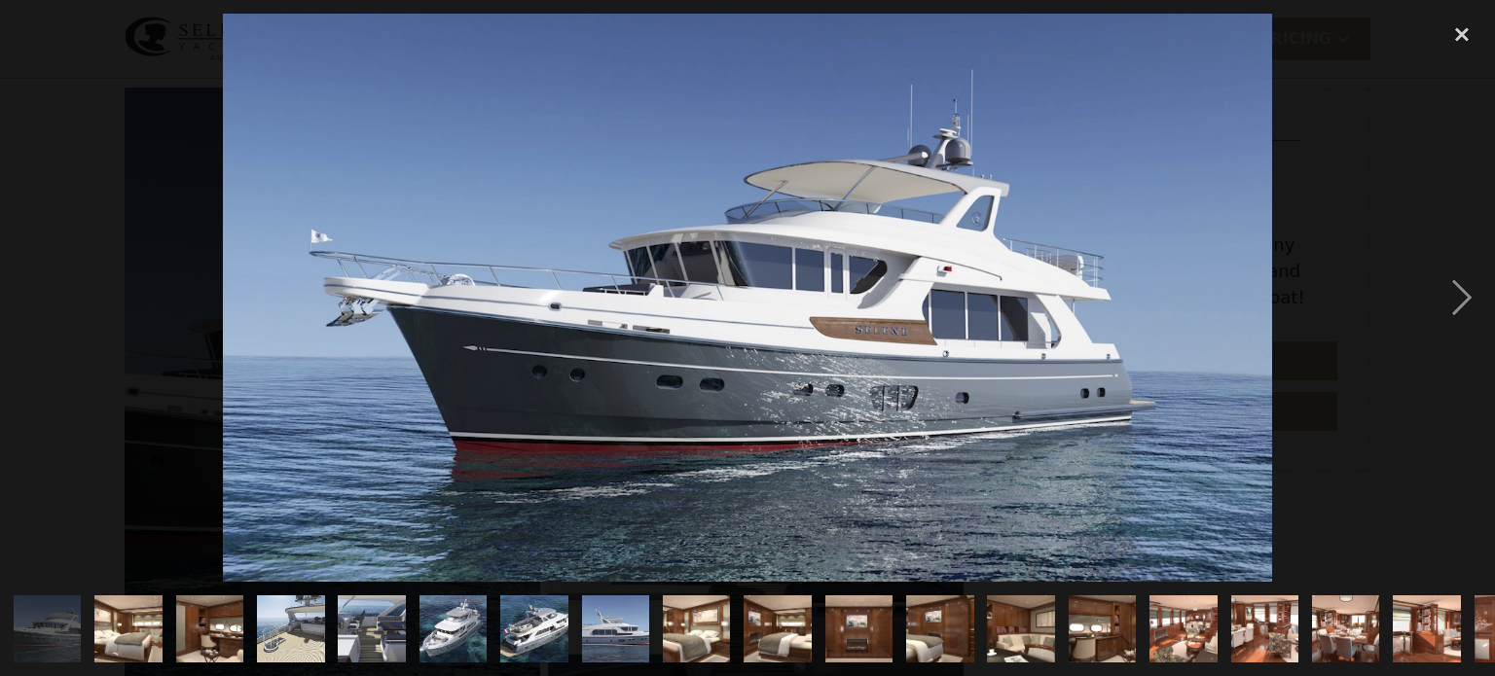
click at [1037, 642] on img "show item 13 of 21" at bounding box center [1021, 630] width 102 height 68
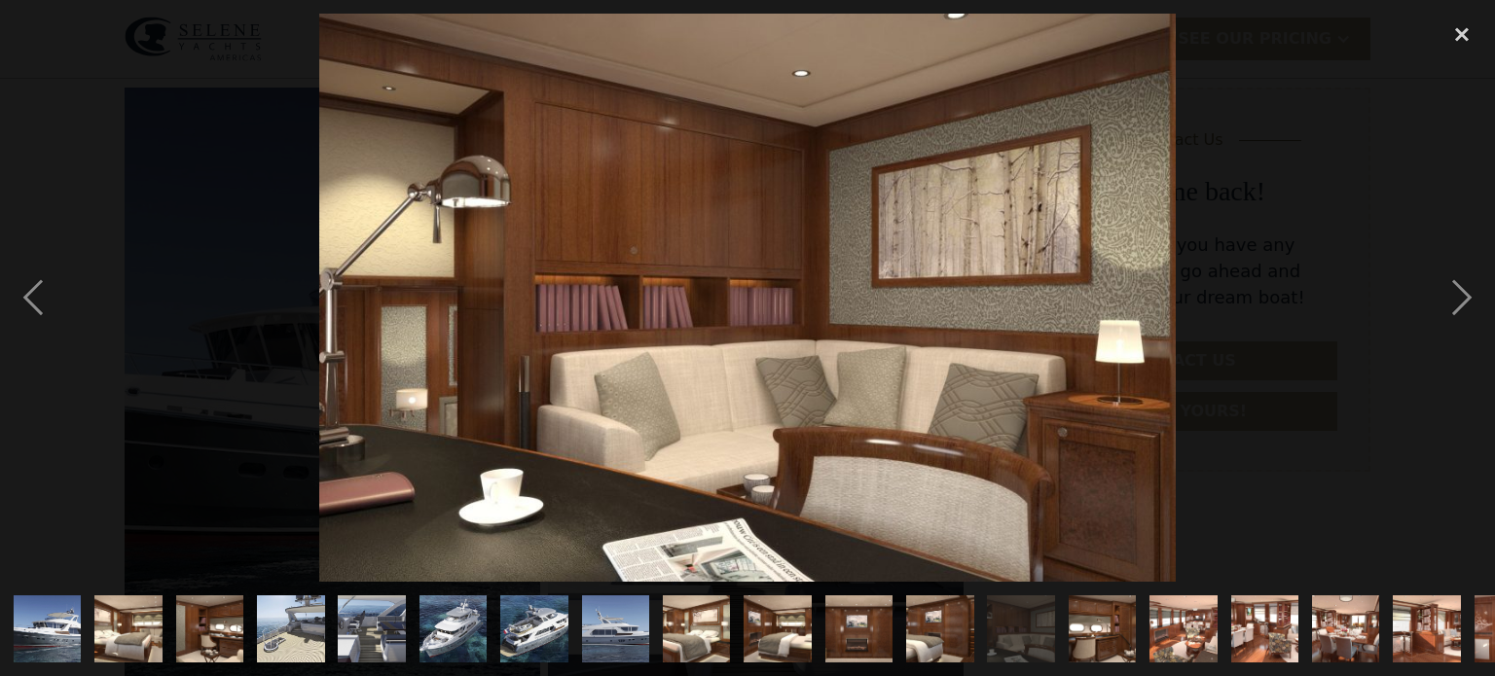
click at [1037, 642] on img "show item 13 of 21" at bounding box center [1021, 630] width 102 height 68
click at [1467, 297] on div "next image" at bounding box center [1462, 298] width 66 height 568
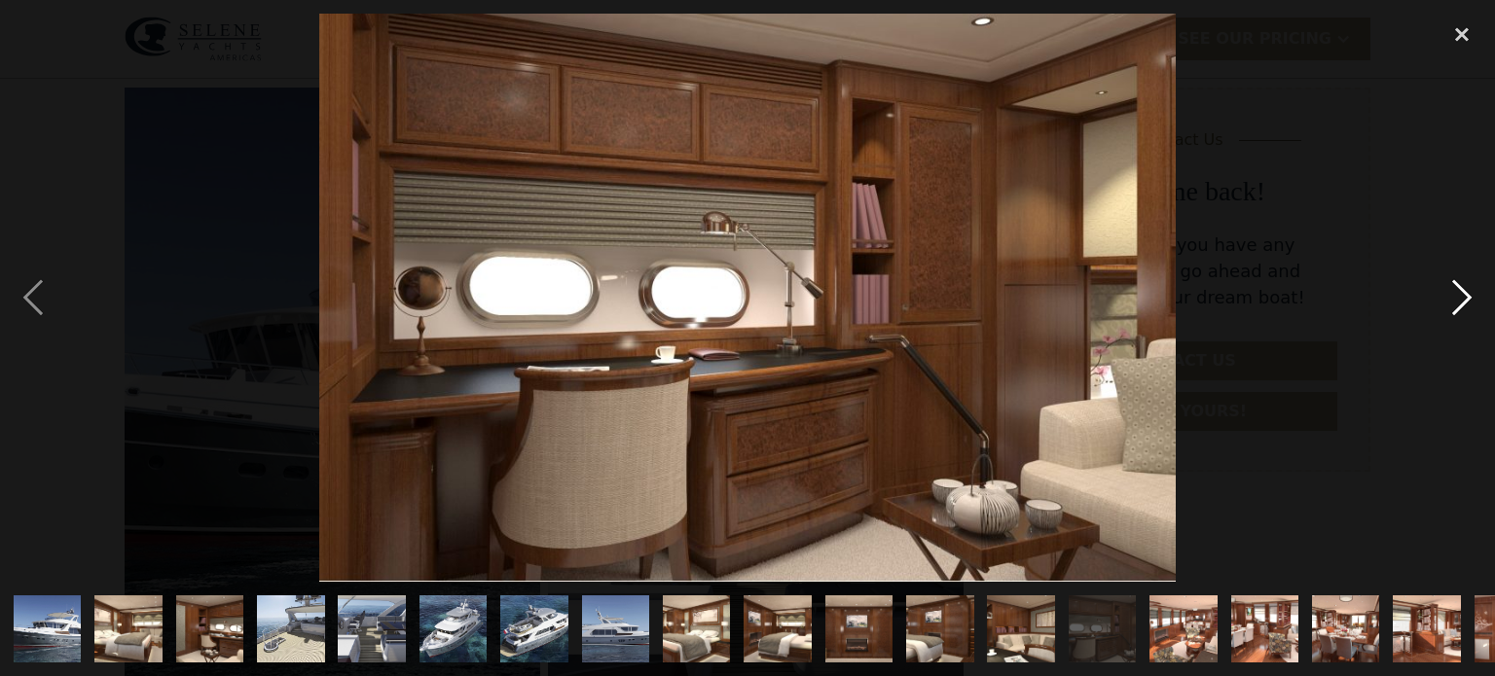
click at [1467, 297] on div "next image" at bounding box center [1462, 298] width 66 height 568
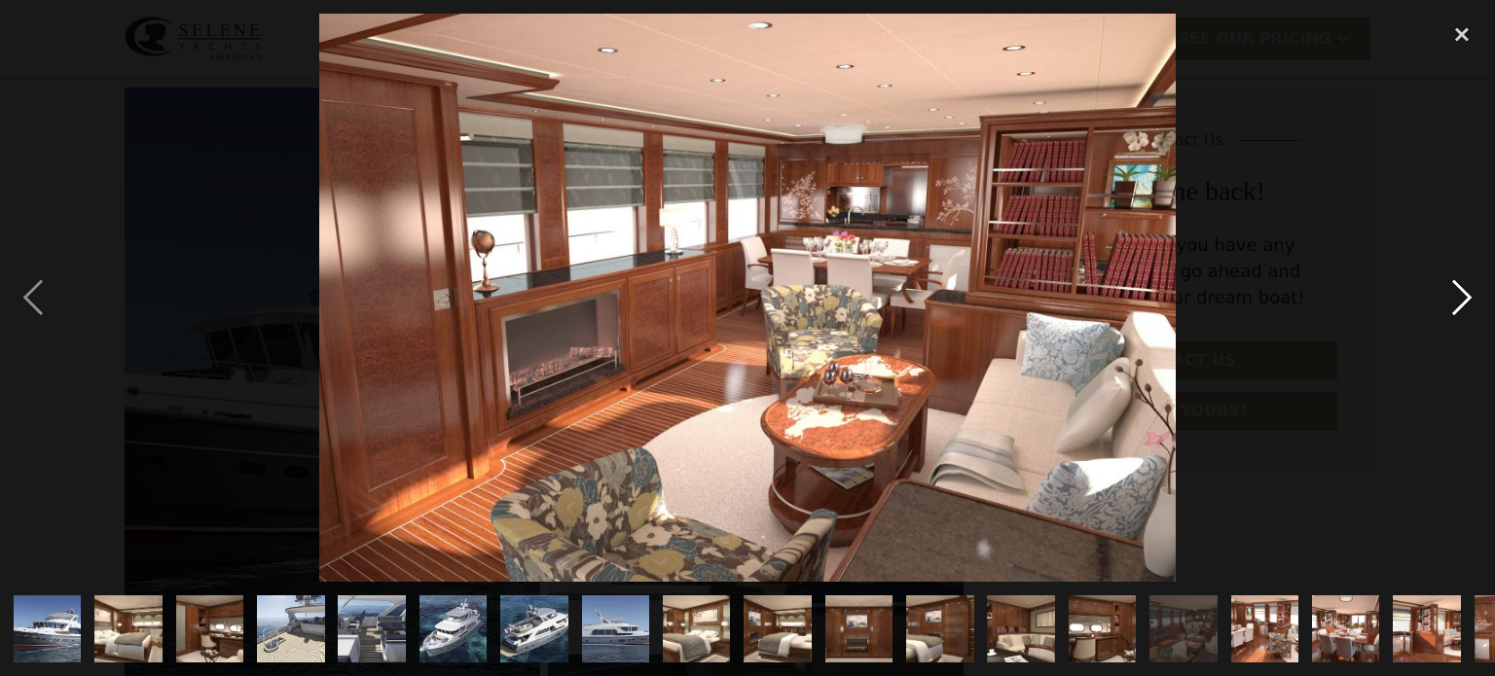
click at [1467, 297] on div "next image" at bounding box center [1462, 298] width 66 height 568
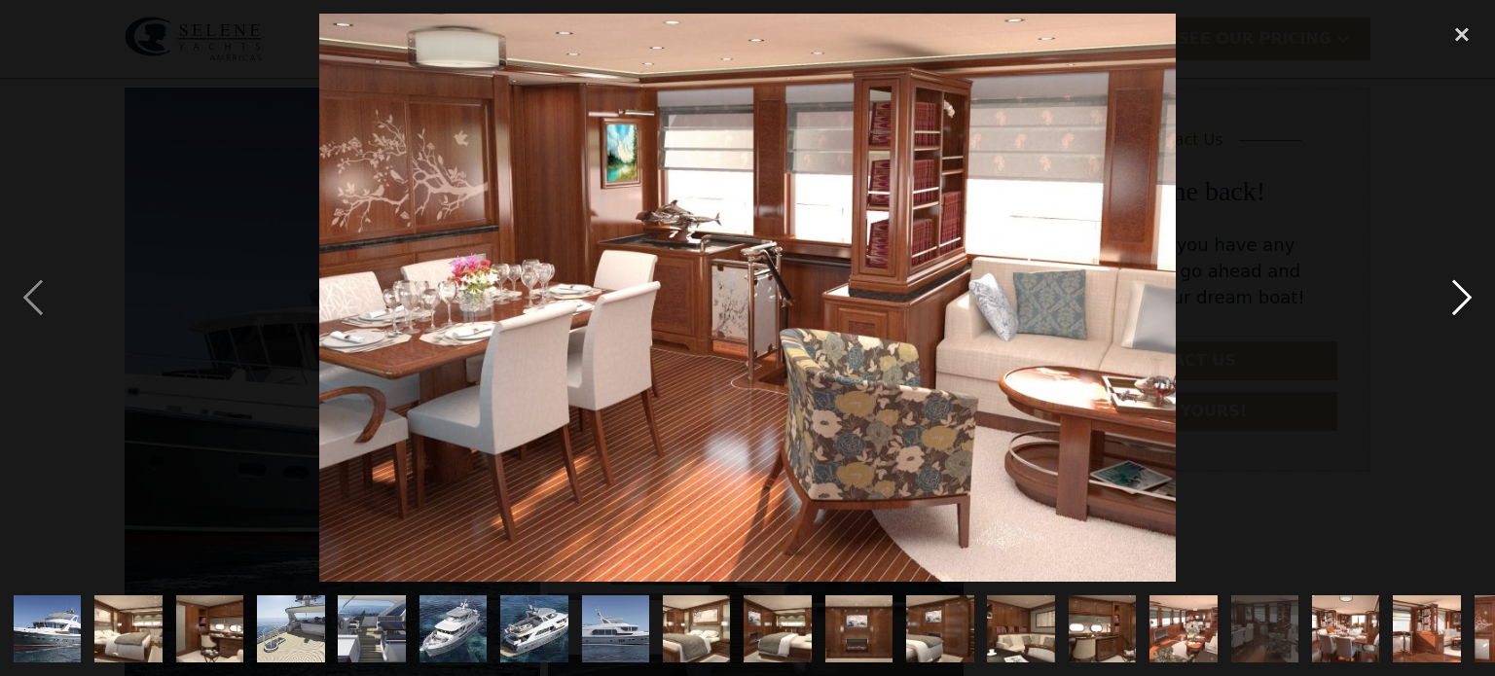
click at [1467, 297] on div "next image" at bounding box center [1462, 298] width 66 height 568
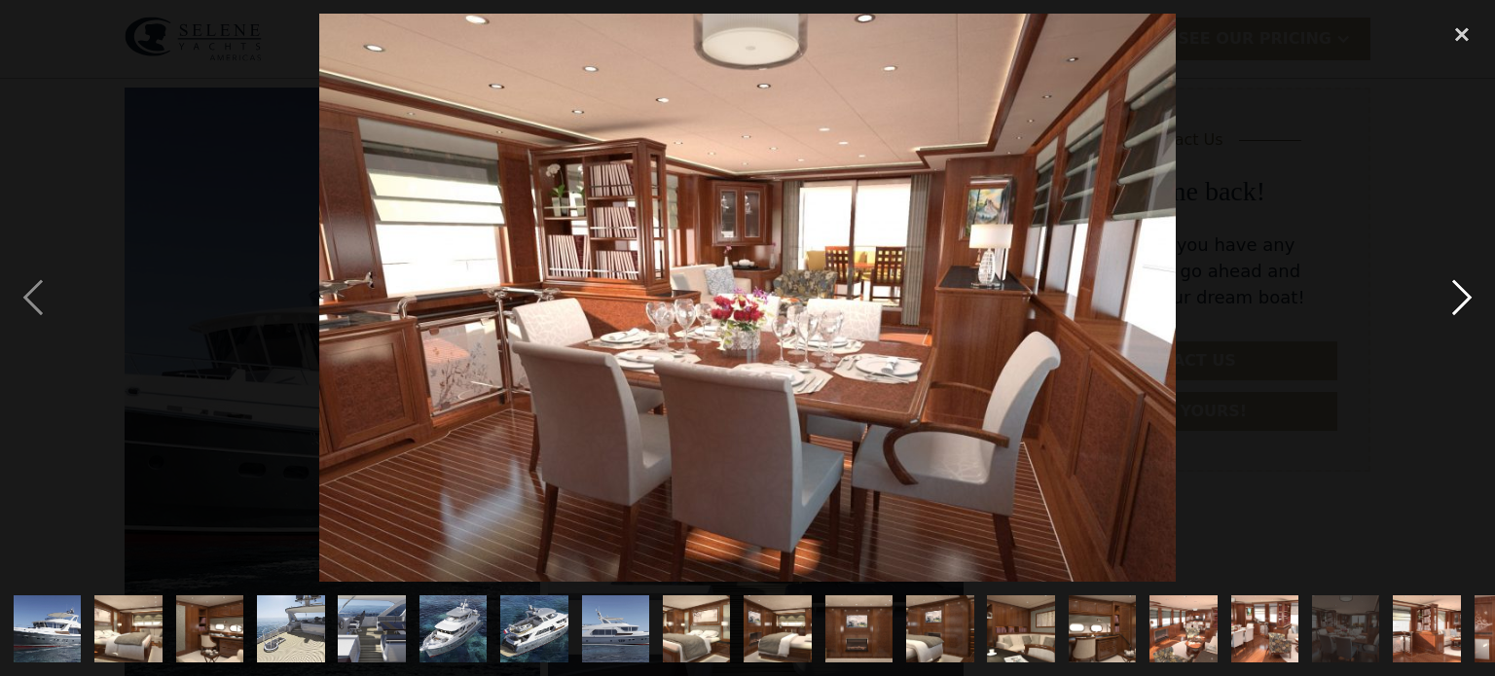
click at [1467, 297] on div "next image" at bounding box center [1462, 298] width 66 height 568
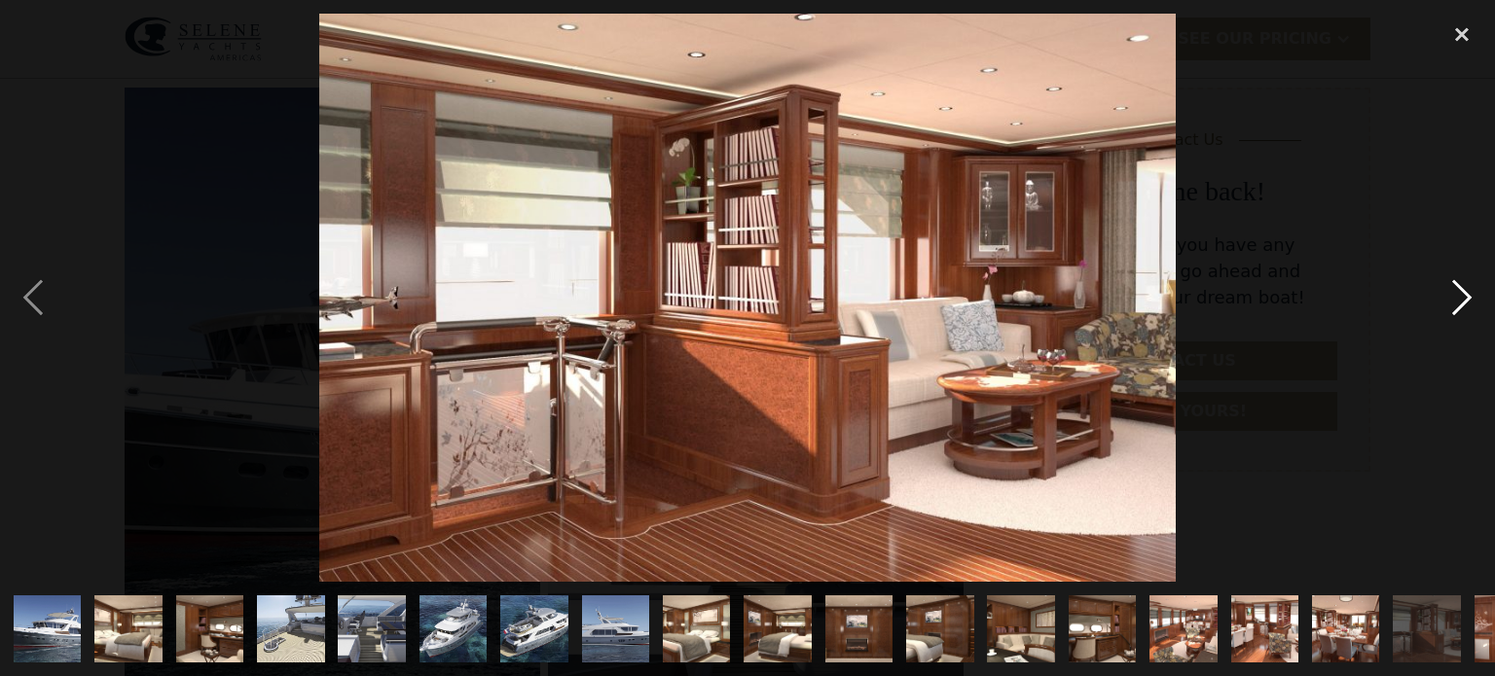
click at [1467, 297] on div "next image" at bounding box center [1462, 298] width 66 height 568
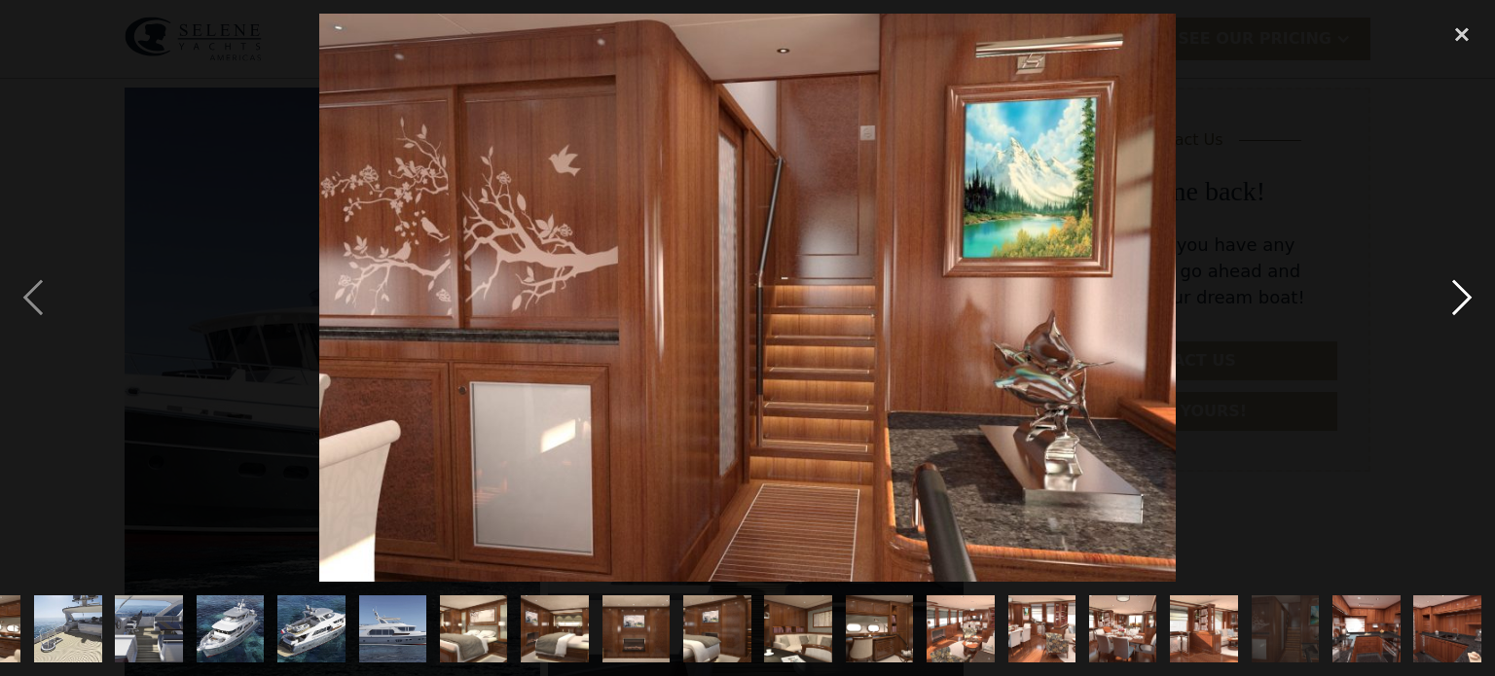
scroll to position [0, 223]
click at [1467, 297] on div "next image" at bounding box center [1462, 298] width 66 height 568
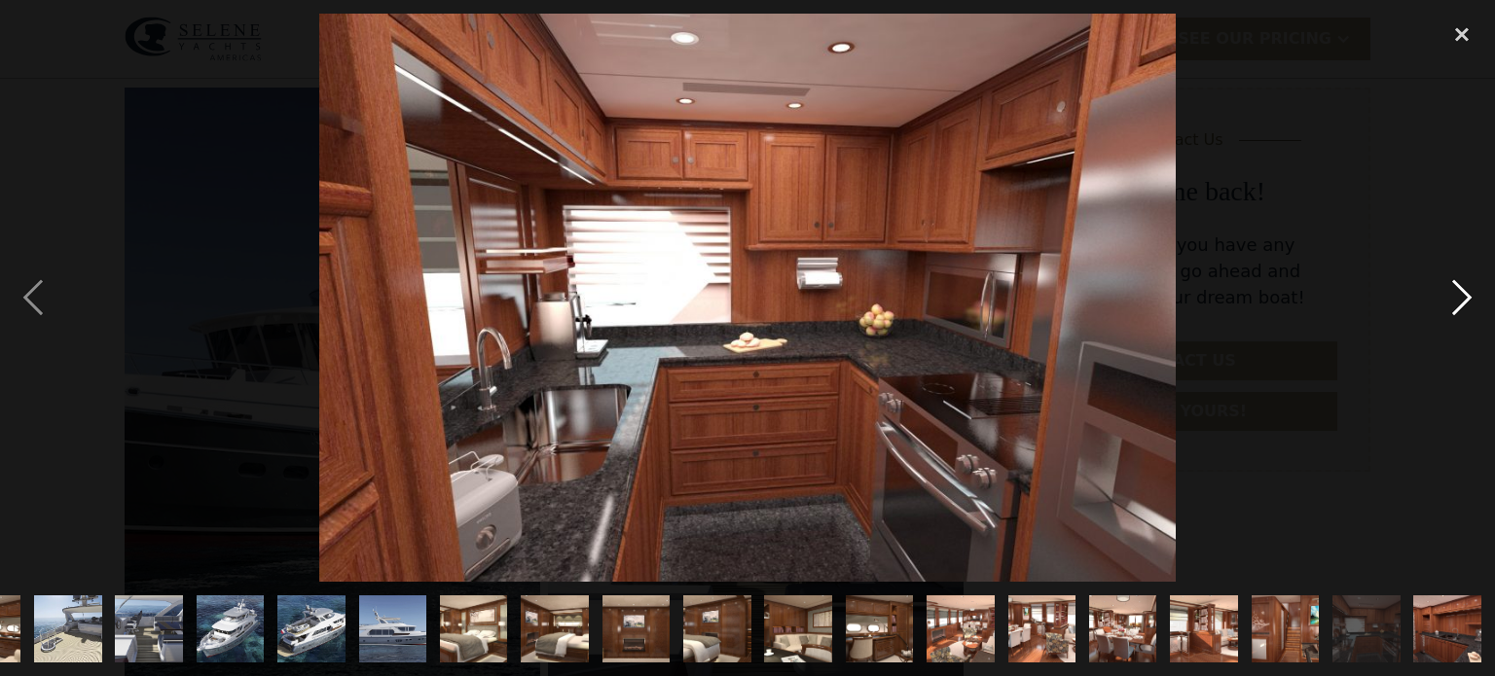
click at [1467, 297] on div "next image" at bounding box center [1462, 298] width 66 height 568
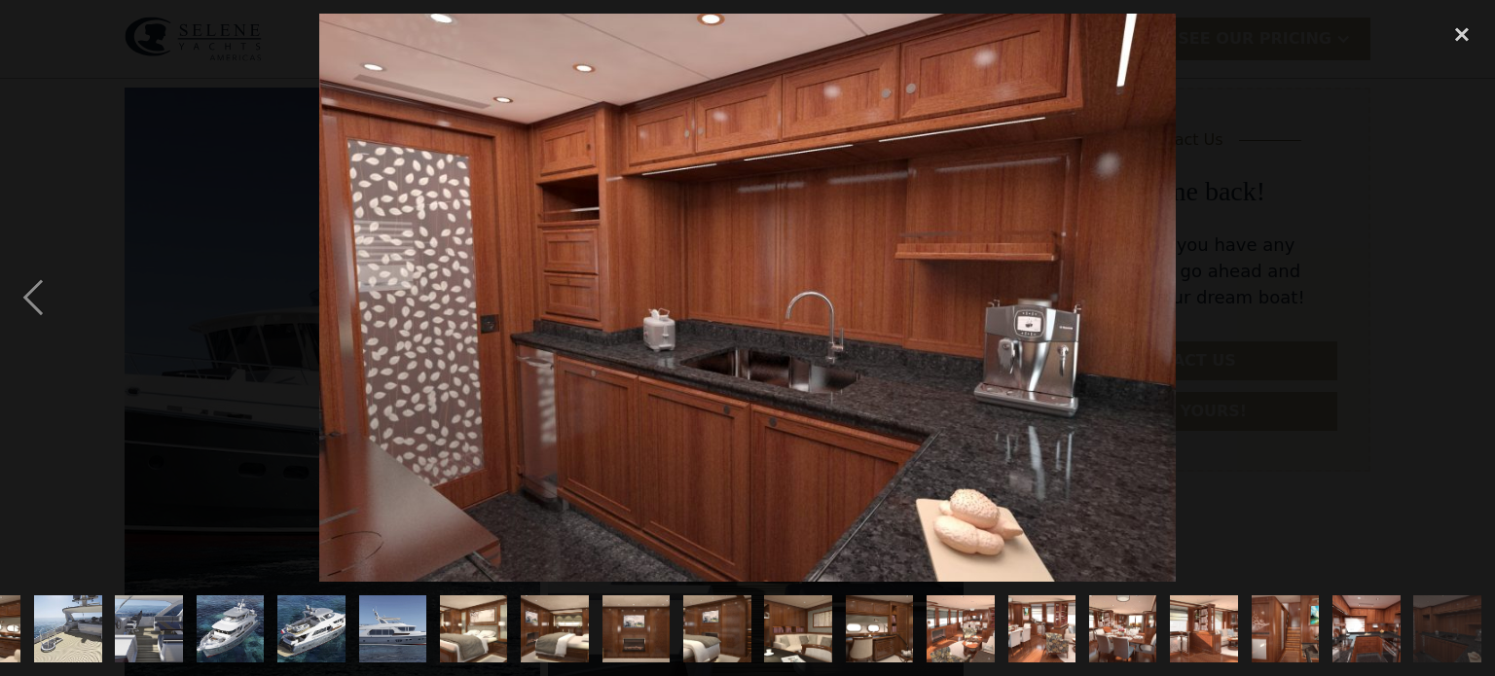
click at [1467, 297] on div "next image" at bounding box center [1462, 298] width 66 height 568
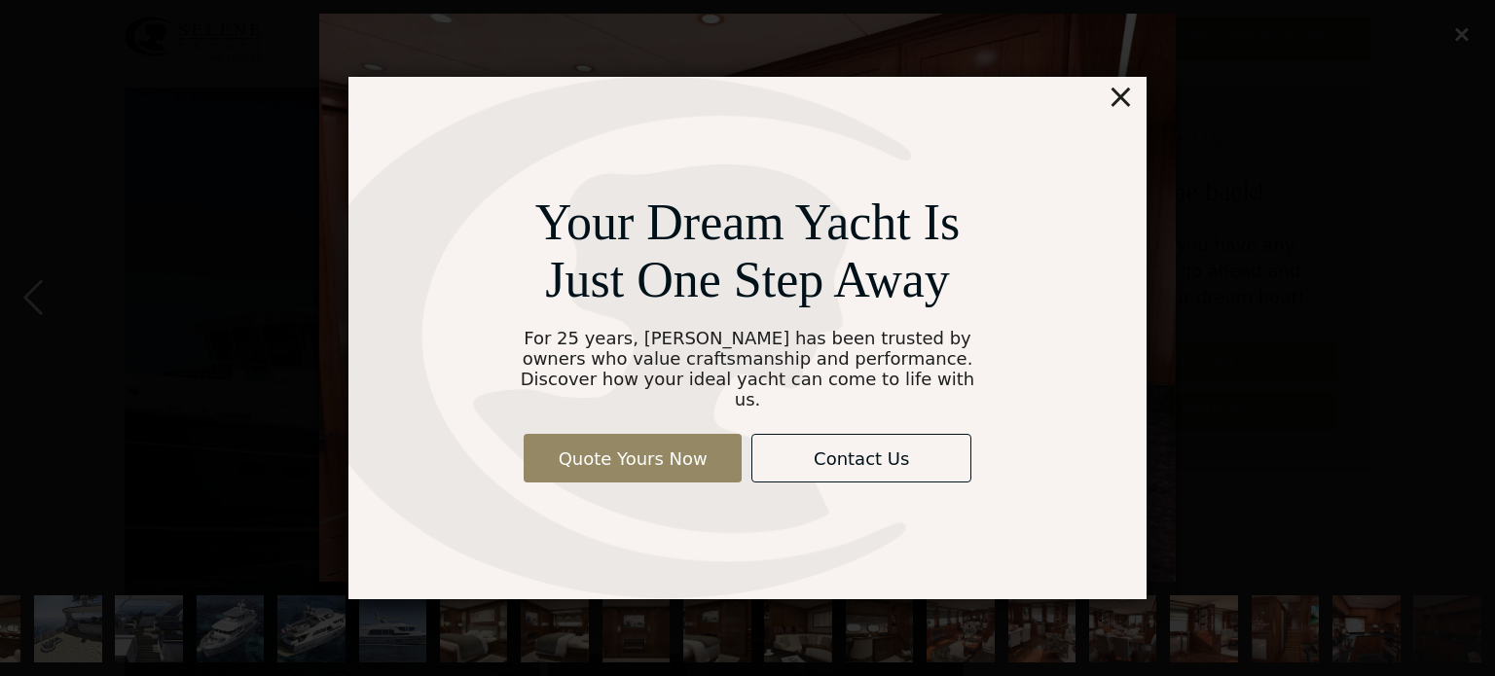
click at [1458, 35] on div "Your Dream Yacht Is Just One Step Away For 25 years, [PERSON_NAME] has been tru…" at bounding box center [747, 338] width 1495 height 676
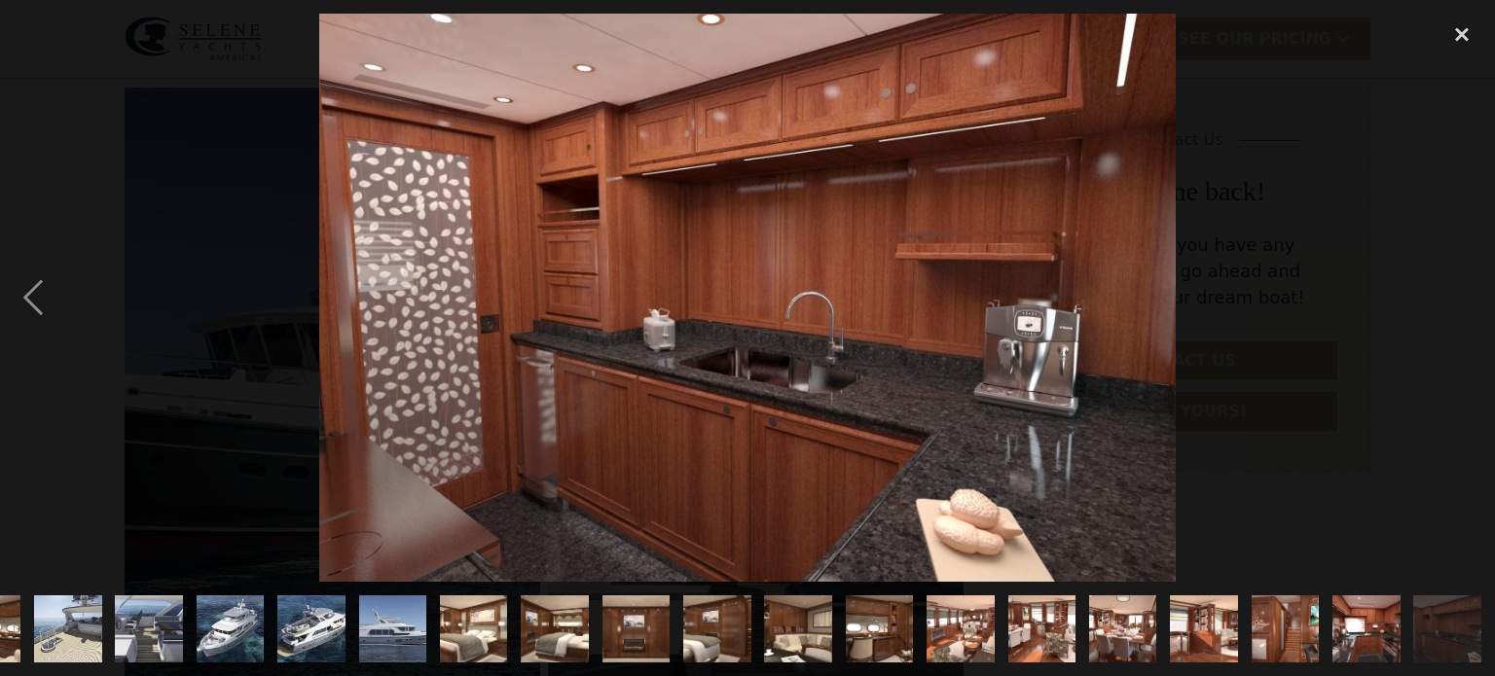
click at [1458, 35] on div "close lightbox" at bounding box center [1462, 35] width 66 height 43
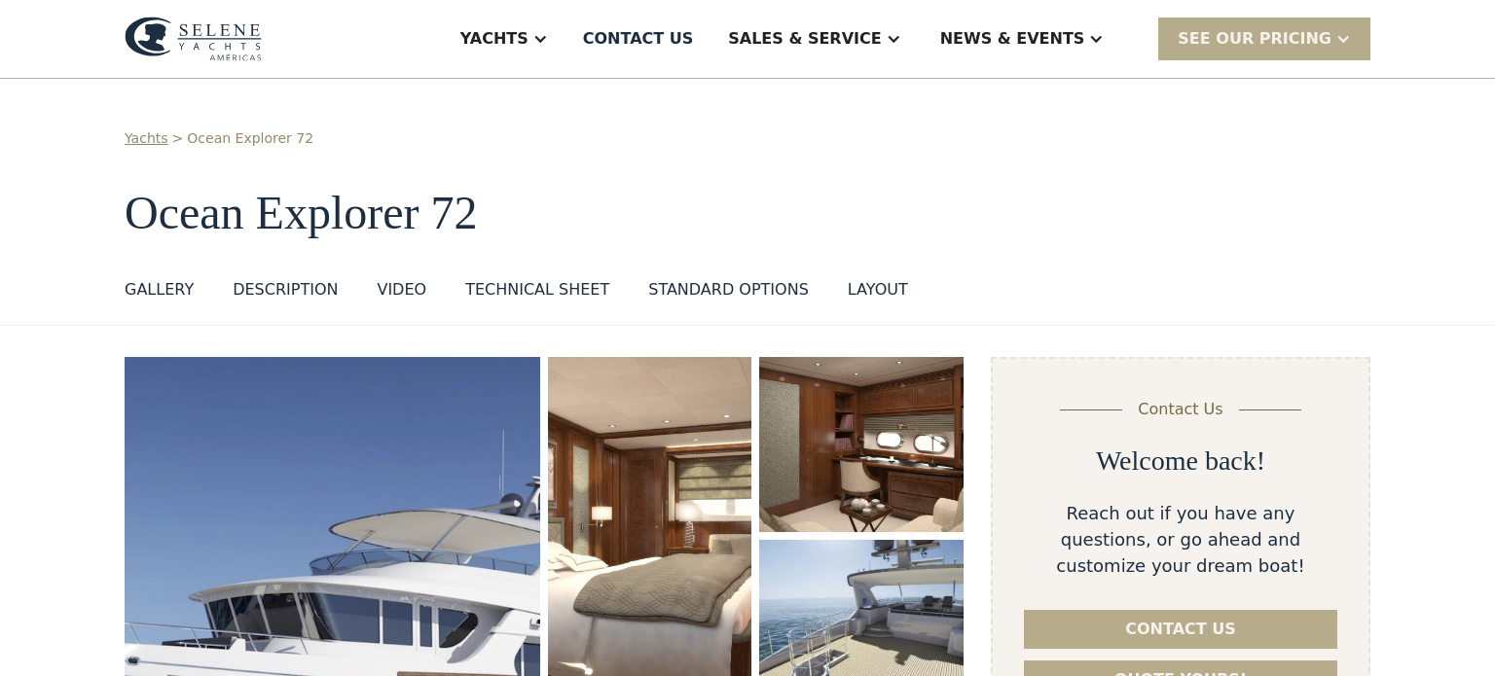
scroll to position [4, 0]
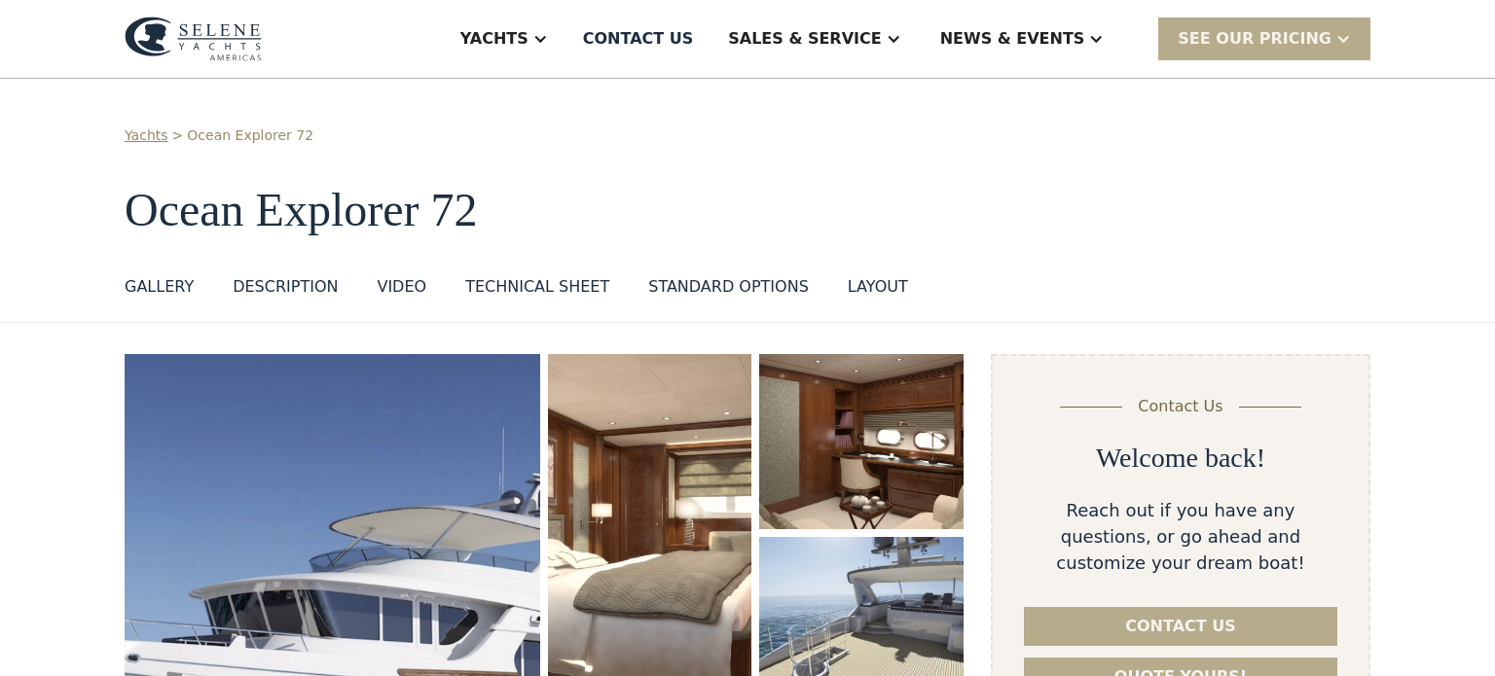
click at [857, 279] on div "layout" at bounding box center [878, 286] width 60 height 23
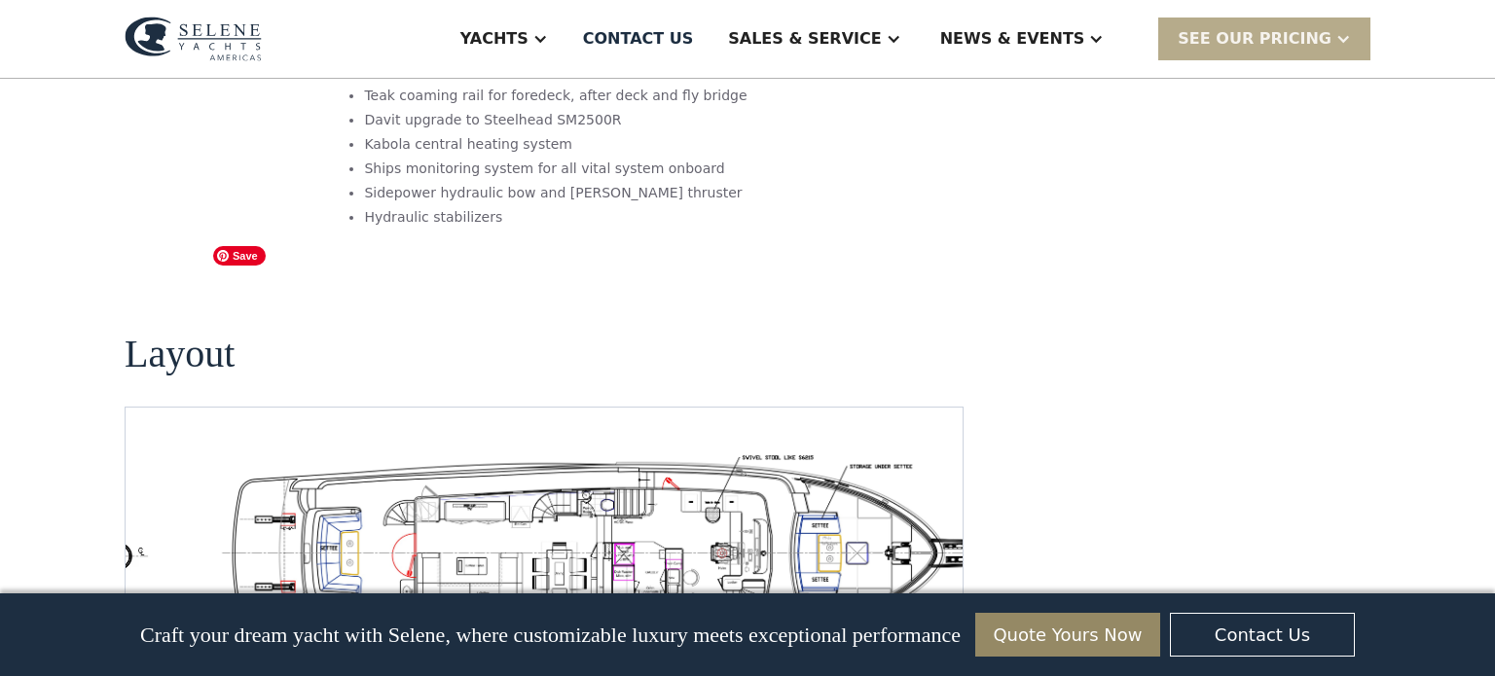
scroll to position [3331, 0]
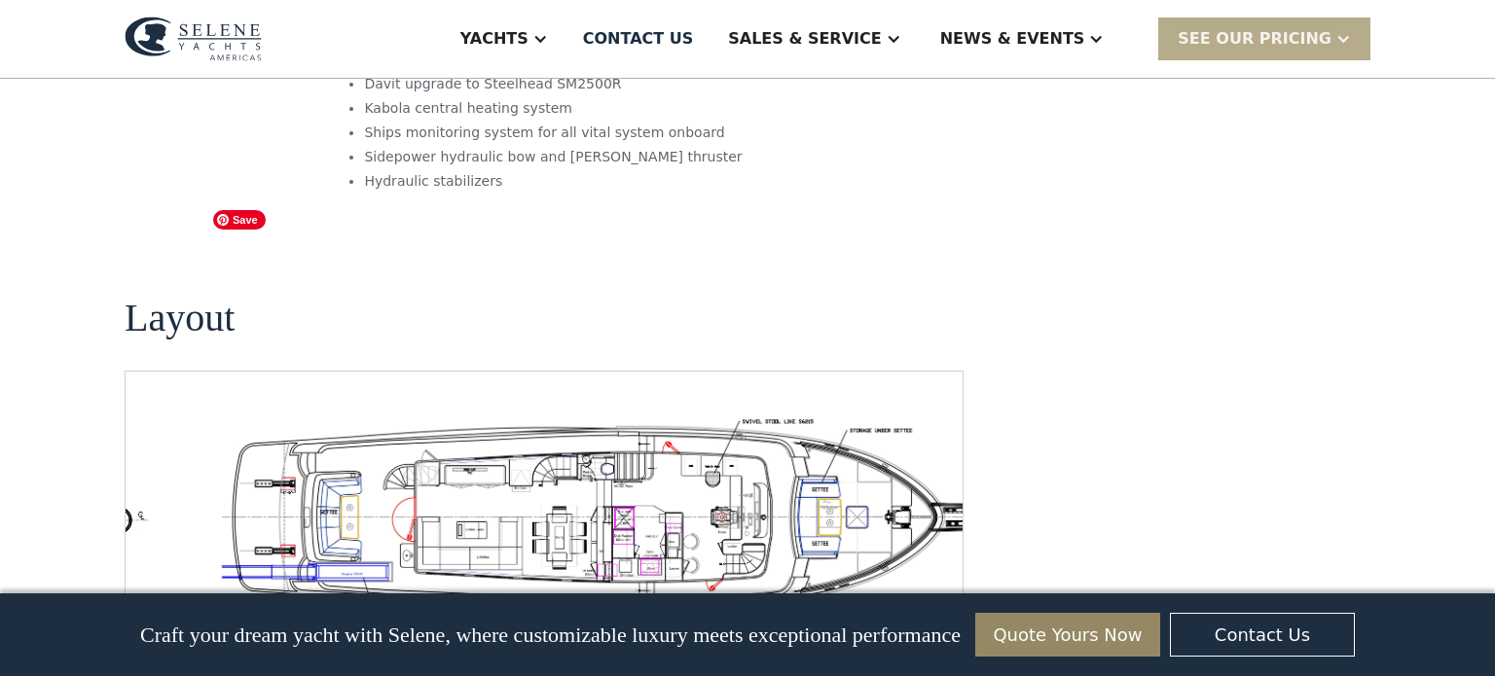
click at [592, 419] on img "open lightbox" at bounding box center [605, 517] width 806 height 197
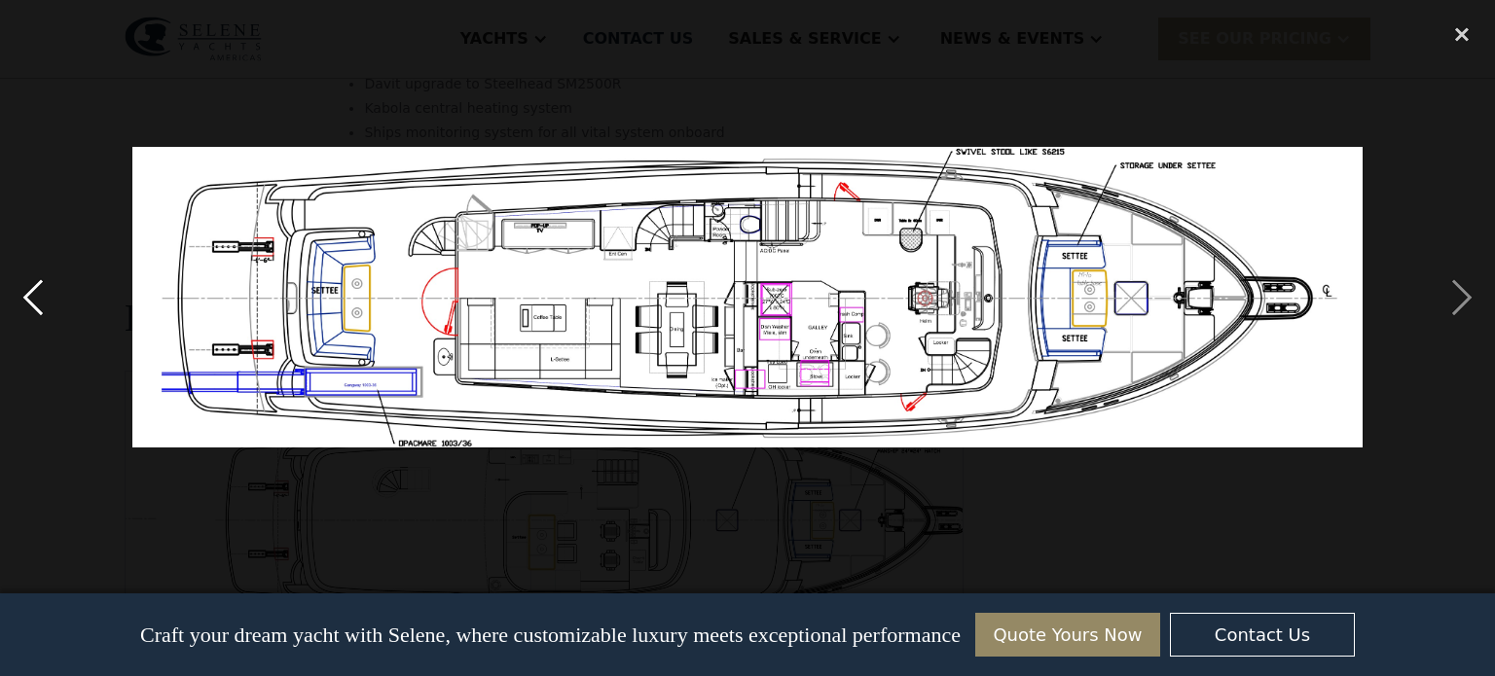
click at [32, 306] on div "previous image" at bounding box center [33, 298] width 66 height 568
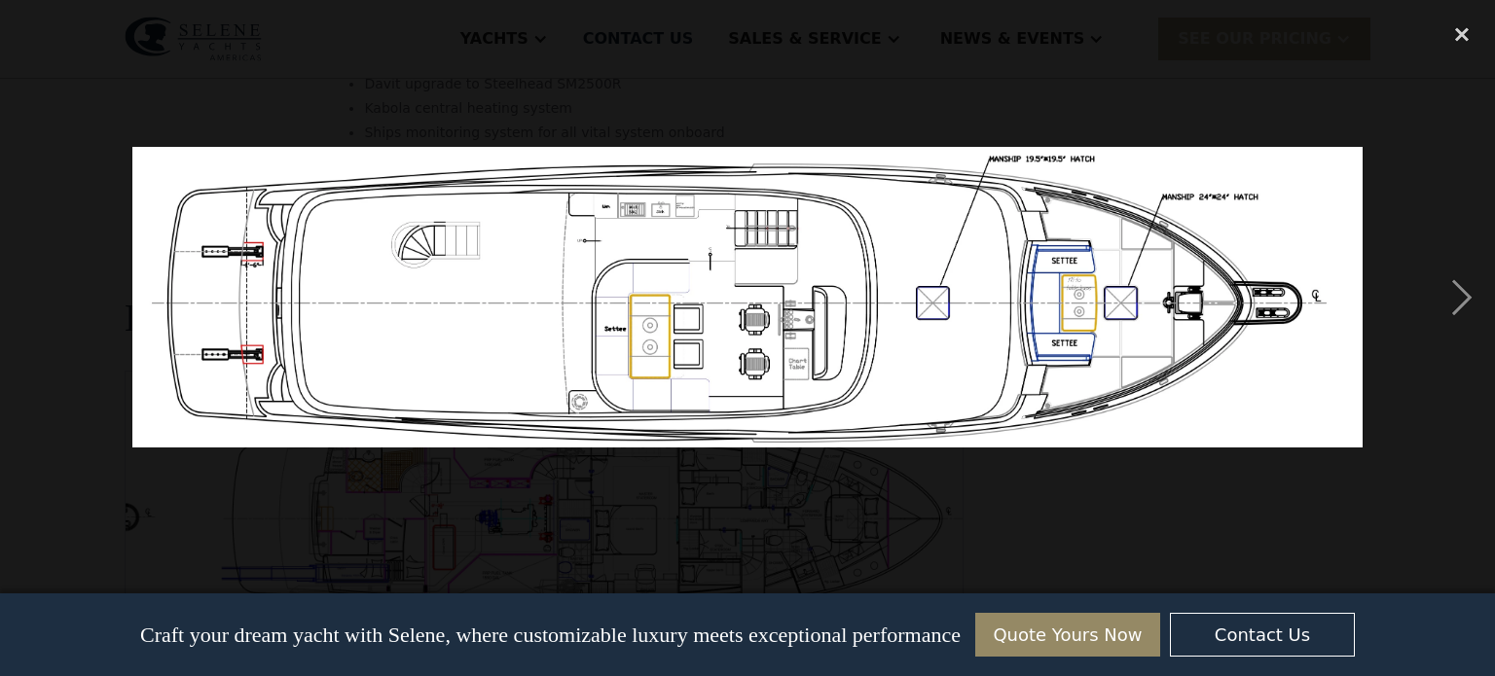
click at [32, 306] on div "previous image" at bounding box center [33, 298] width 66 height 568
click at [1468, 288] on div "next image" at bounding box center [1462, 298] width 66 height 568
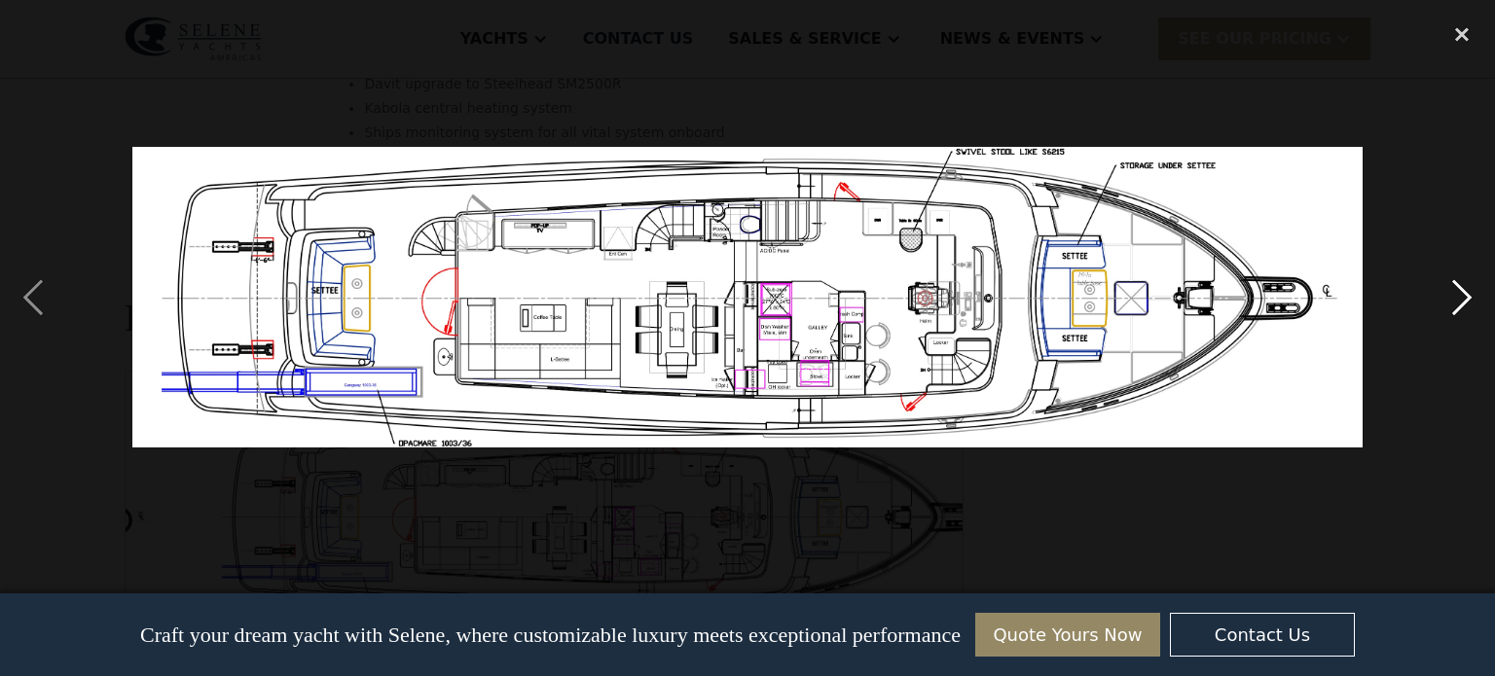
click at [1468, 288] on div "next image" at bounding box center [1462, 298] width 66 height 568
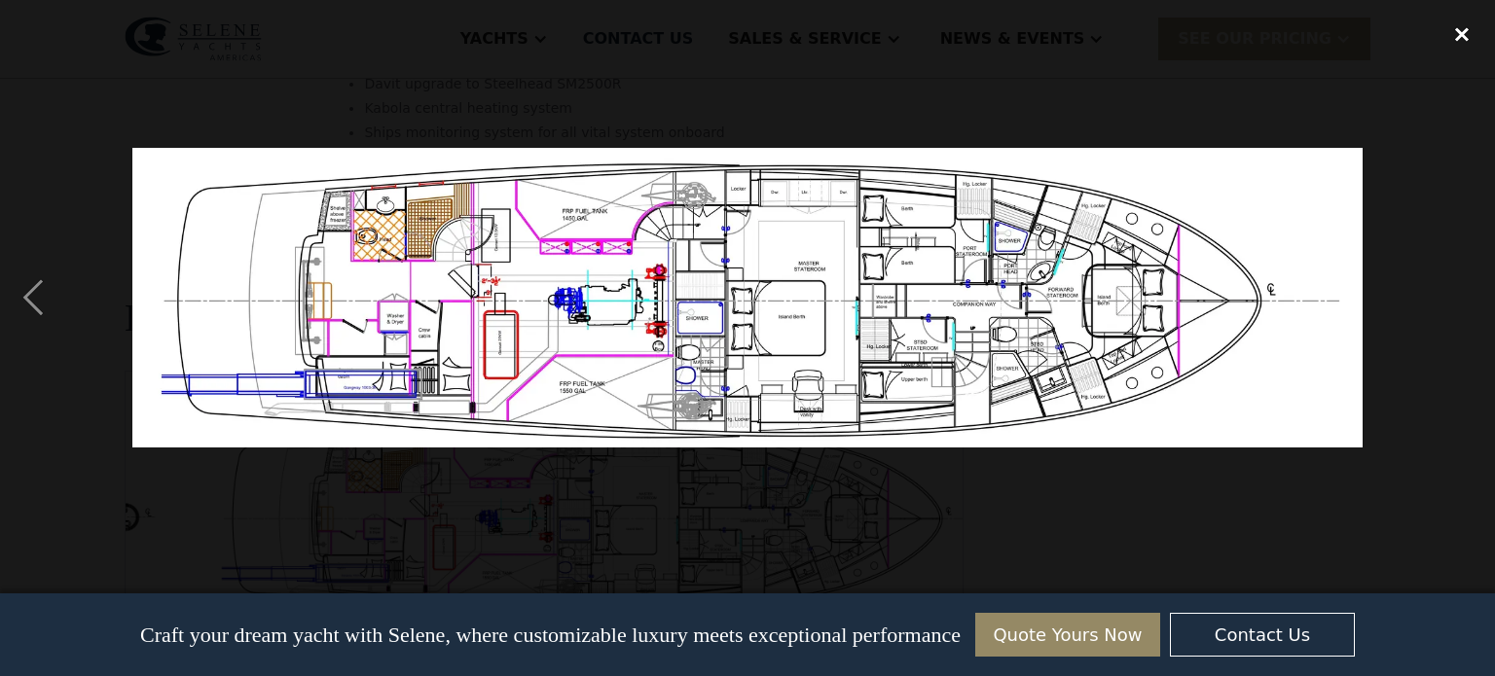
click at [1467, 34] on div "close lightbox" at bounding box center [1462, 35] width 66 height 43
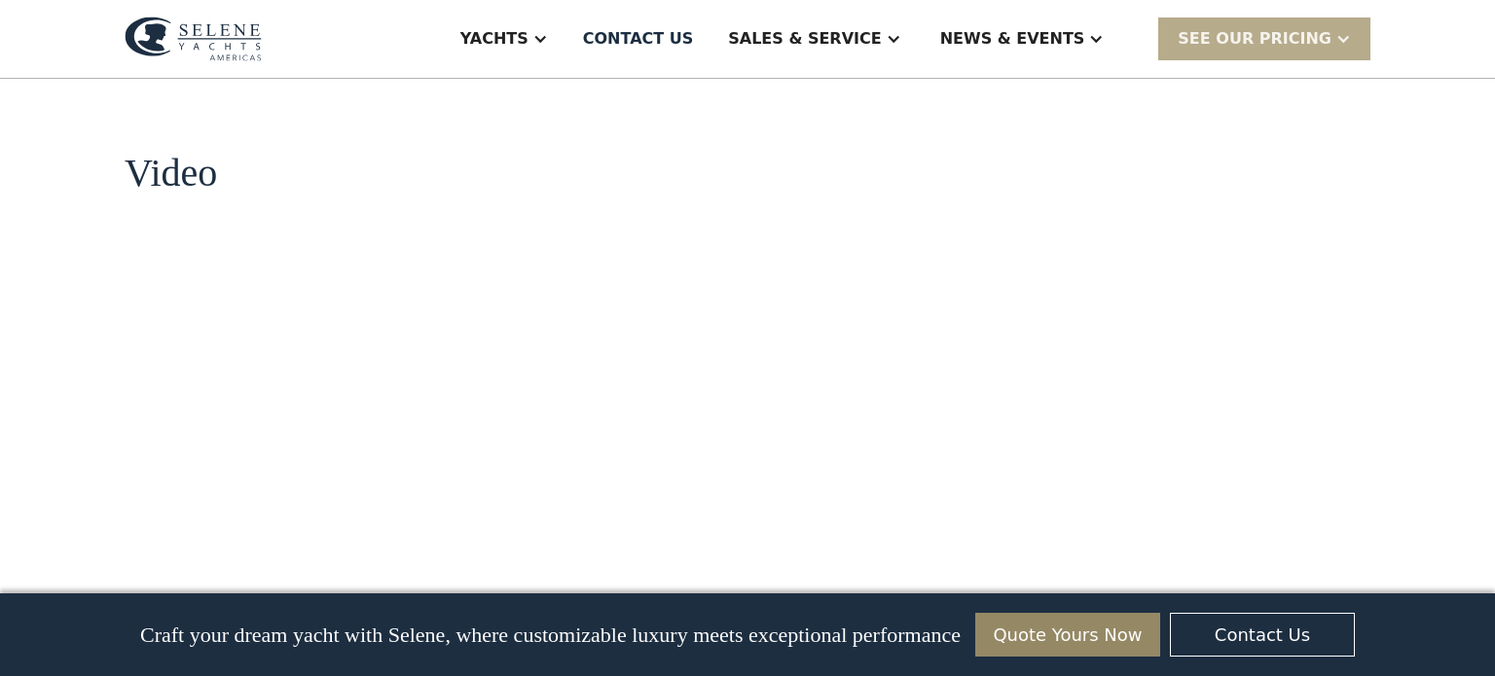
scroll to position [1896, 0]
click at [607, 650] on div "Craft your dream yacht with Selene, where customizable luxury meets exceptional…" at bounding box center [550, 635] width 821 height 44
